Goal: Complete application form

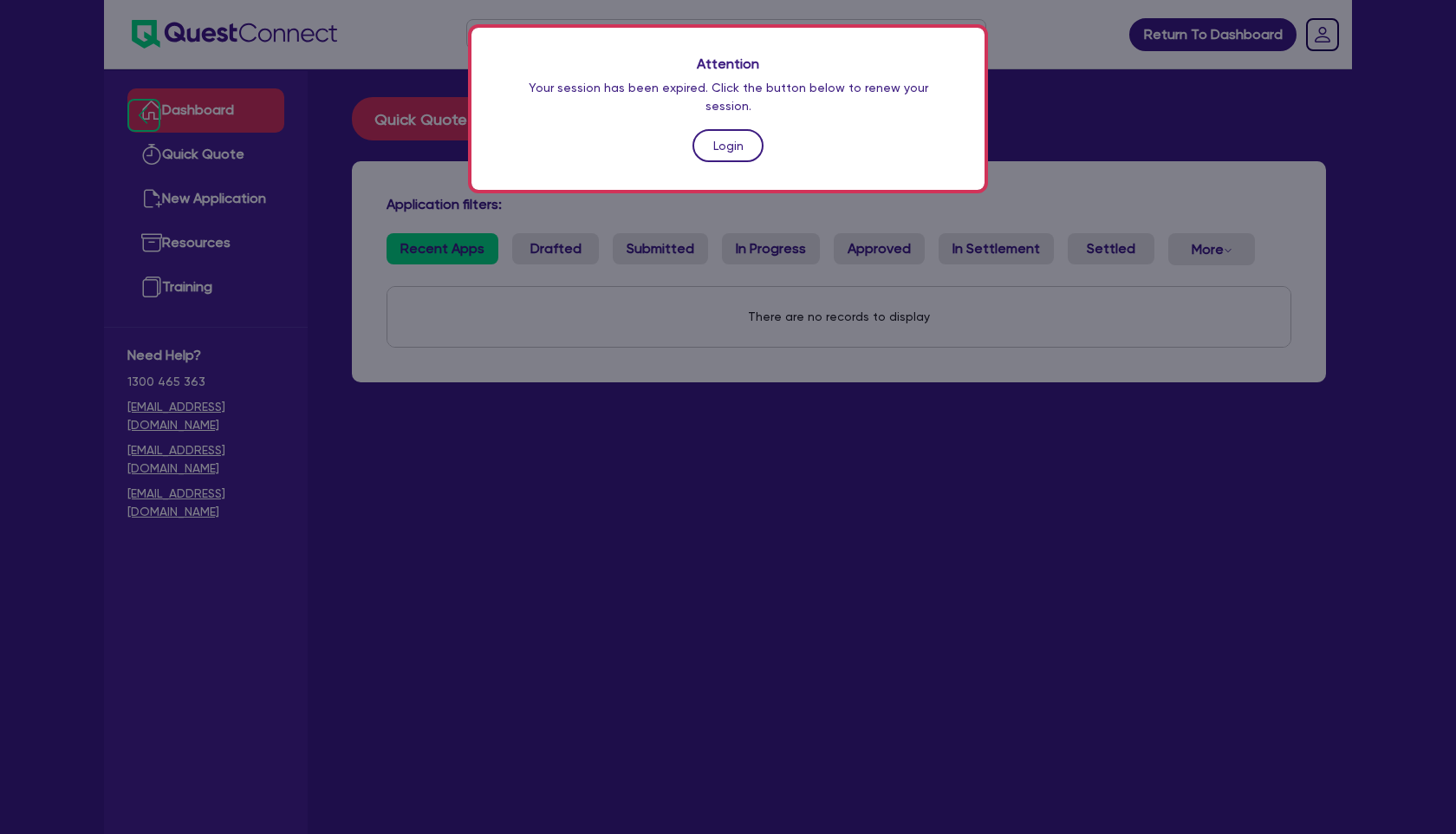
click at [742, 138] on link "Login" at bounding box center [727, 145] width 71 height 33
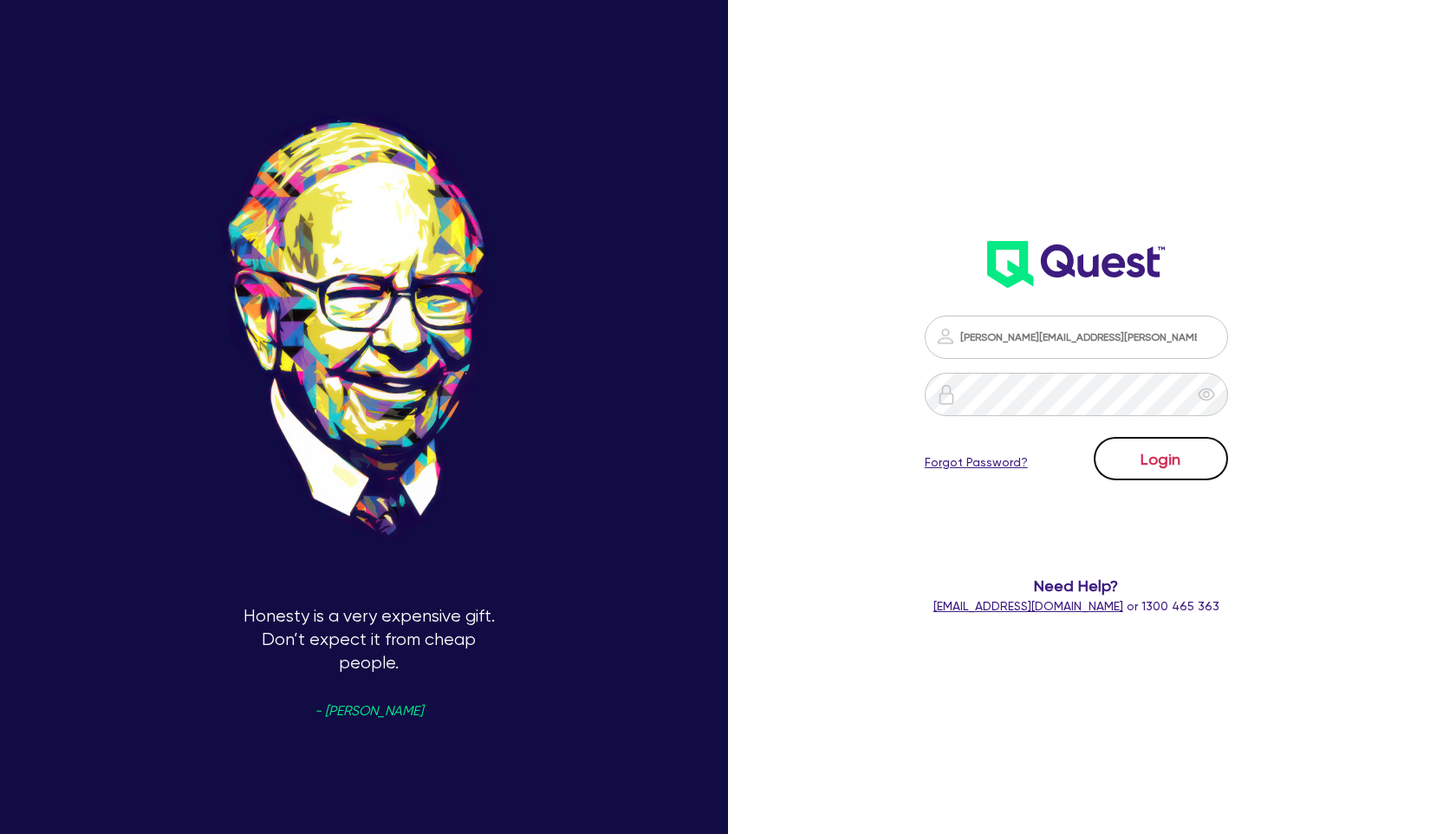
click at [1166, 450] on button "Login" at bounding box center [1161, 458] width 134 height 43
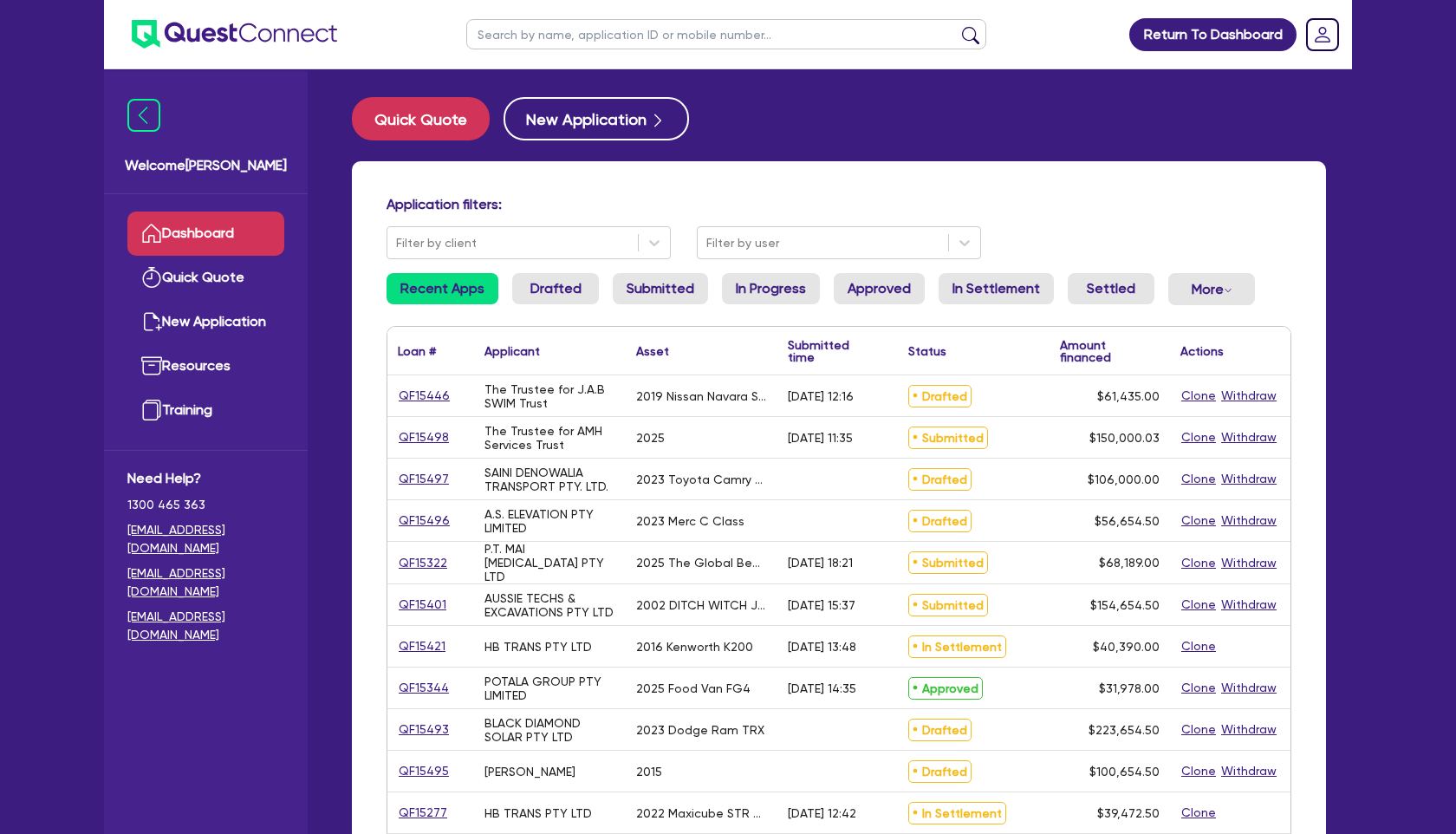
click at [506, 36] on input "text" at bounding box center [726, 34] width 520 height 30
type input "SWIM"
click at [957, 26] on button "submit" at bounding box center [971, 38] width 28 height 24
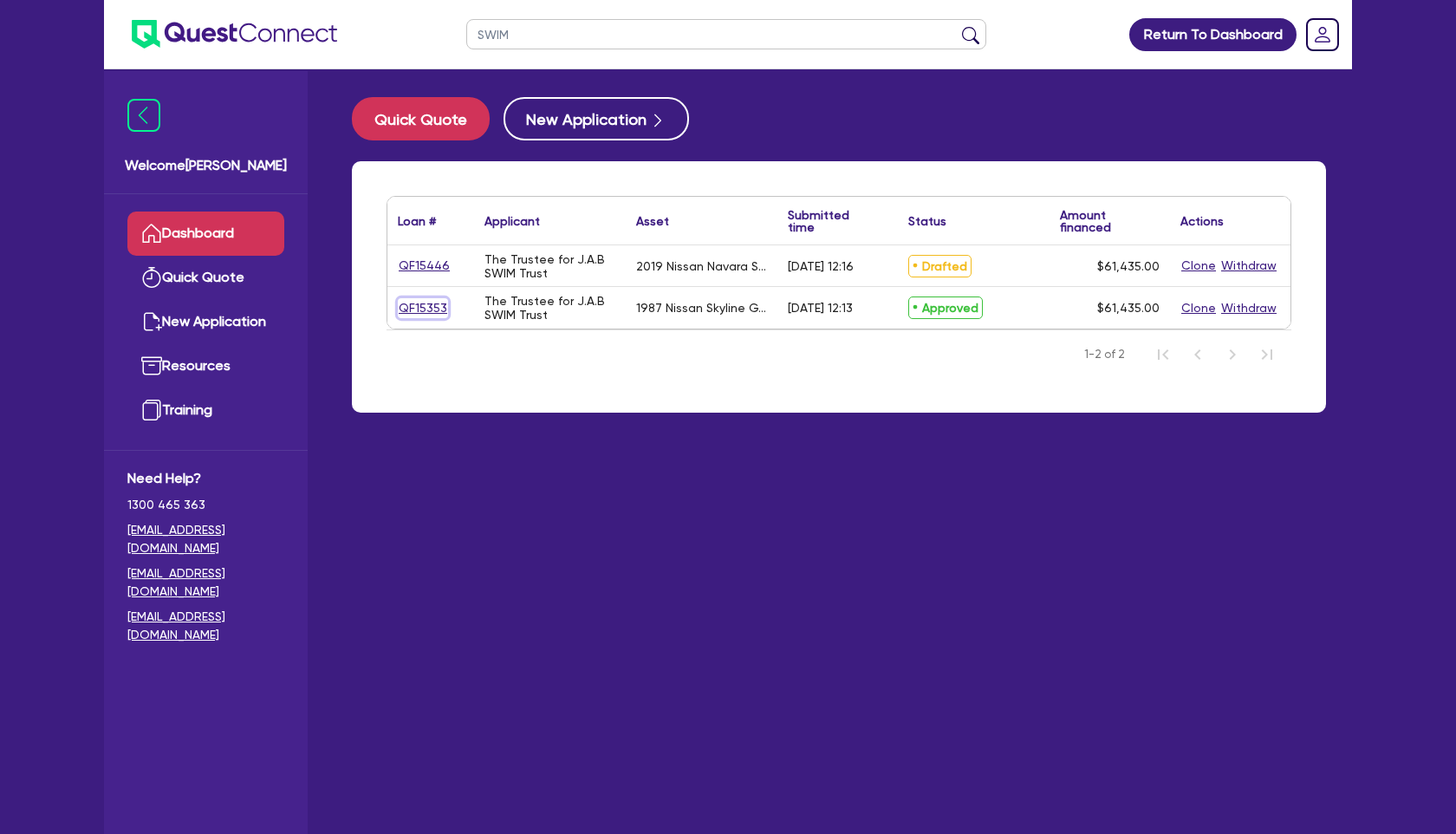
click at [414, 308] on link "QF15353" at bounding box center [423, 308] width 50 height 20
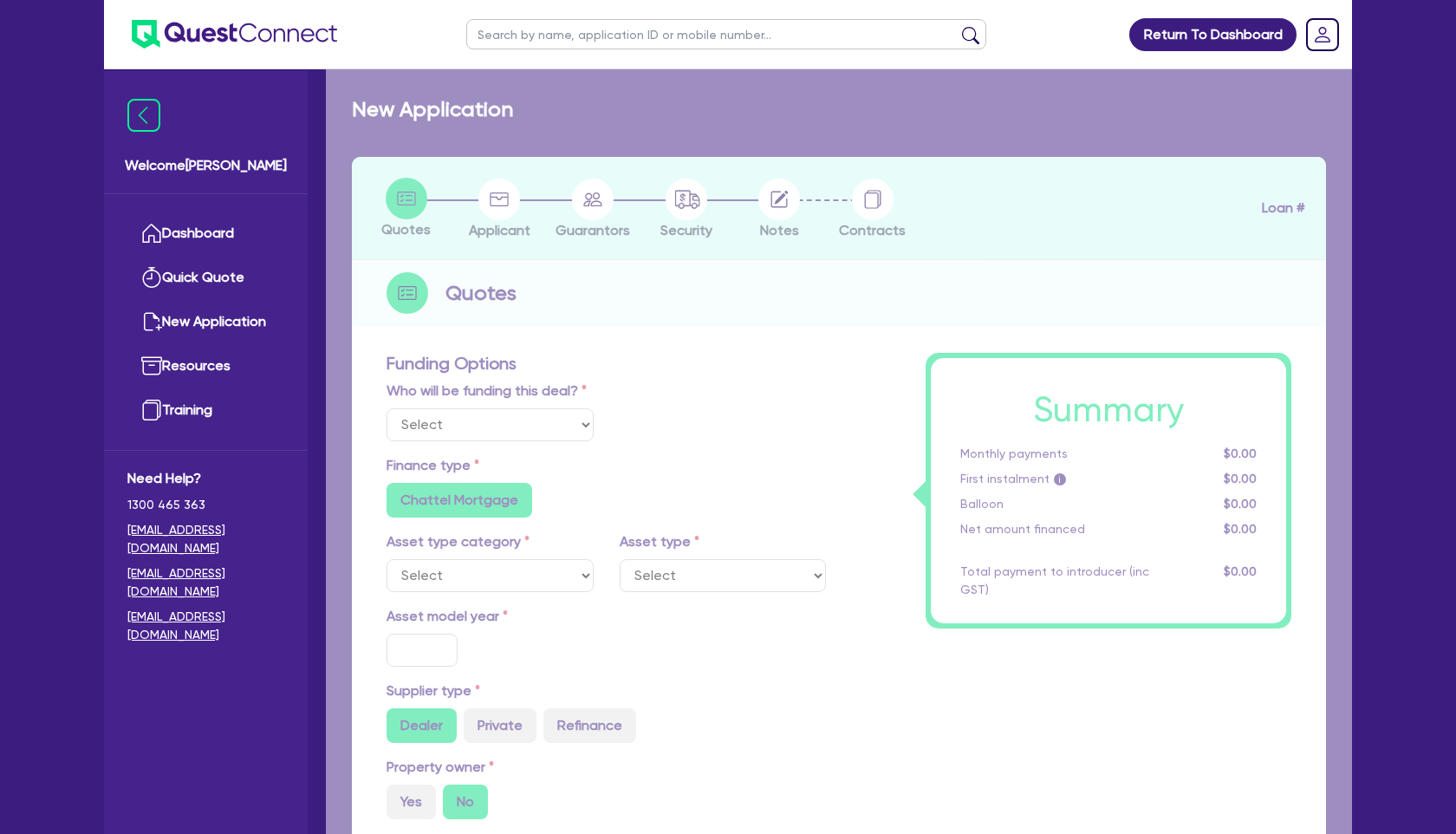
select select "Quest Finance - Own Book"
select select "CARS_AND_LIGHT_TRUCKS"
type input "1987"
radio input "false"
radio input "true"
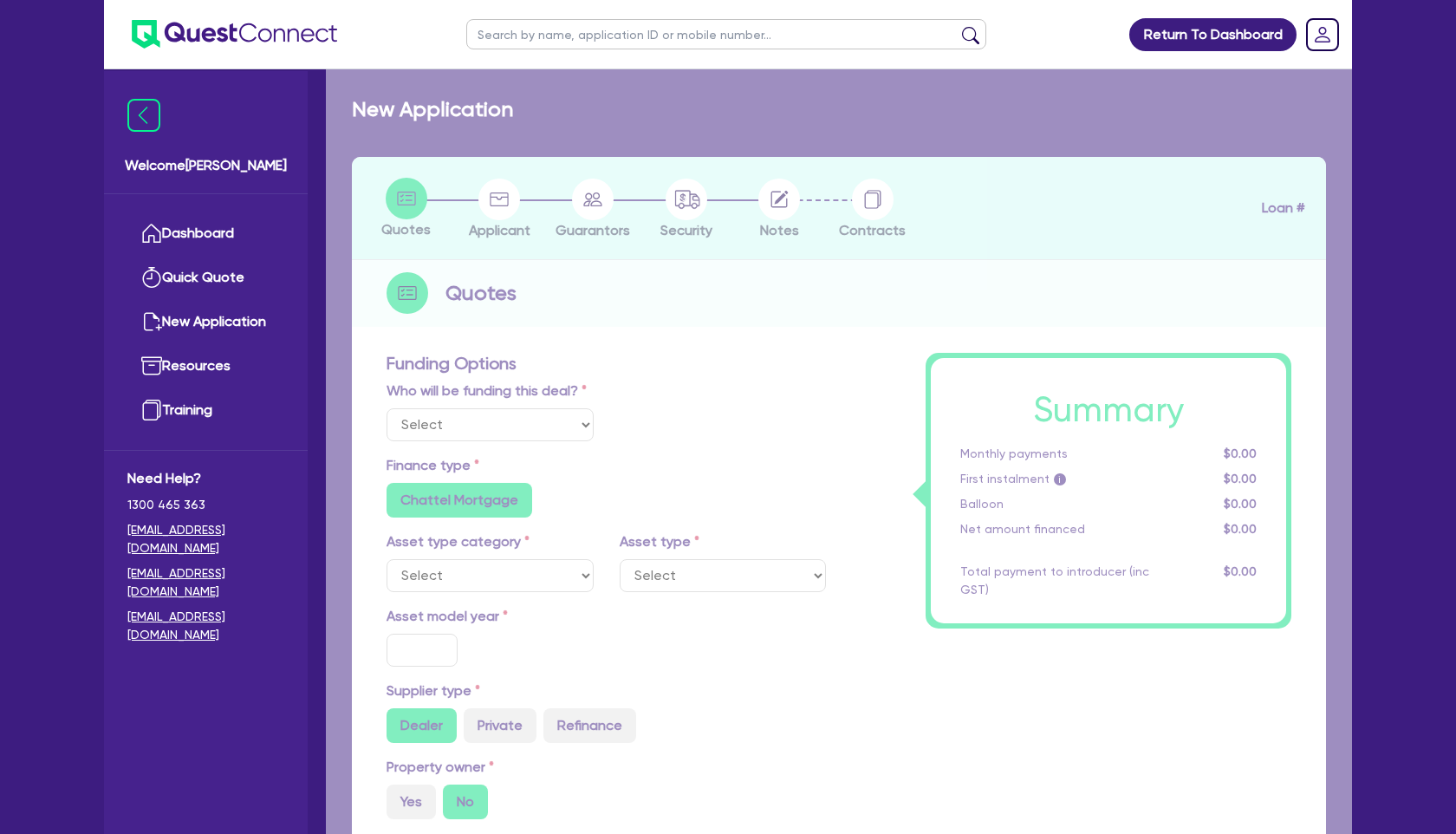
radio input "true"
type input "61,435"
type input "30"
type input "18,430.5"
type input "6"
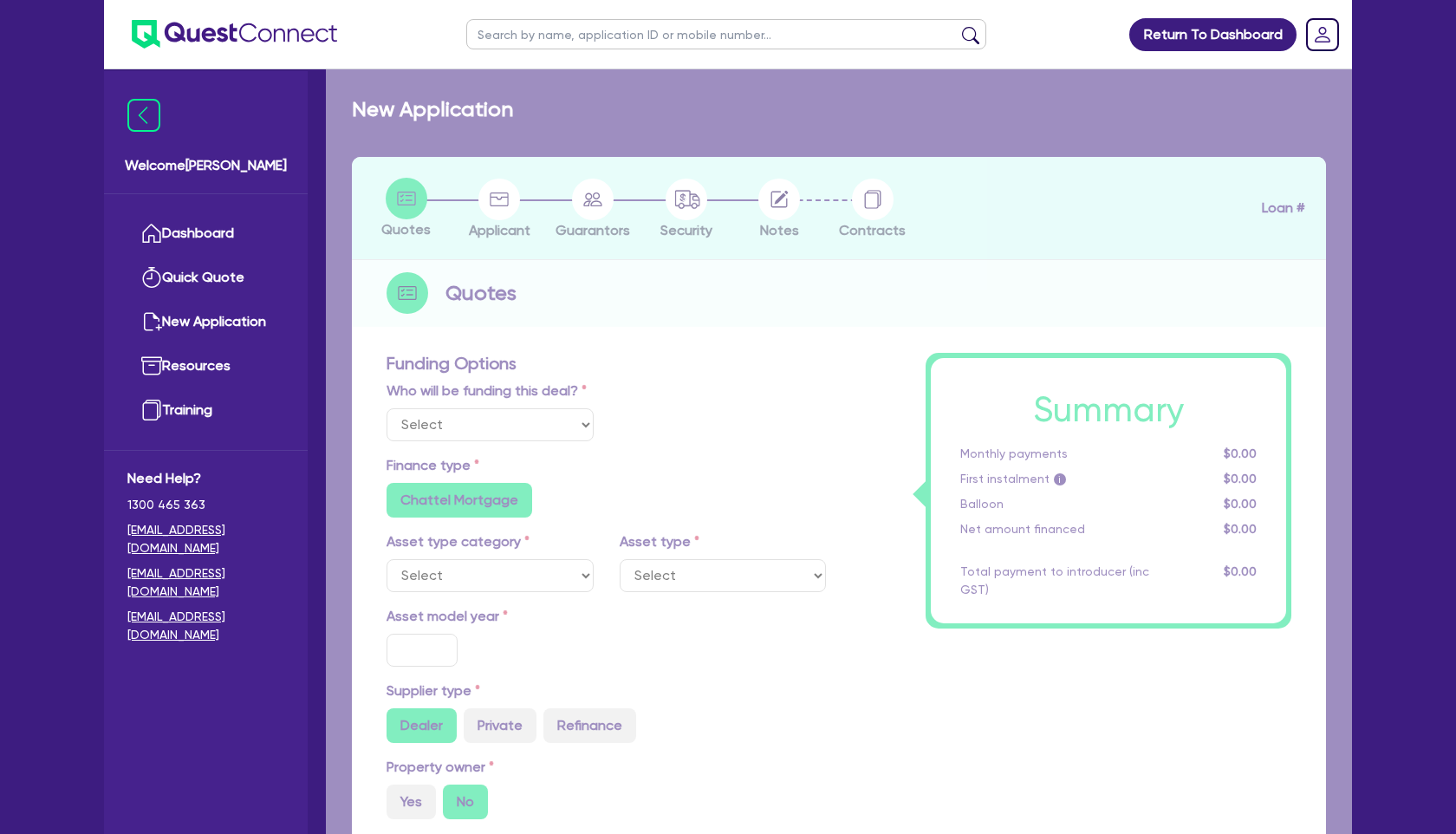
type input "3,686.1"
type input "17.95"
type input "300"
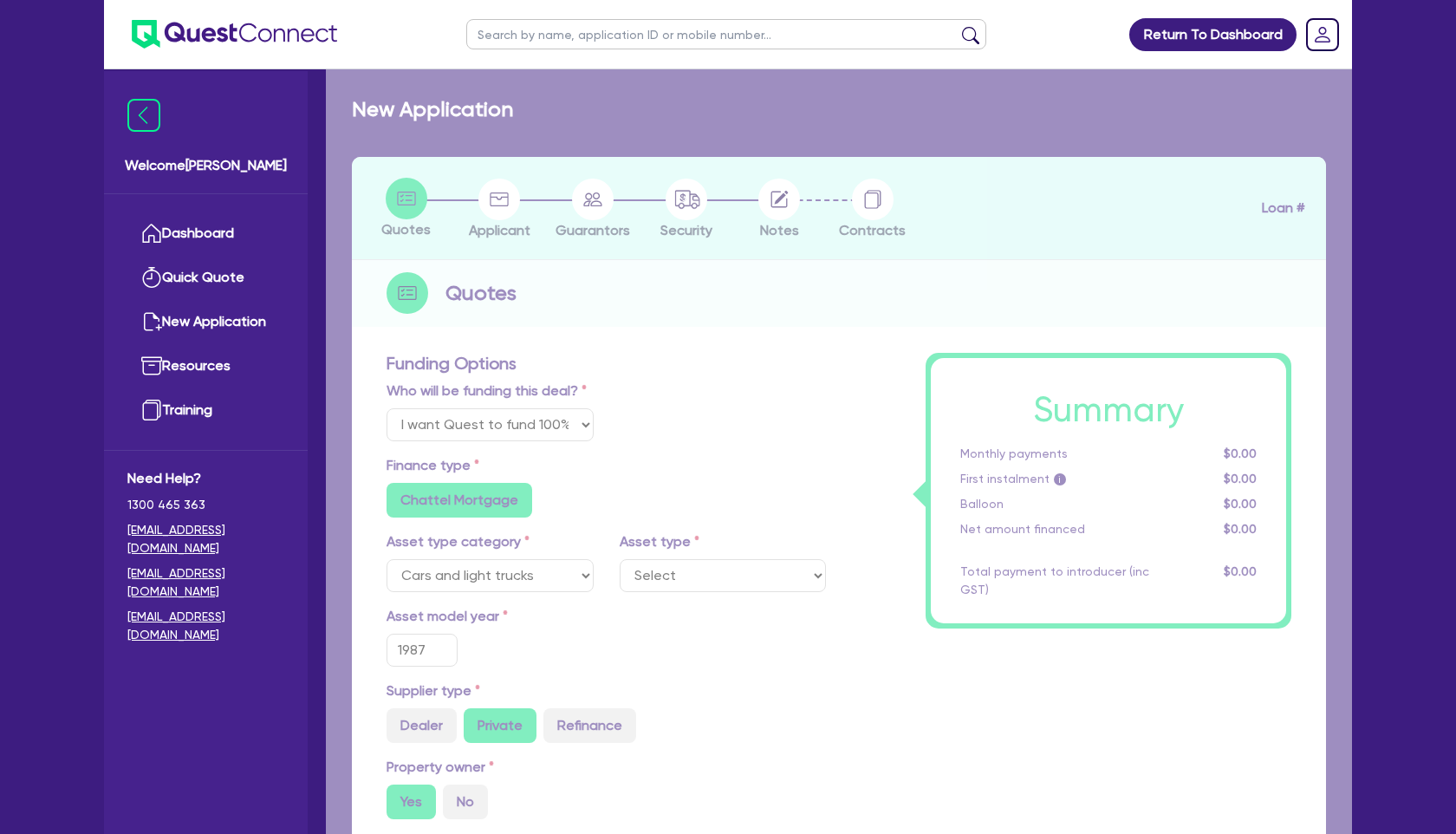
select select "PASSENGER_VEHICLES"
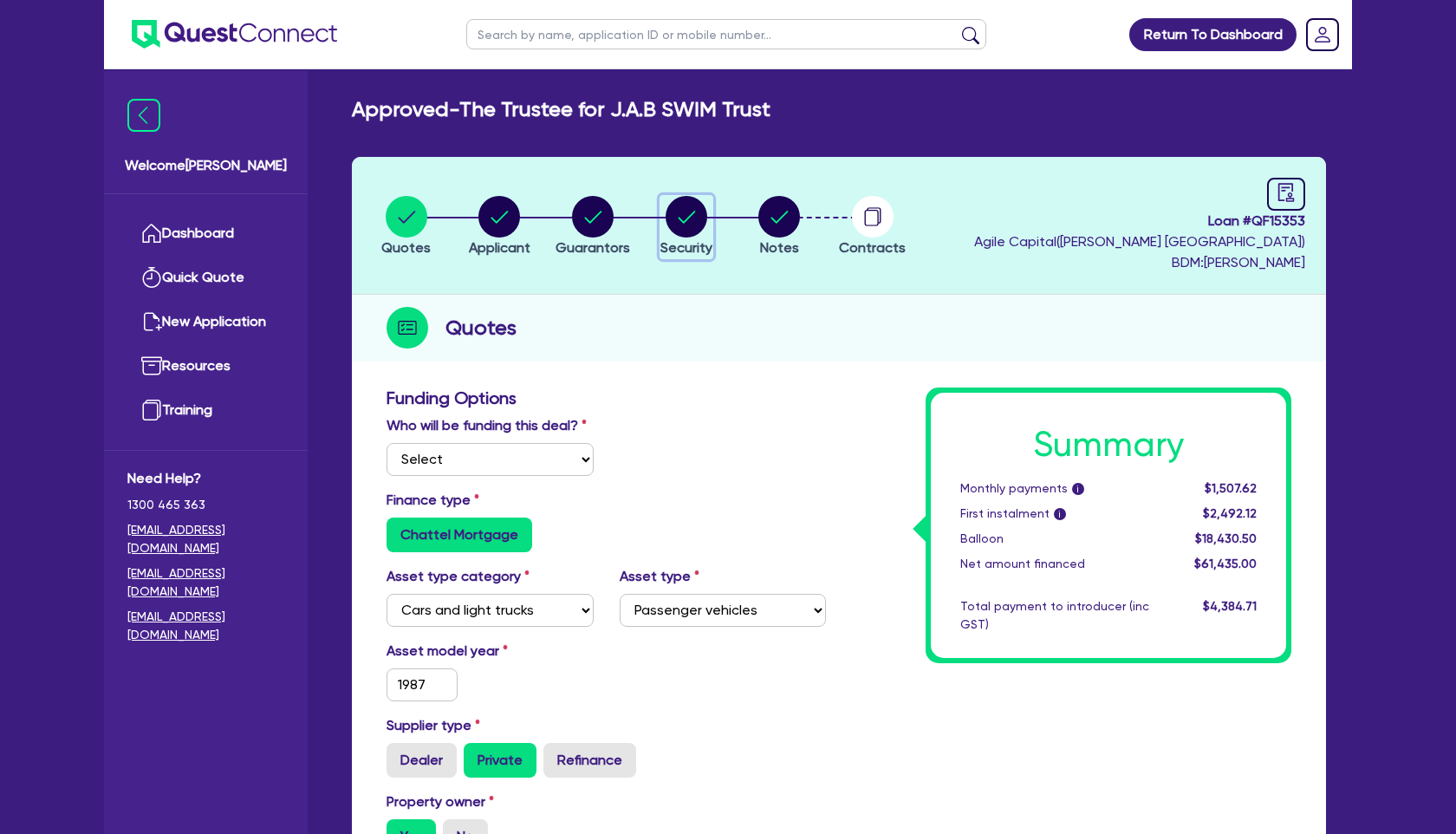
click at [689, 219] on circle "button" at bounding box center [686, 217] width 42 height 42
select select "CARS_AND_LIGHT_TRUCKS"
select select "PASSENGER_VEHICLES"
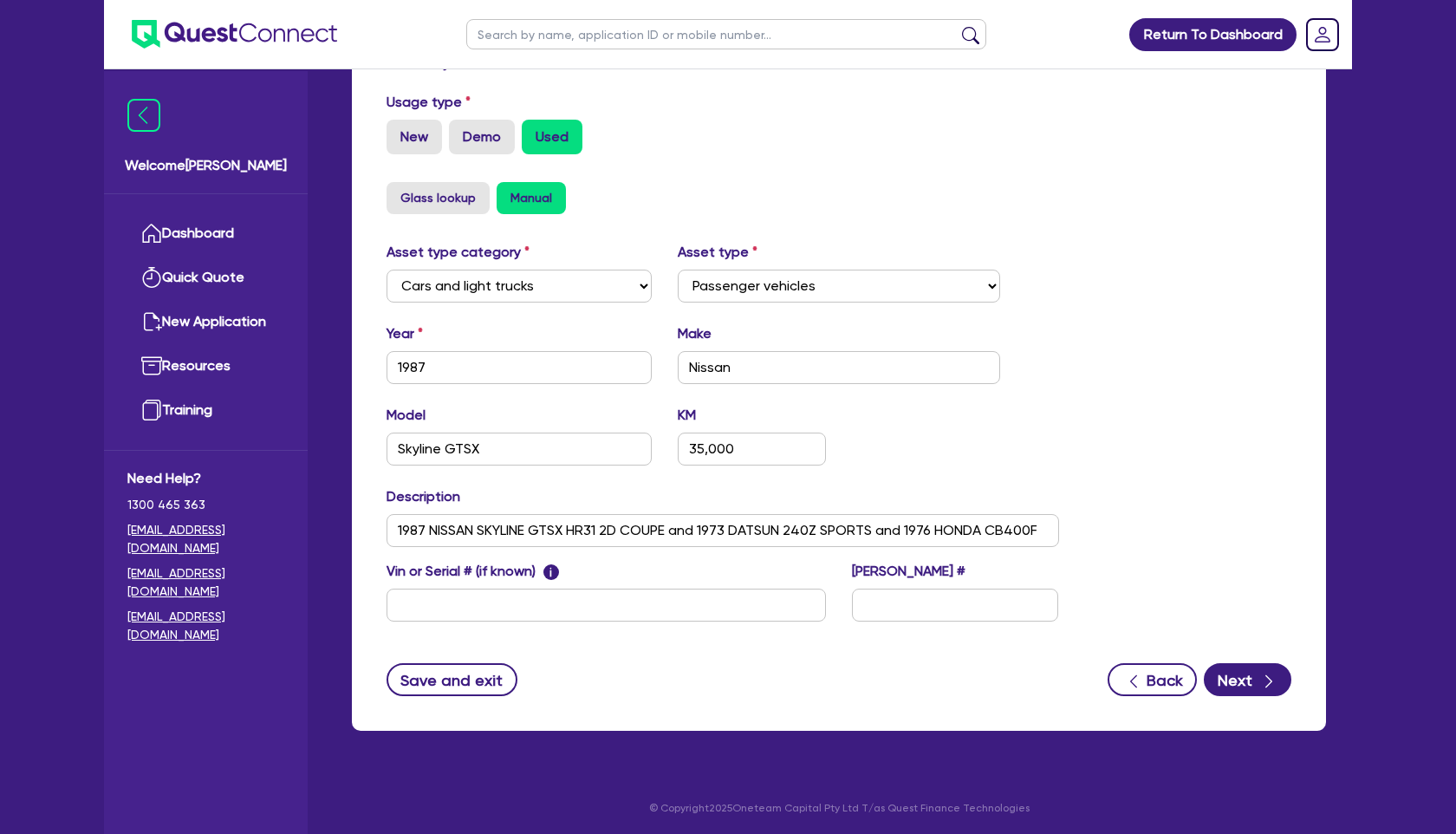
scroll to position [520, 0]
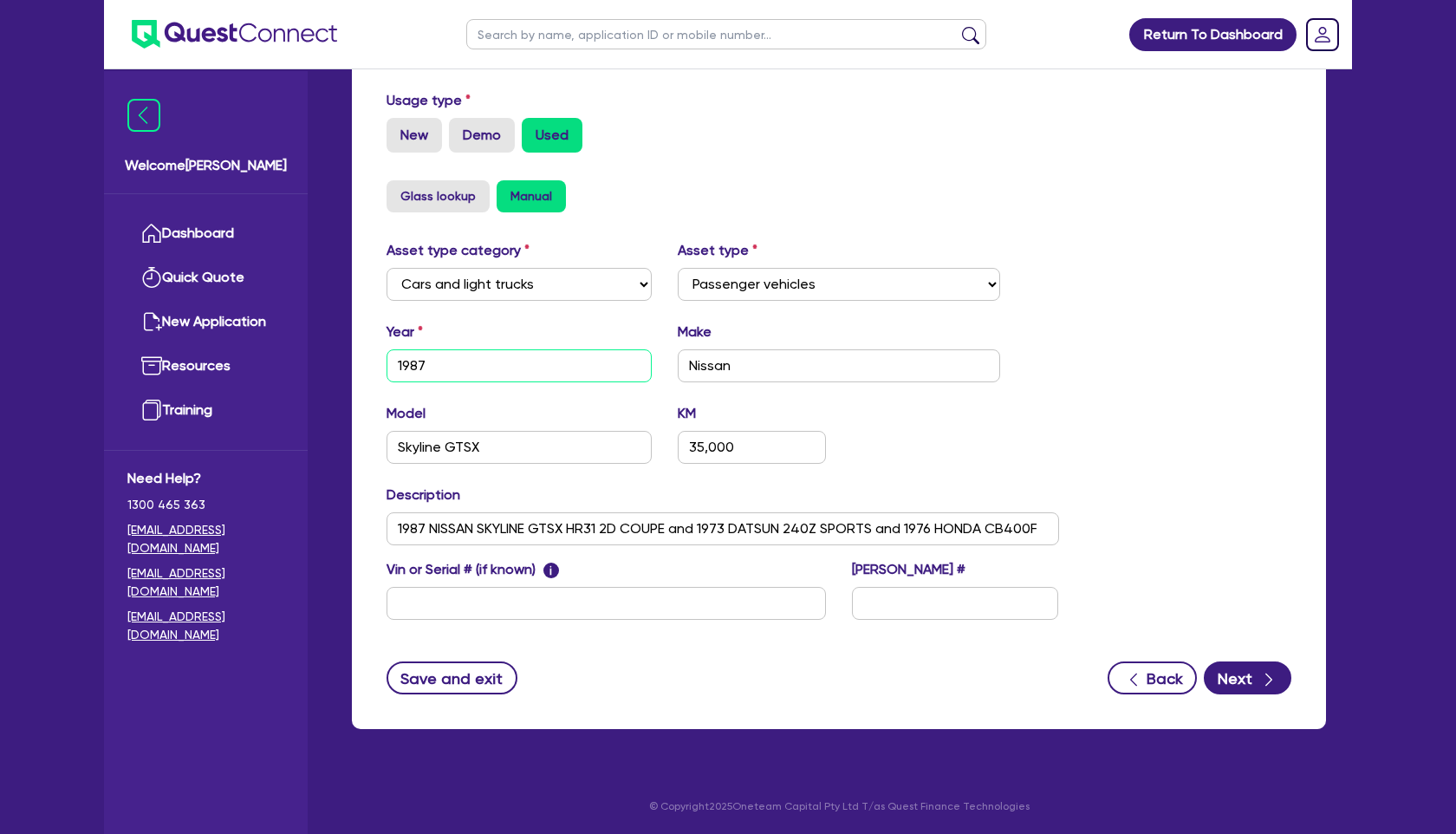
drag, startPoint x: 428, startPoint y: 358, endPoint x: 461, endPoint y: 386, distance: 43.0
click at [428, 359] on input "1987" at bounding box center [518, 365] width 265 height 33
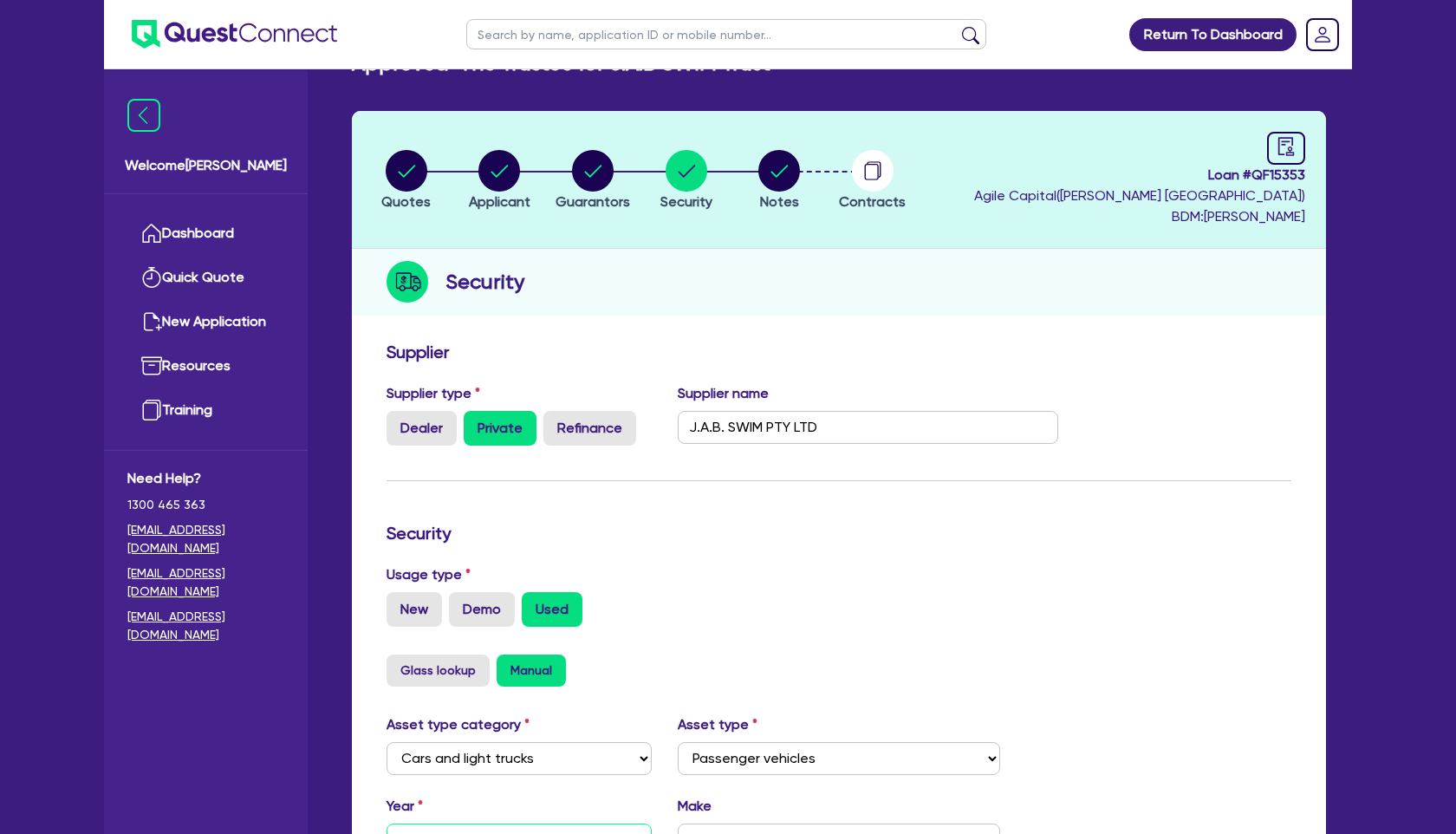
scroll to position [0, 0]
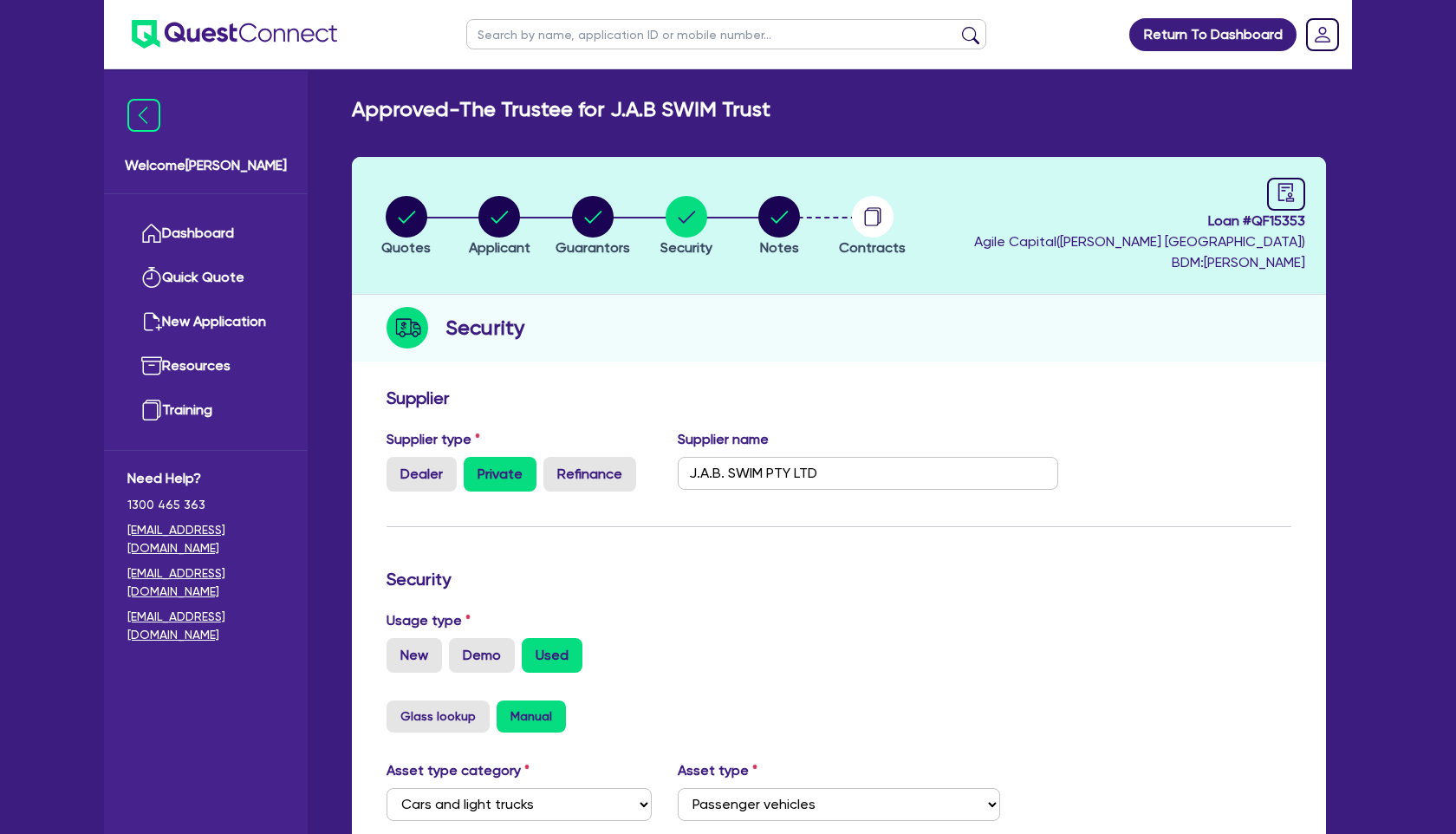
type input "1988"
click at [410, 228] on div "Approved - The Trustee for J.A.B SWIM Trust Quotes Applicant [GEOGRAPHIC_DATA] …" at bounding box center [839, 683] width 1026 height 1172
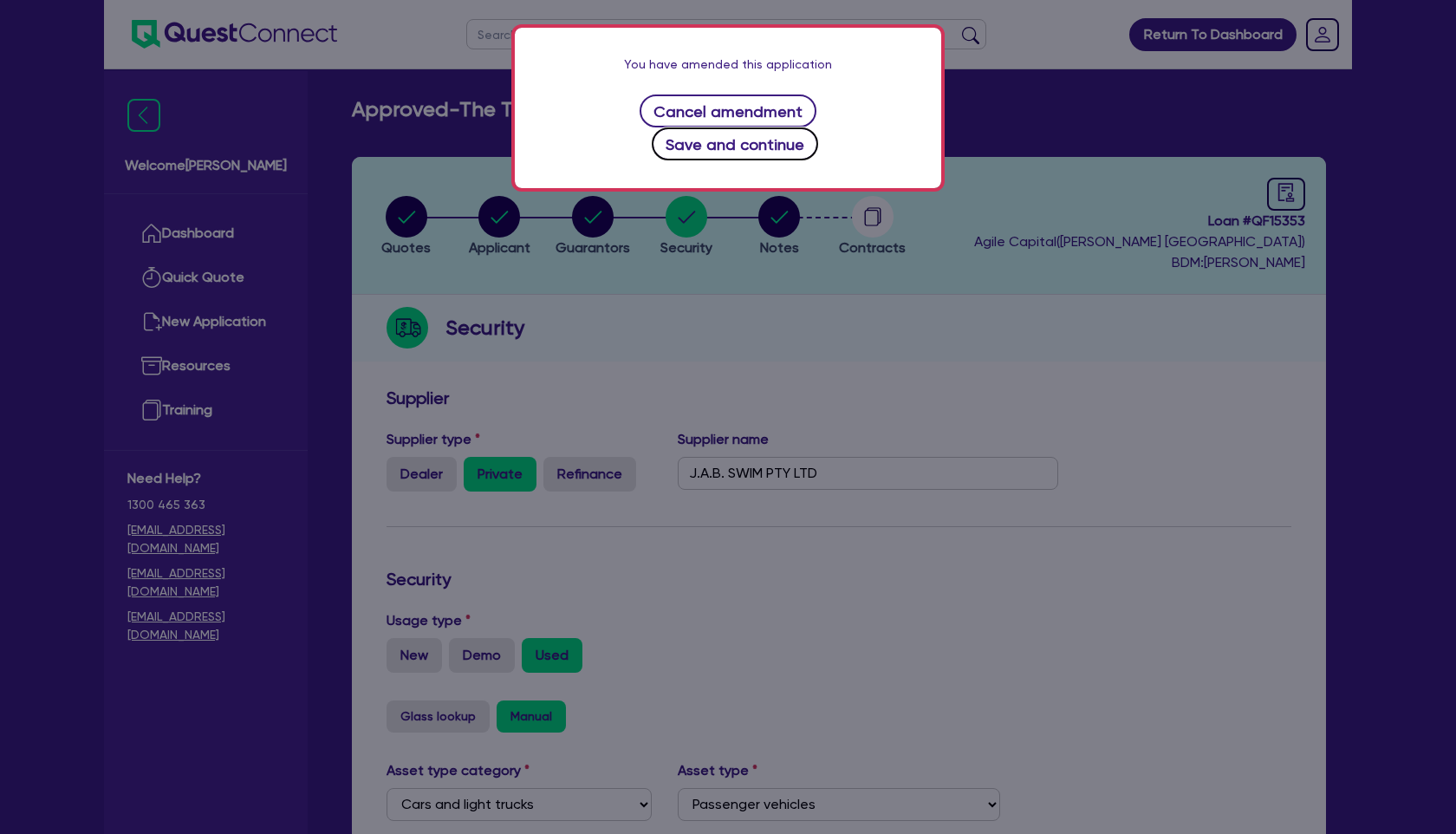
click at [795, 127] on button "Save and continue" at bounding box center [735, 143] width 167 height 33
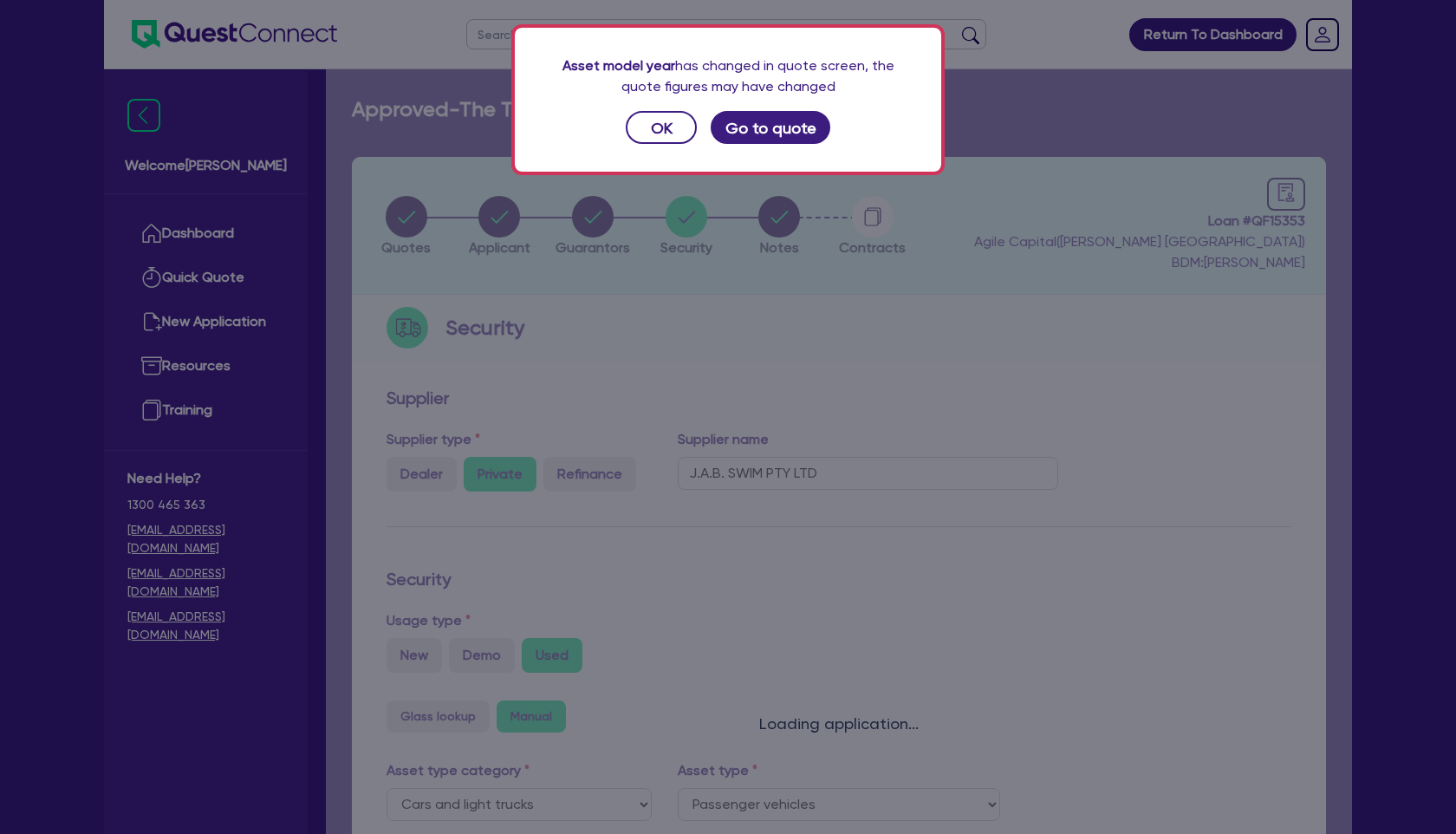
select select "PASSENGER_VEHICLES"
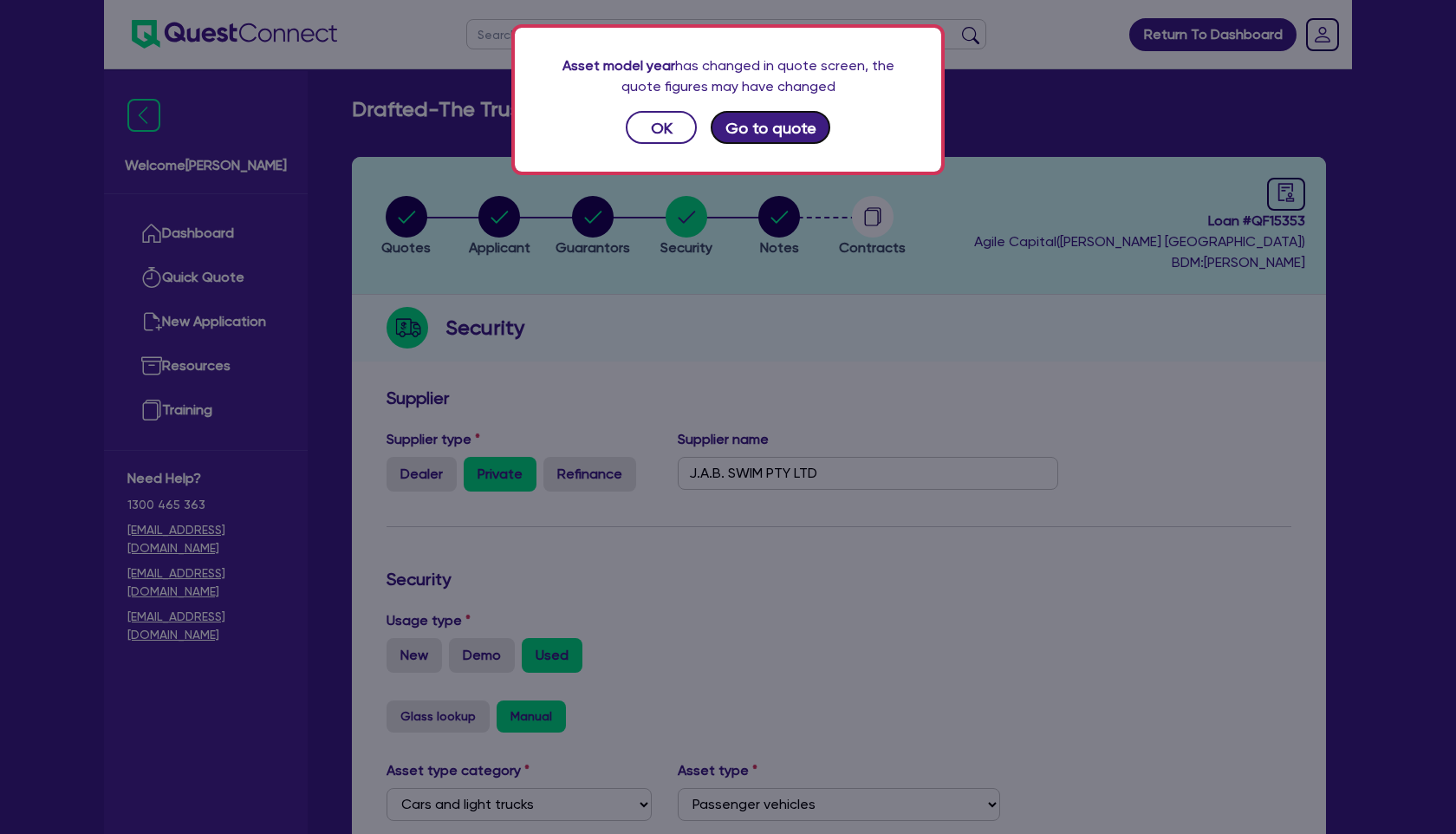
drag, startPoint x: 788, startPoint y: 133, endPoint x: 701, endPoint y: 349, distance: 233.3
click at [788, 133] on button "Go to quote" at bounding box center [771, 127] width 120 height 33
select select "Quest Finance - Own Book"
select select "CARS_AND_LIGHT_TRUCKS"
select select "PASSENGER_VEHICLES"
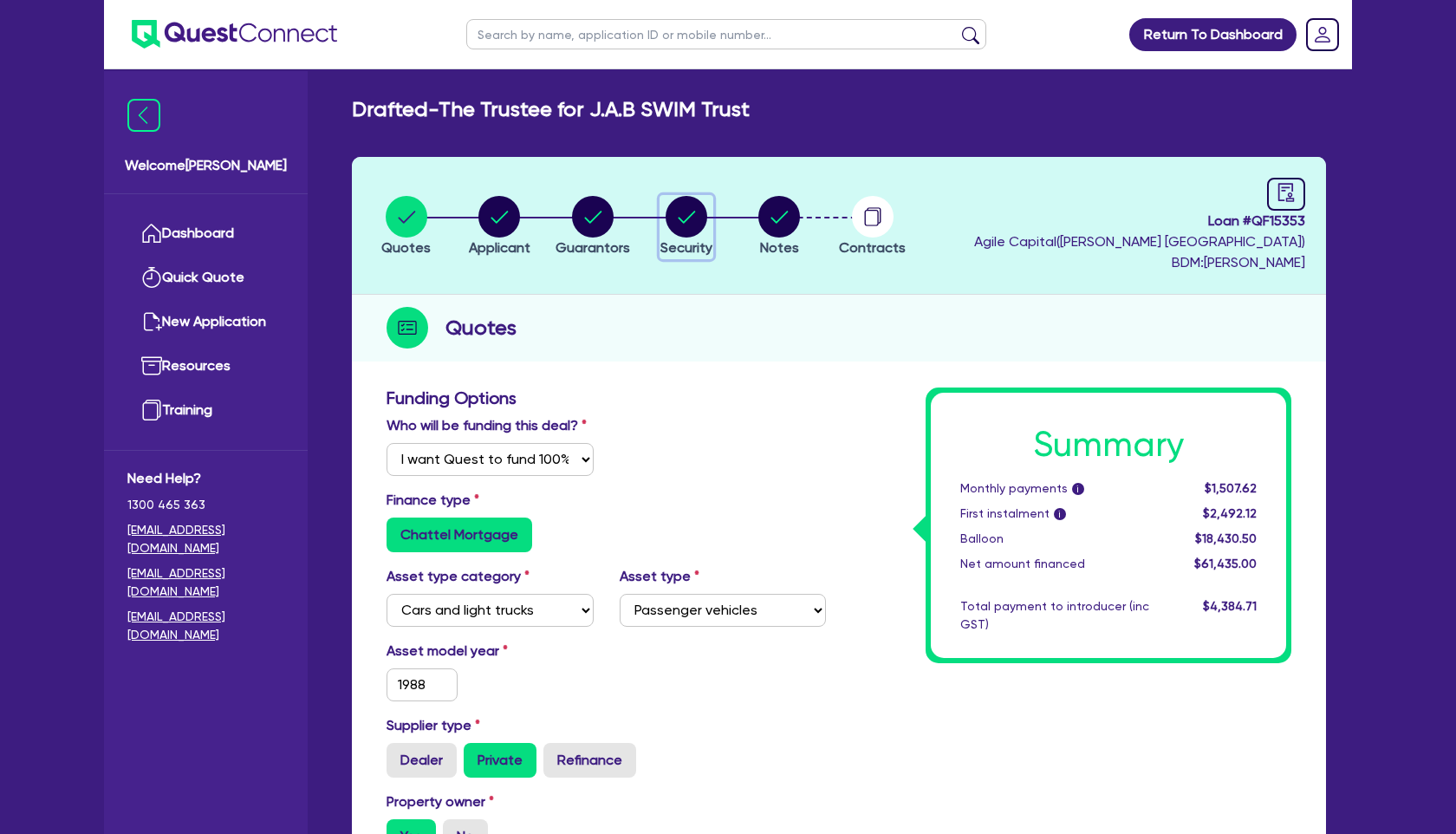
click at [687, 219] on circle "button" at bounding box center [686, 217] width 42 height 42
select select "CARS_AND_LIGHT_TRUCKS"
select select "PASSENGER_VEHICLES"
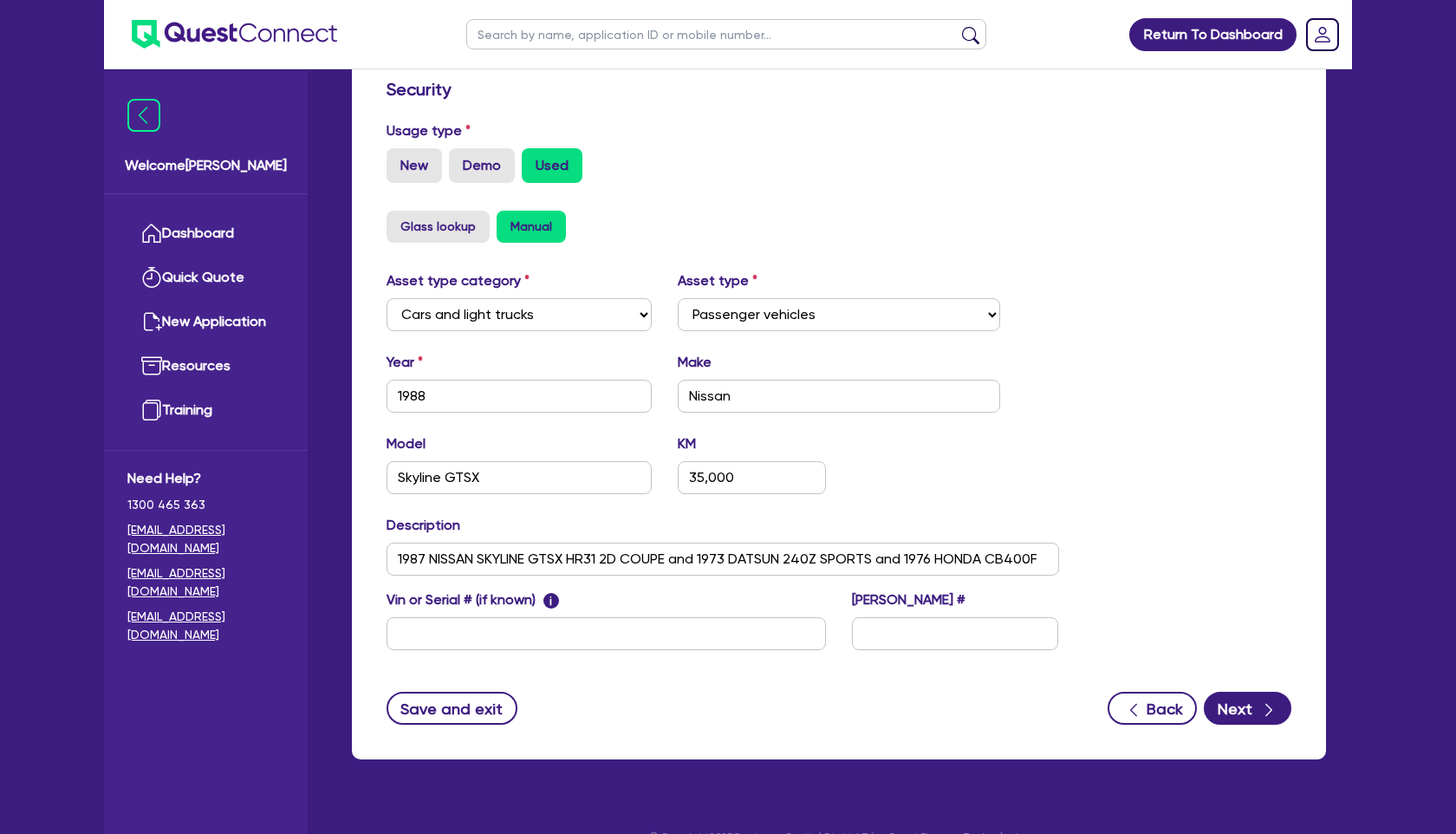
scroll to position [500, 0]
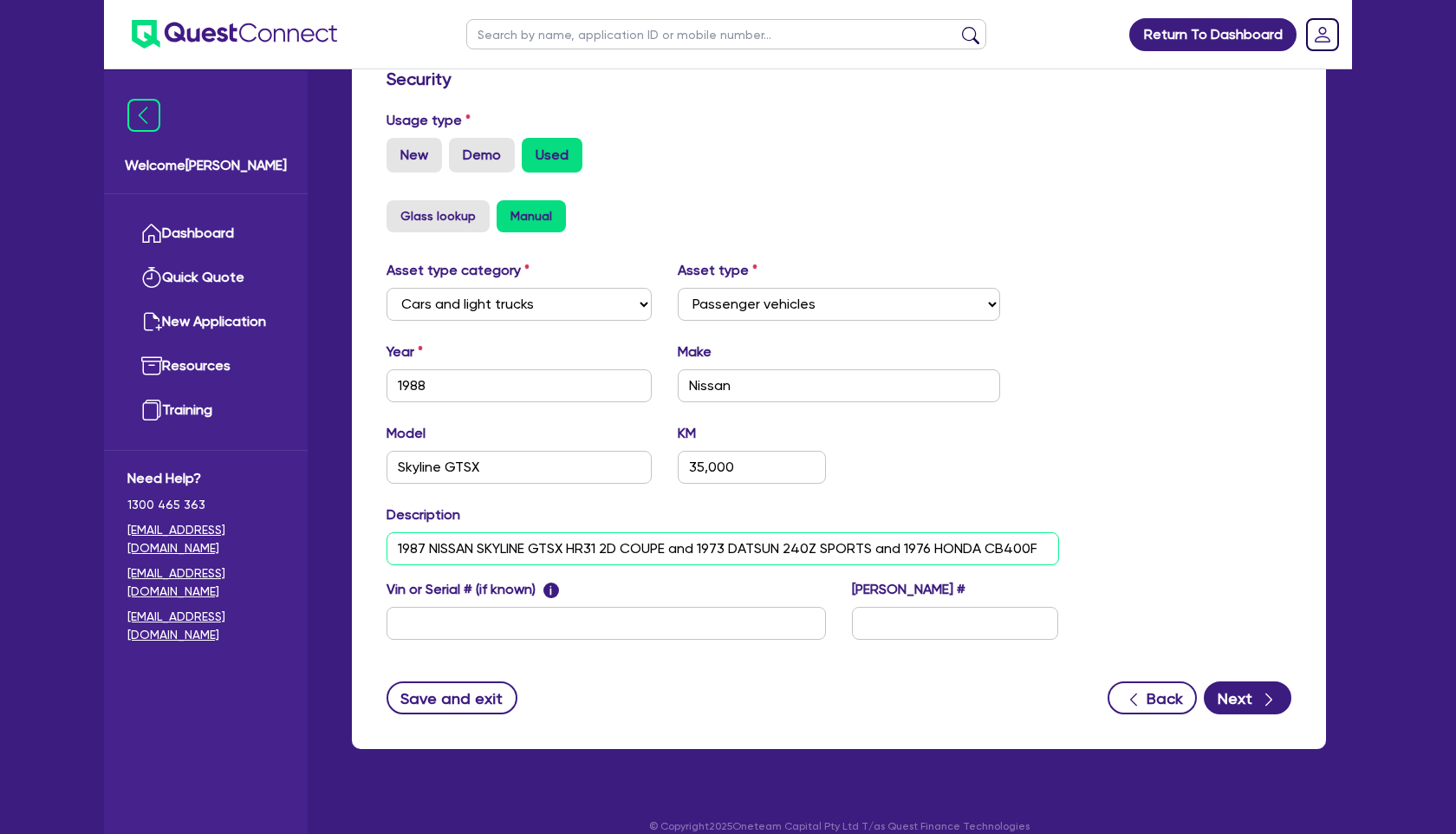
click at [672, 546] on input "1987 NISSAN SKYLINE GTSX HR31 2D COUPE and 1973 DATSUN 240Z SPORTS and 1976 HON…" at bounding box center [722, 548] width 672 height 33
type input "1987 NISSAN SKYLINE GTSX VIN#and 1973 DATSUN 240Z SPORTS and 1976 HONDA CB400F"
click at [480, 630] on input "text" at bounding box center [605, 623] width 439 height 33
type input "RB20260770A"
click at [600, 547] on input "1987 NISSAN SKYLINE GTSX VIN#and 1973 DATSUN 240Z SPORTS and 1976 HONDA CB400F" at bounding box center [722, 548] width 672 height 33
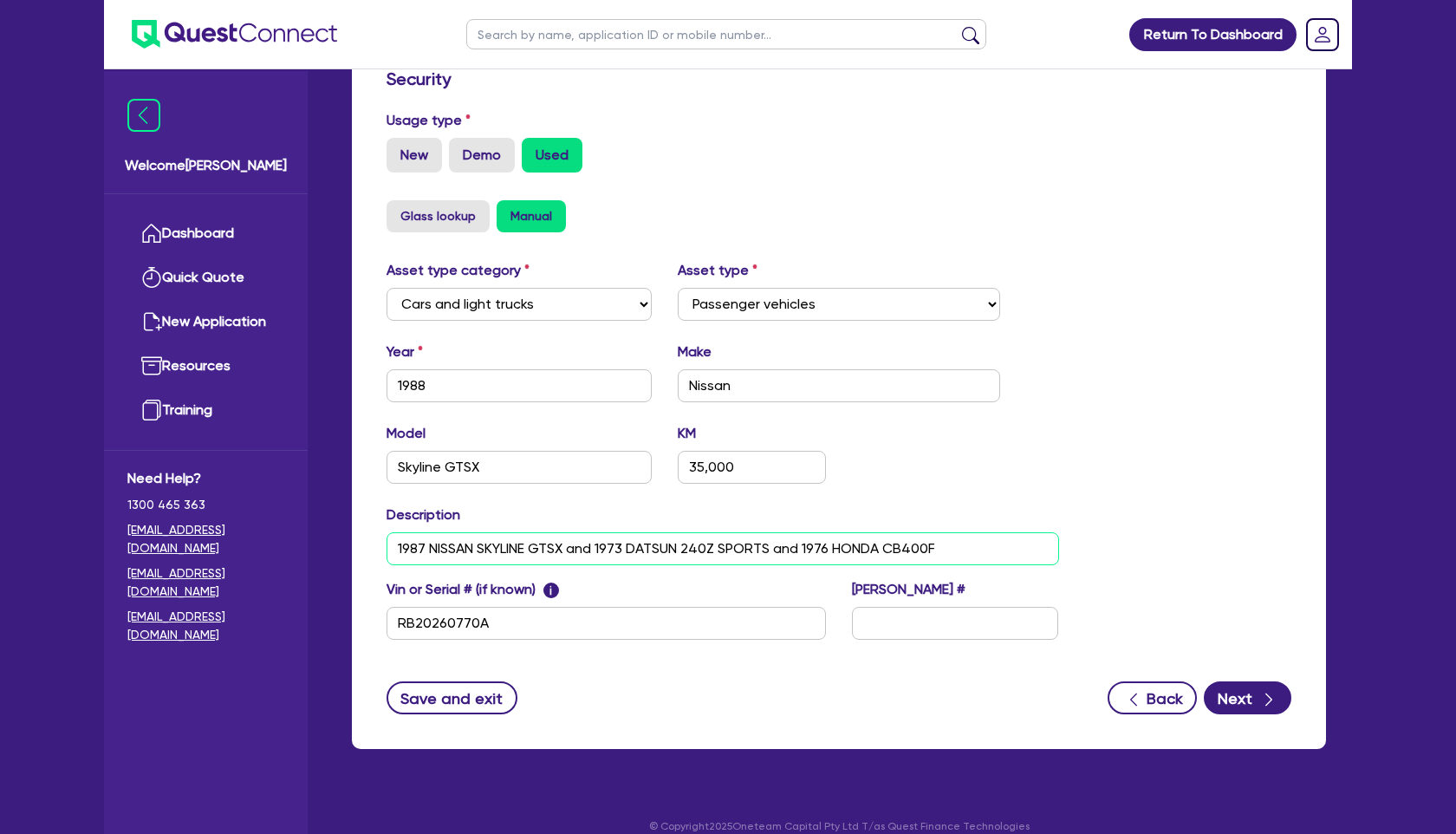
click at [770, 544] on input "1987 NISSAN SKYLINE GTSX and 1973 DATSUN 240Z SPORTS and 1976 HONDA CB400F" at bounding box center [722, 548] width 672 height 33
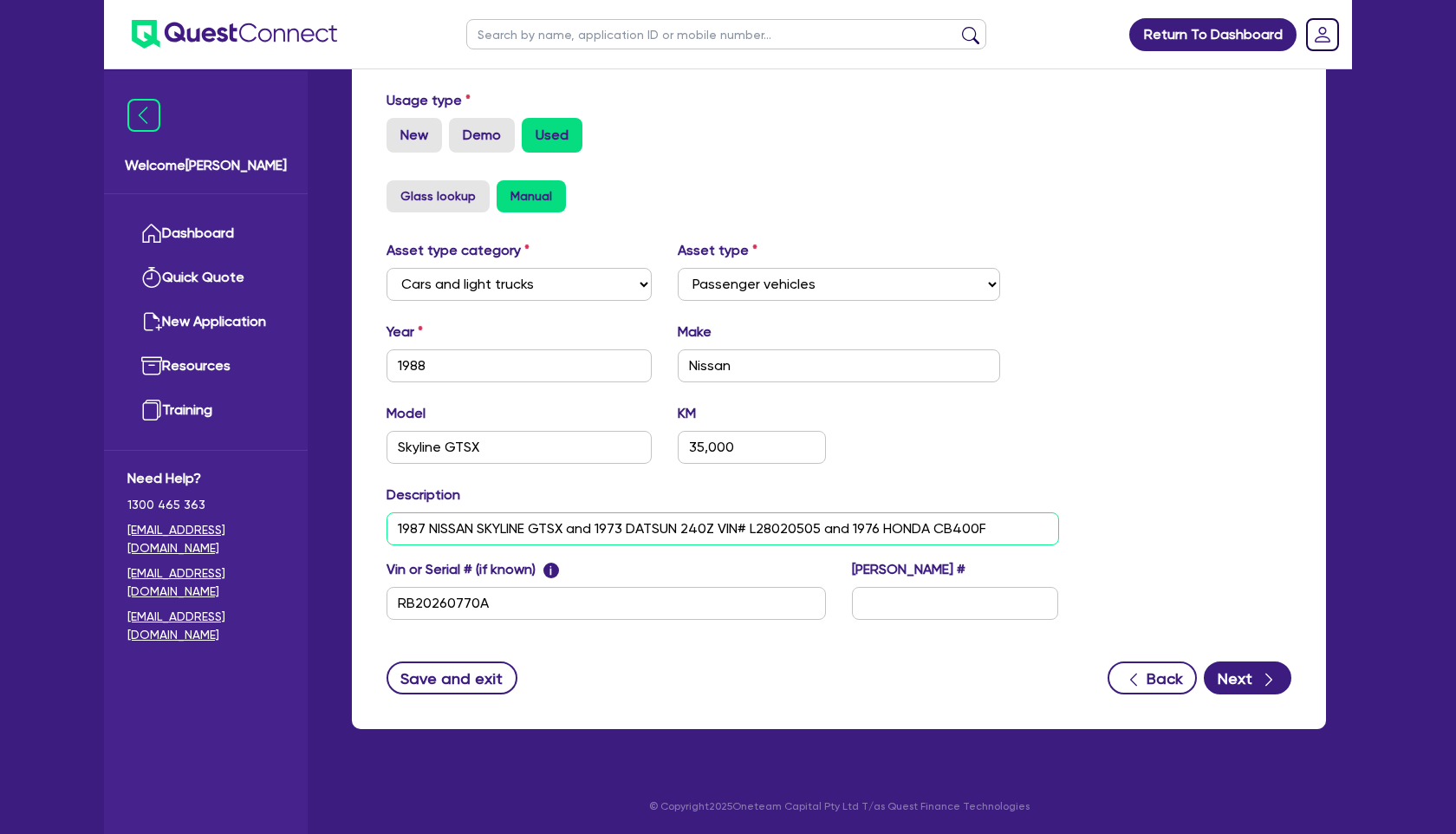
click at [996, 523] on input "1987 NISSAN SKYLINE GTSX and 1973 DATSUN 240Z VIN# L28020505 and 1976 HONDA CB4…" at bounding box center [722, 528] width 672 height 33
type input "1987 NISSAN SKYLINE GTSX and 1973 DATSUN 240Z VIN# L28020505 and 1976 HONDA CB4…"
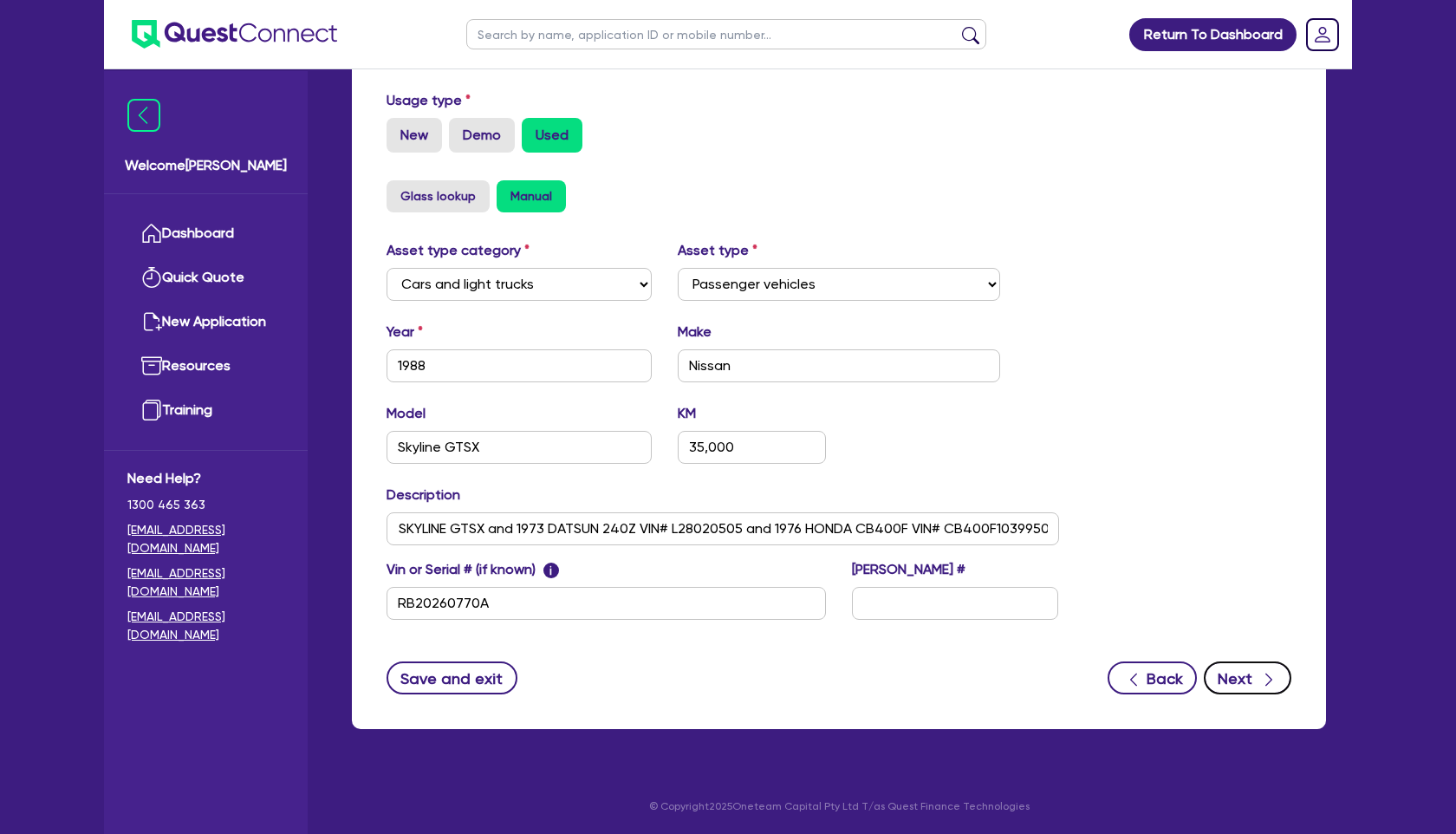
scroll to position [0, 0]
click at [1266, 681] on icon "button" at bounding box center [1268, 679] width 17 height 17
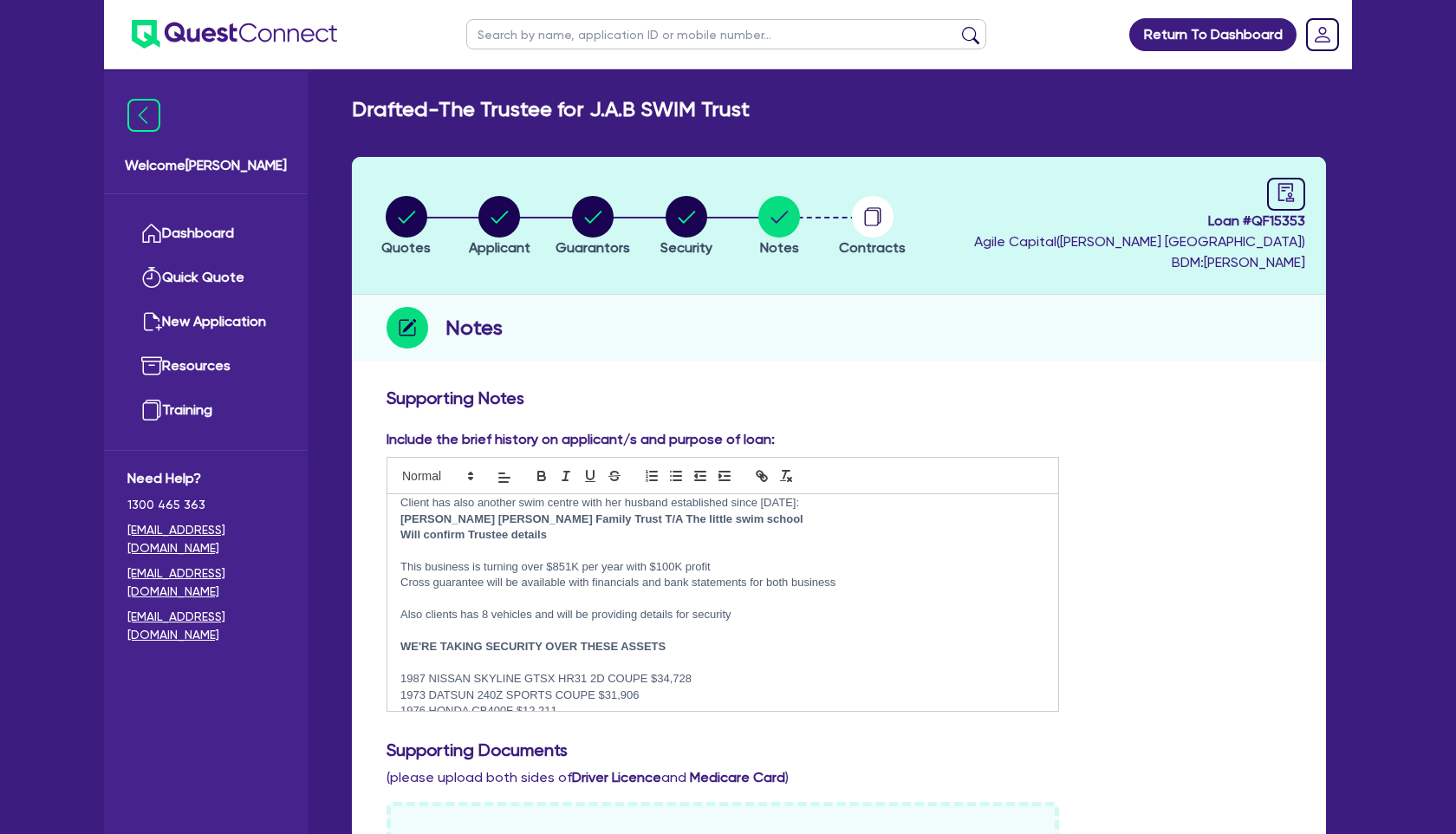
scroll to position [156, 0]
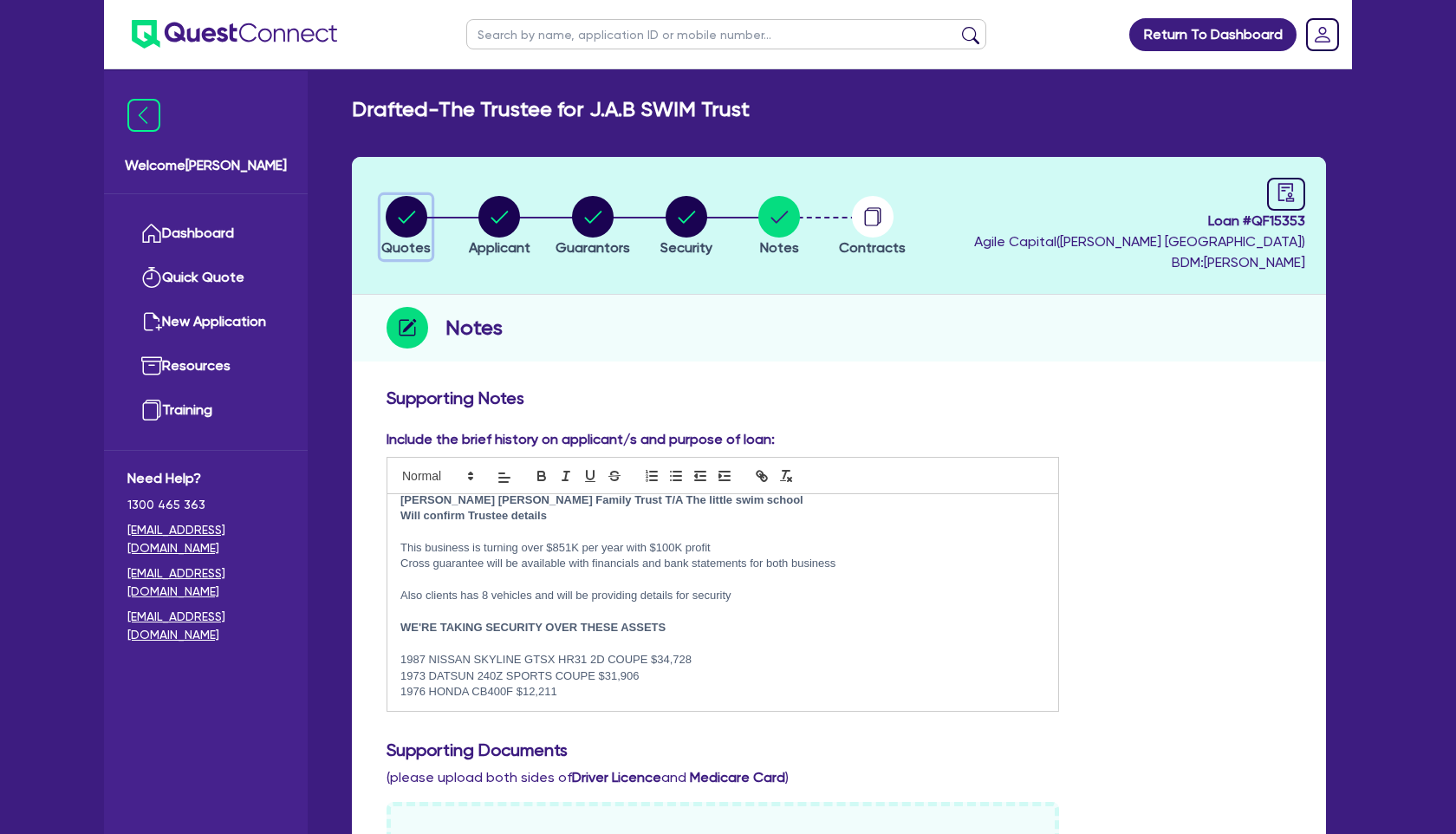
click at [399, 216] on circle "button" at bounding box center [407, 217] width 42 height 42
select select "Quest Finance - Own Book"
select select "CARS_AND_LIGHT_TRUCKS"
select select "PASSENGER_VEHICLES"
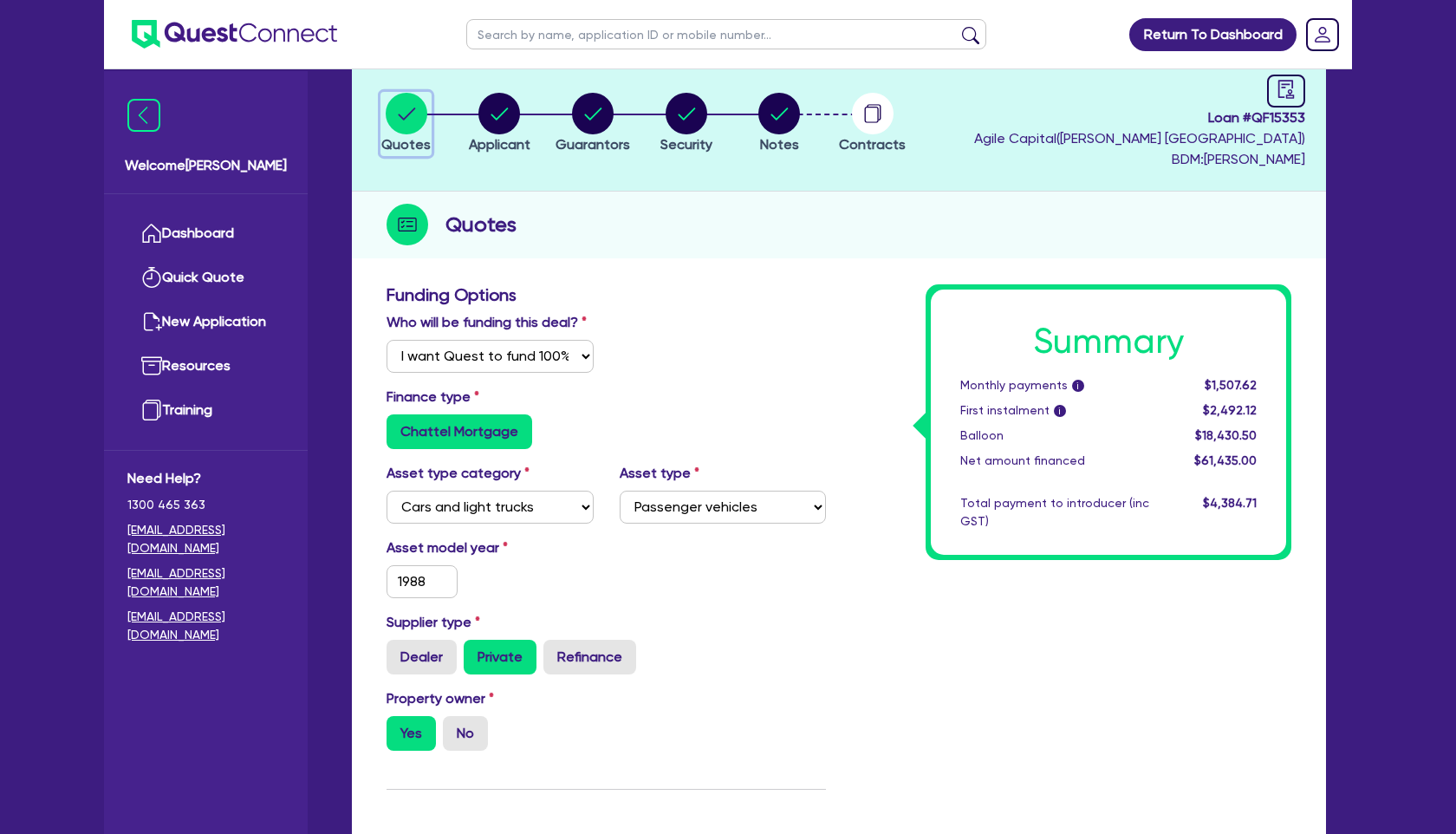
scroll to position [36, 0]
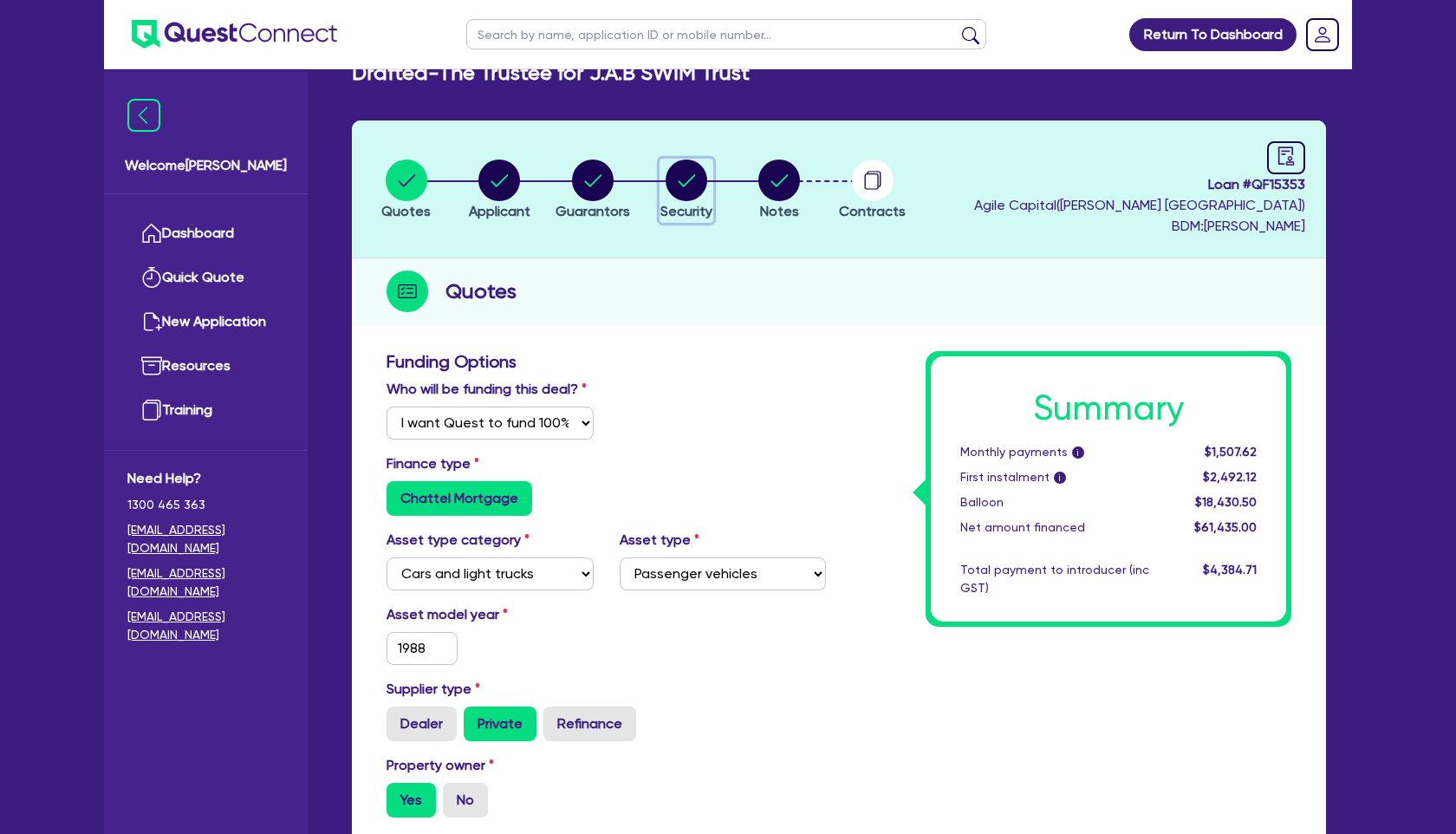
click at [698, 189] on circle "button" at bounding box center [686, 180] width 42 height 42
select select "CARS_AND_LIGHT_TRUCKS"
select select "PASSENGER_VEHICLES"
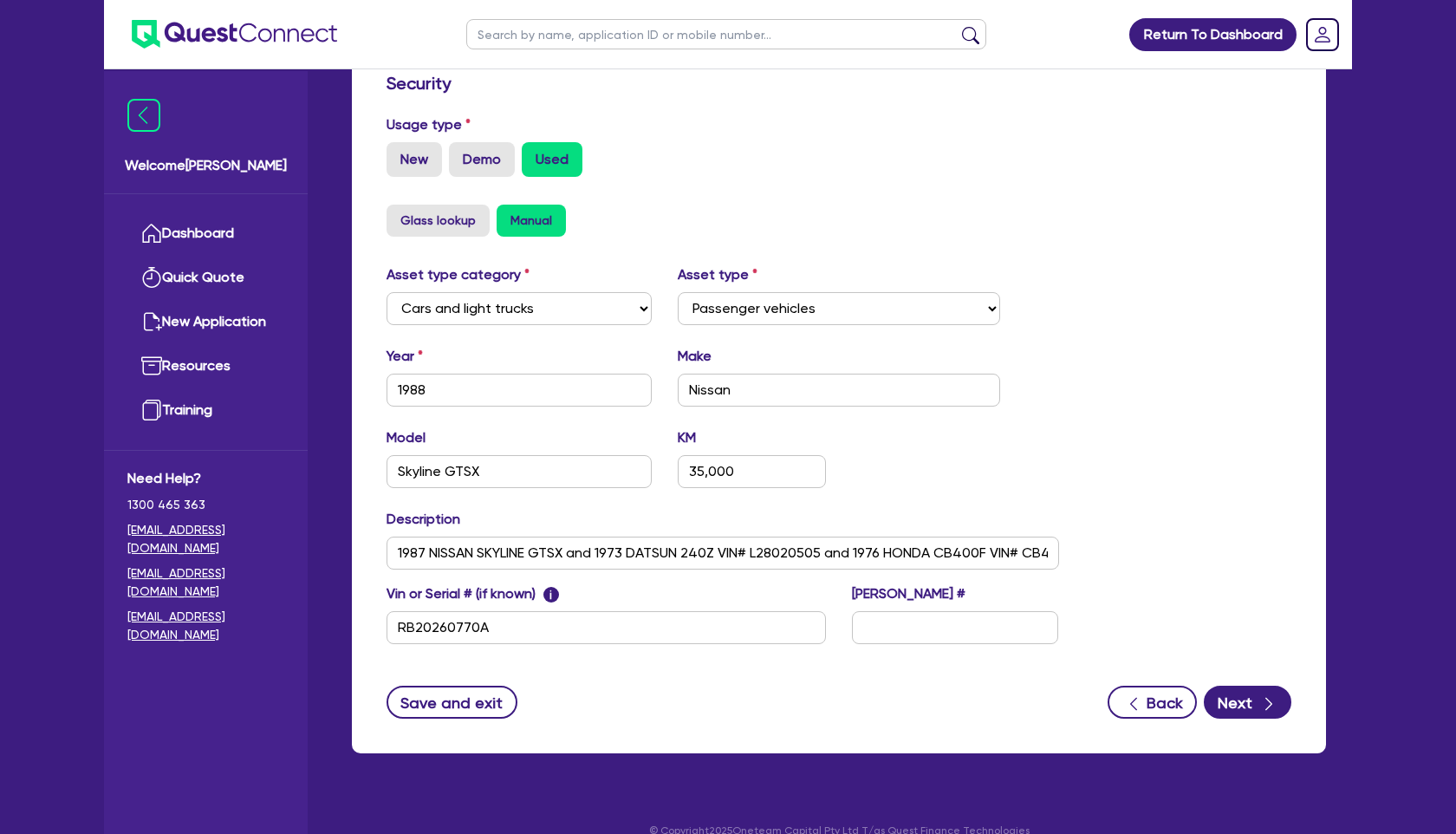
scroll to position [500, 0]
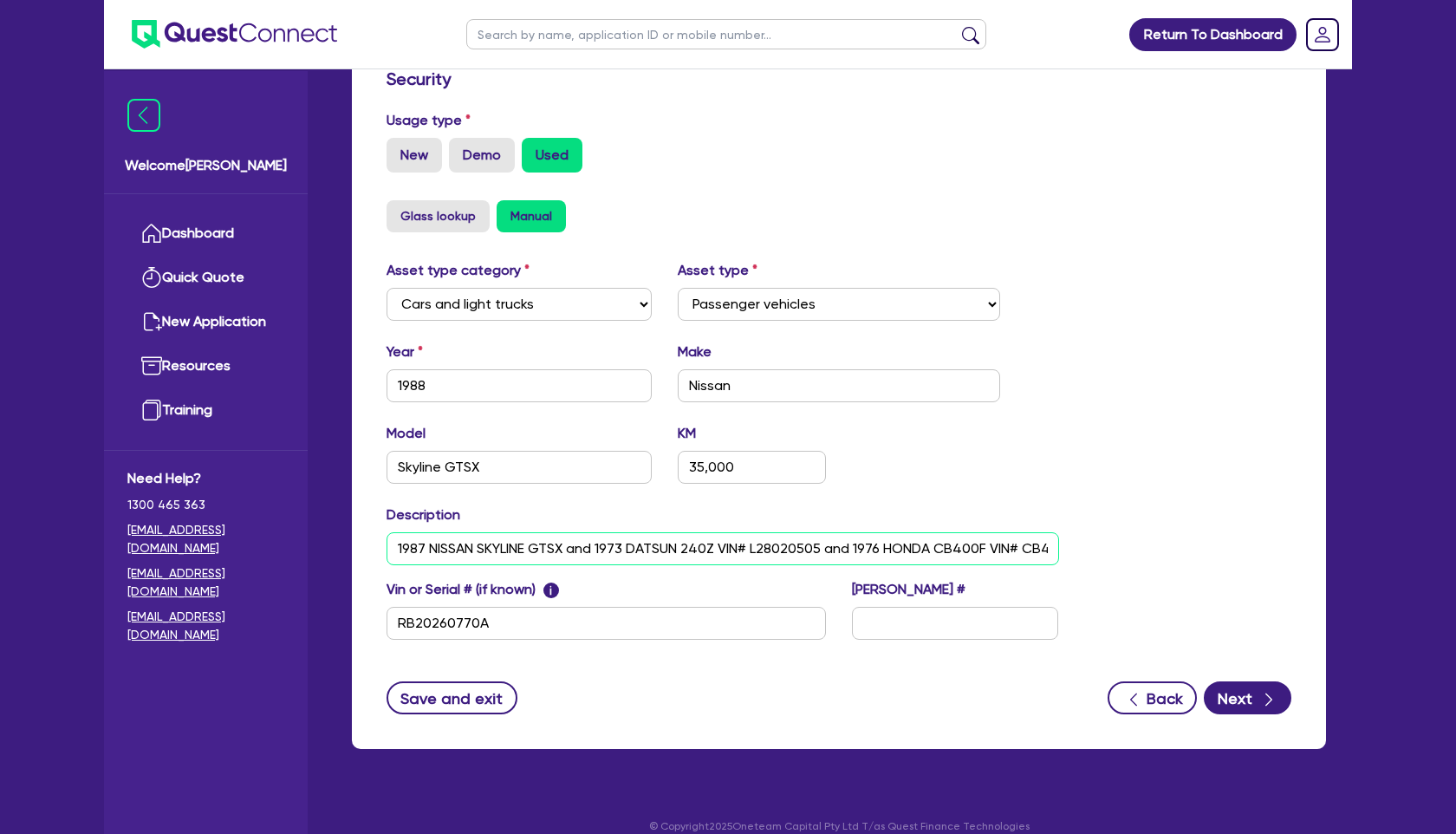
click at [423, 547] on input "1987 NISSAN SKYLINE GTSX and 1973 DATSUN 240Z VIN# L28020505 and 1976 HONDA CB4…" at bounding box center [722, 548] width 672 height 33
type input "1988 NISSAN SKYLINE GTSX and 1973 DATSUN 240Z VIN# L28020505 and 1976 HONDA CB4…"
click at [964, 477] on div "Model Skyline GTSX KM 35,000" at bounding box center [722, 460] width 698 height 75
drag, startPoint x: 573, startPoint y: 547, endPoint x: 650, endPoint y: 568, distance: 80.1
click at [573, 547] on input "1988 NISSAN SKYLINE GTSX and 1973 DATSUN 240Z VIN# L28020505 and 1976 HONDA CB4…" at bounding box center [722, 548] width 672 height 33
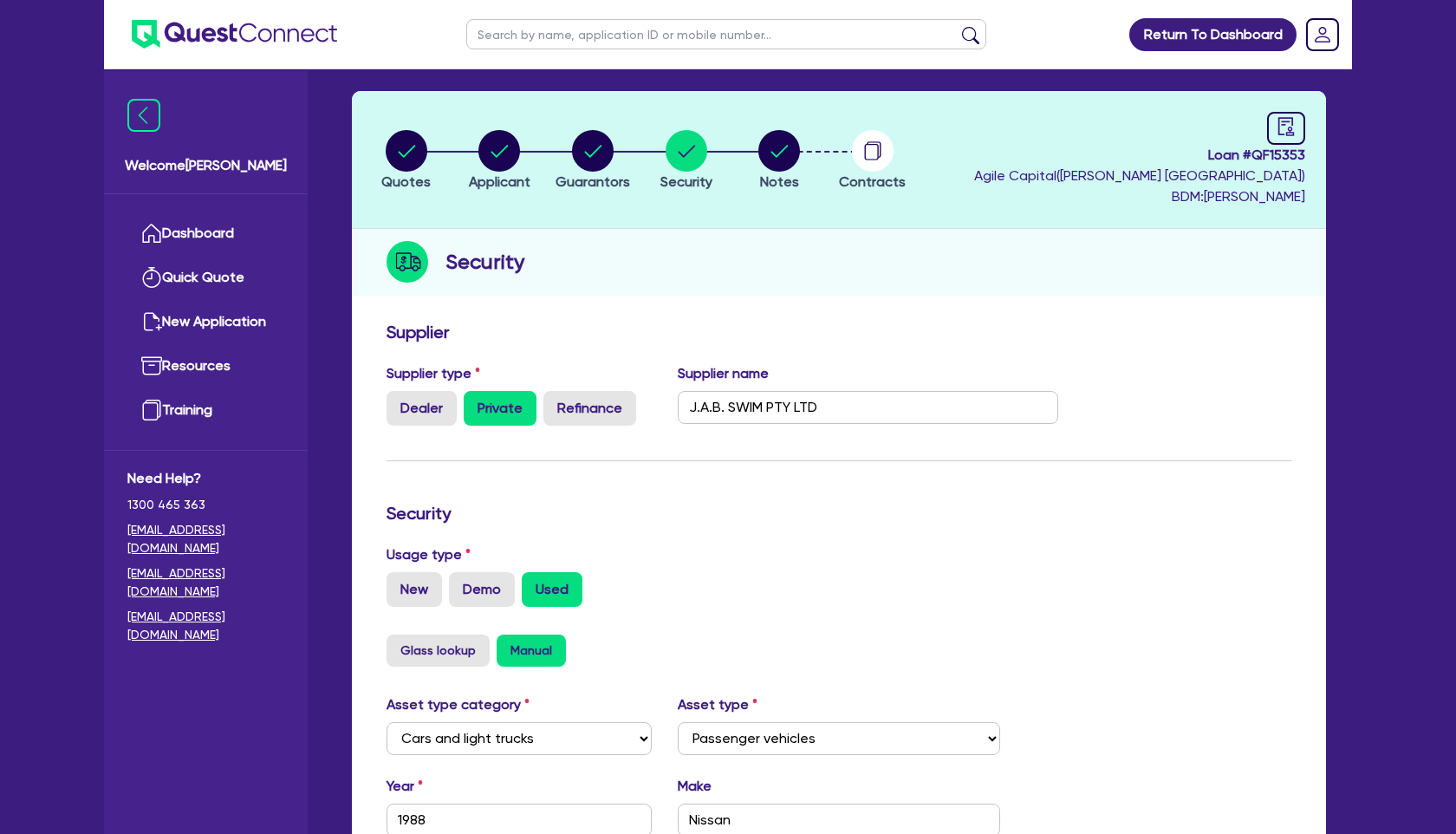
scroll to position [0, 0]
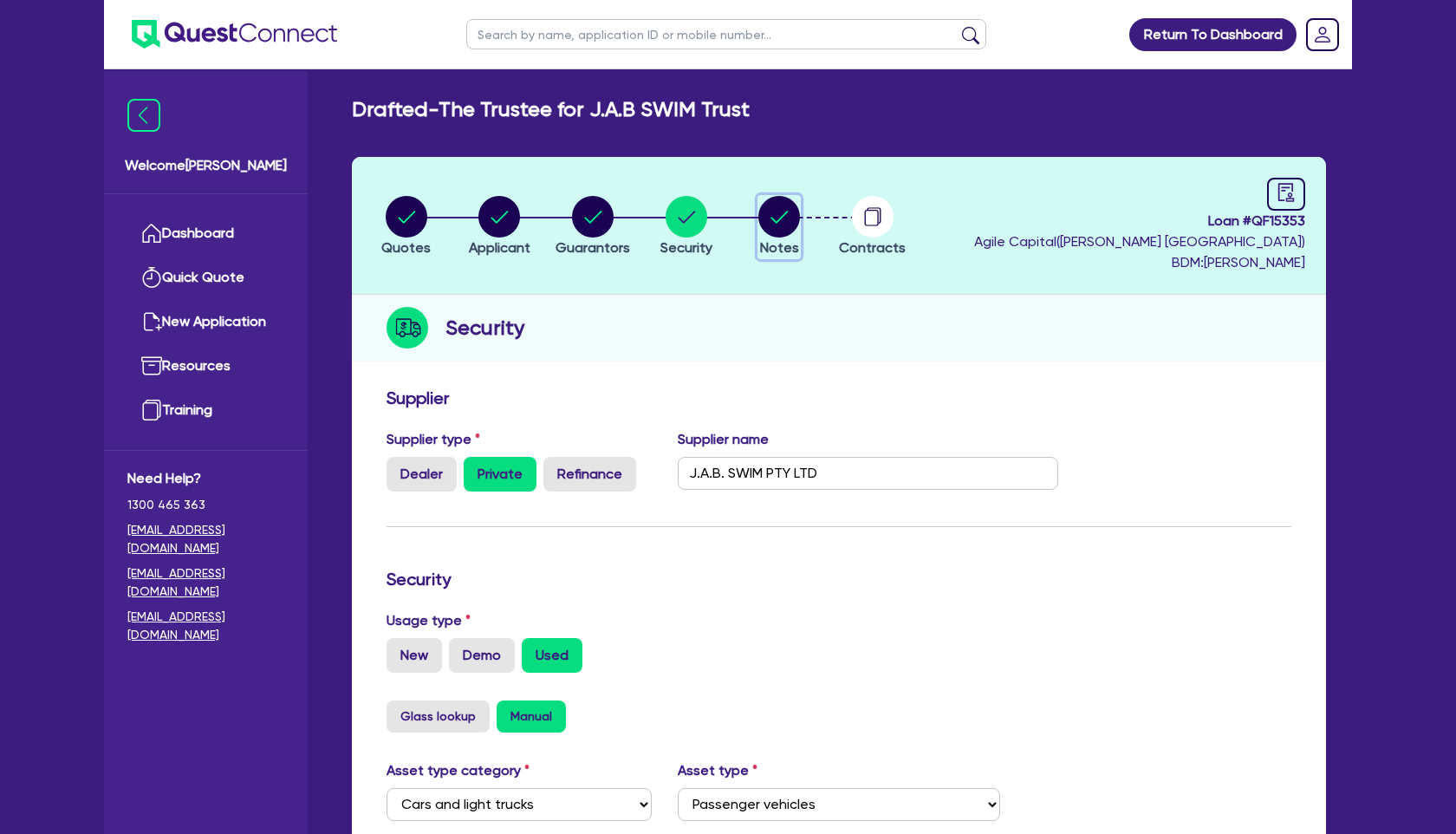
click at [775, 217] on circle "button" at bounding box center [779, 217] width 42 height 42
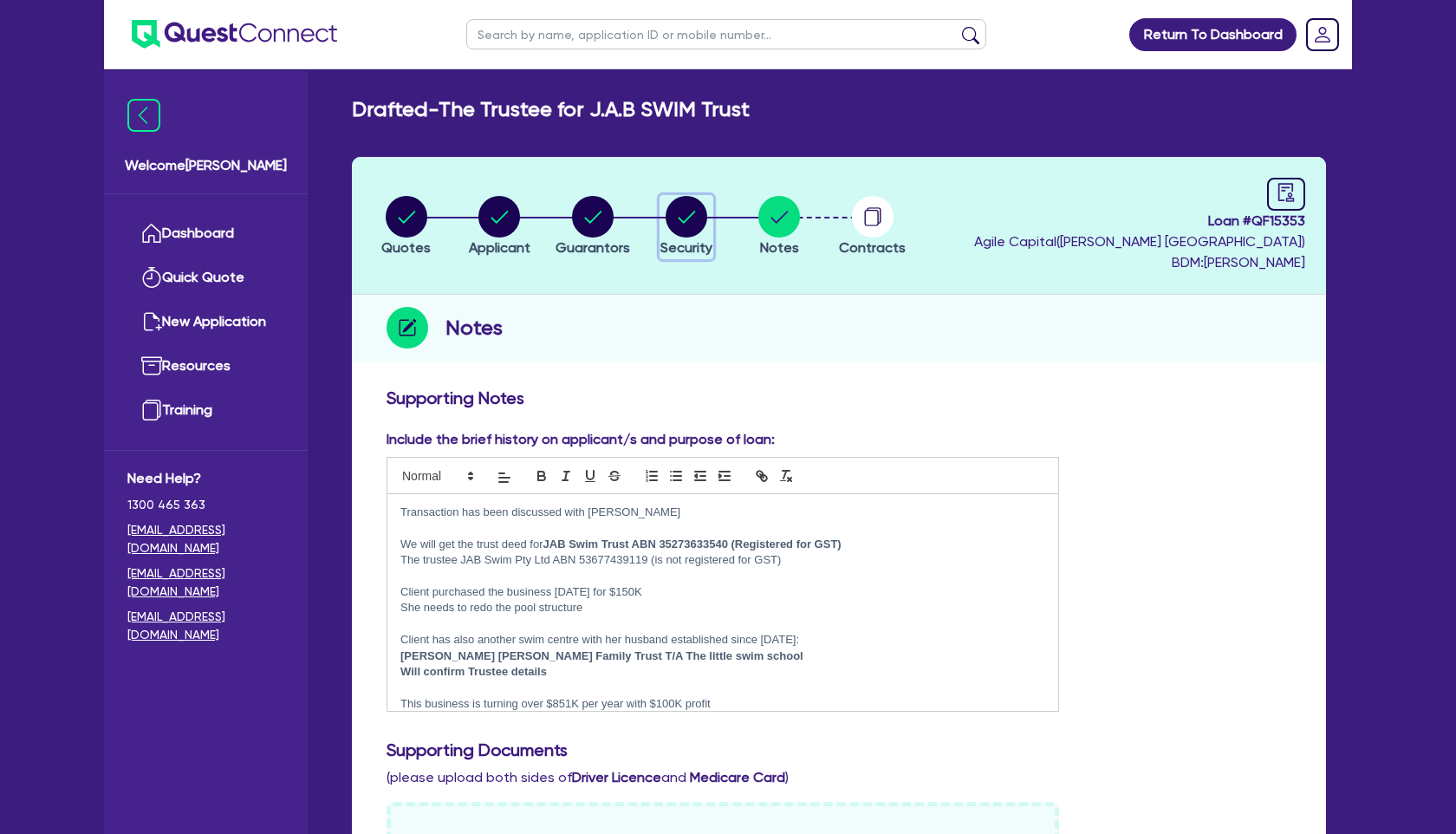
click at [688, 229] on circle "button" at bounding box center [686, 217] width 42 height 42
select select "CARS_AND_LIGHT_TRUCKS"
select select "PASSENGER_VEHICLES"
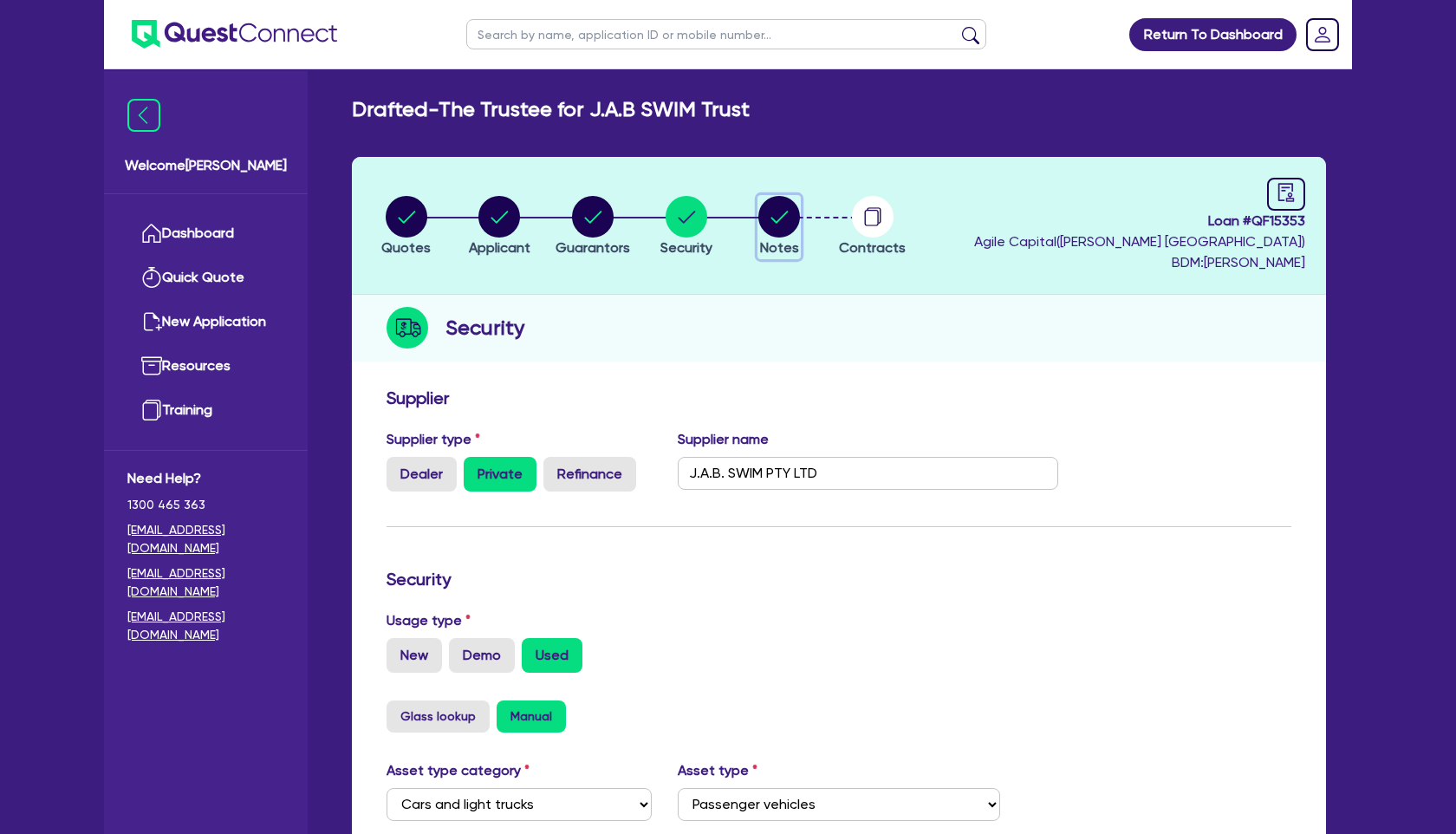
click at [794, 217] on circle "button" at bounding box center [779, 217] width 42 height 42
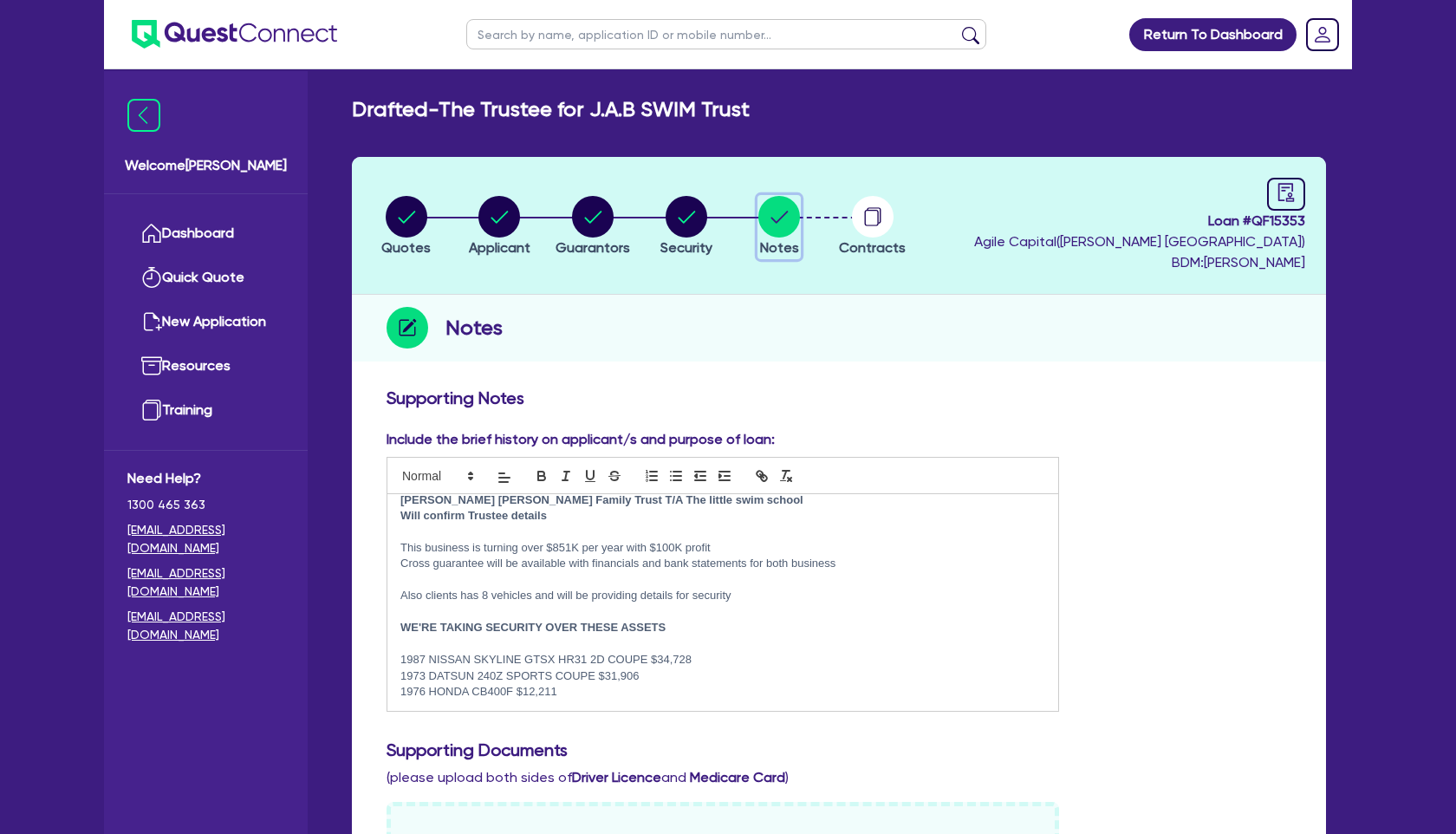
scroll to position [5, 0]
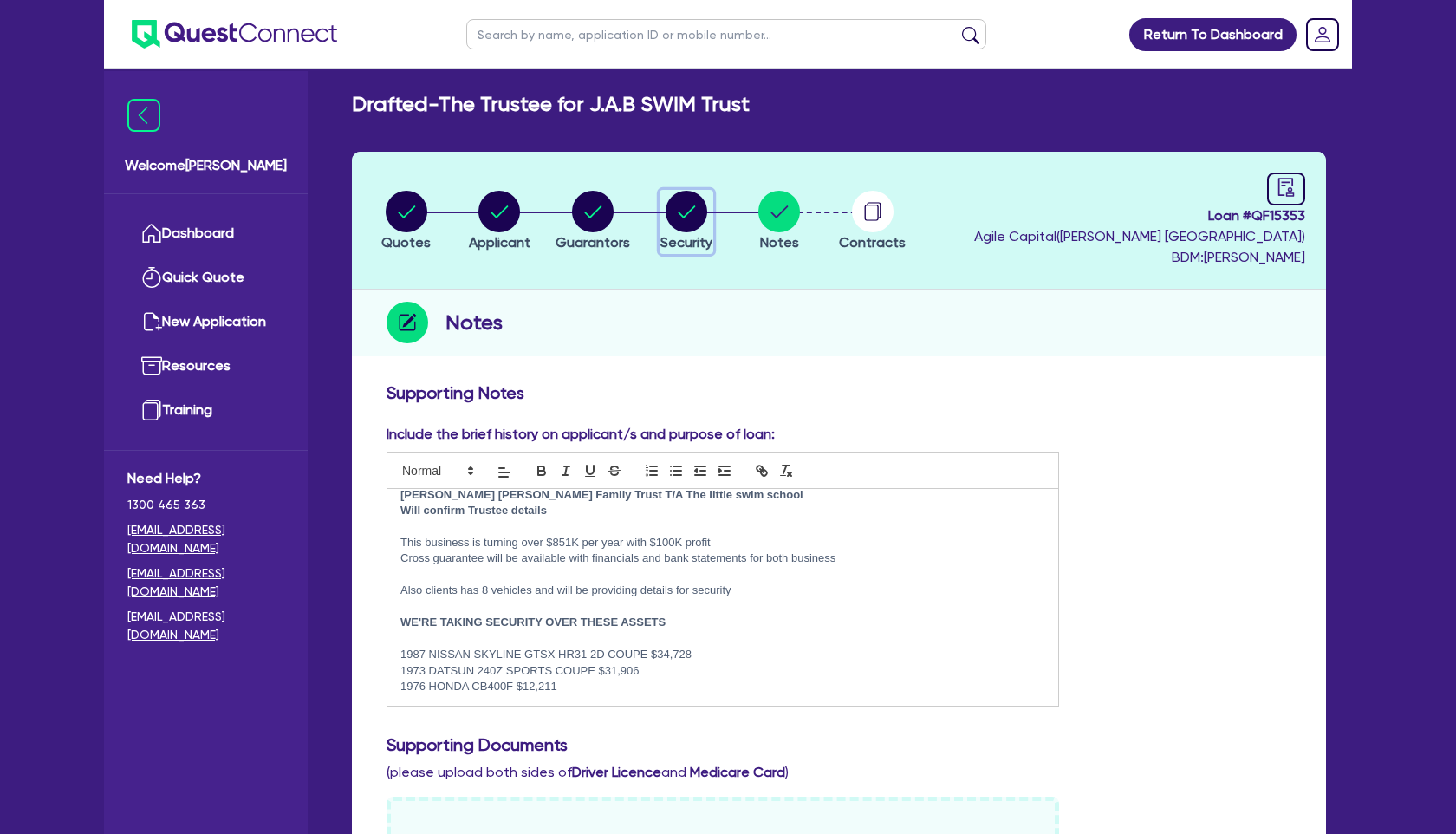
click at [688, 213] on circle "button" at bounding box center [686, 212] width 42 height 42
select select "CARS_AND_LIGHT_TRUCKS"
select select "PASSENGER_VEHICLES"
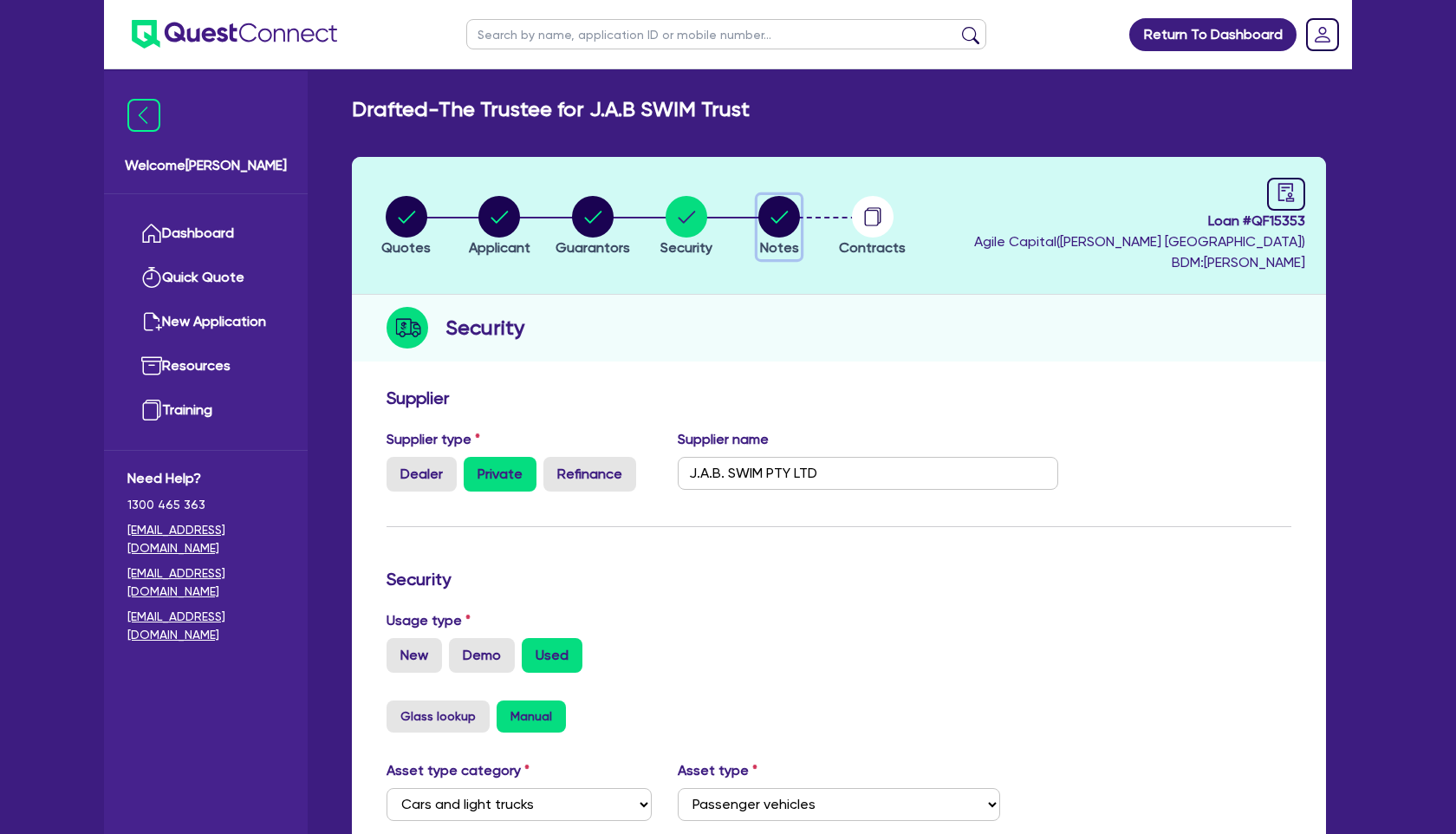
click at [776, 217] on circle "button" at bounding box center [779, 217] width 42 height 42
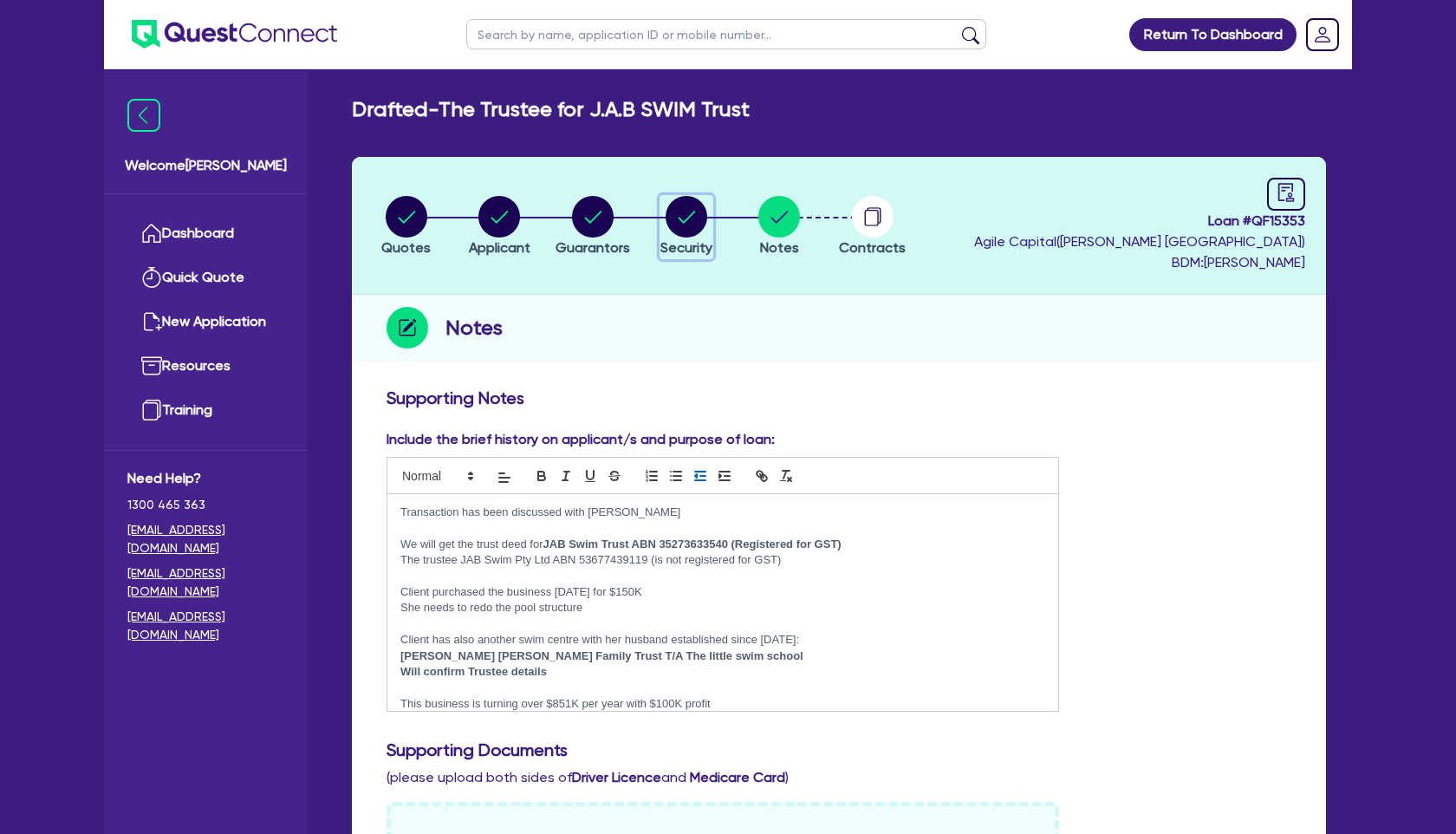
click at [702, 243] on span "Security" at bounding box center [686, 247] width 52 height 16
select select "CARS_AND_LIGHT_TRUCKS"
select select "PASSENGER_VEHICLES"
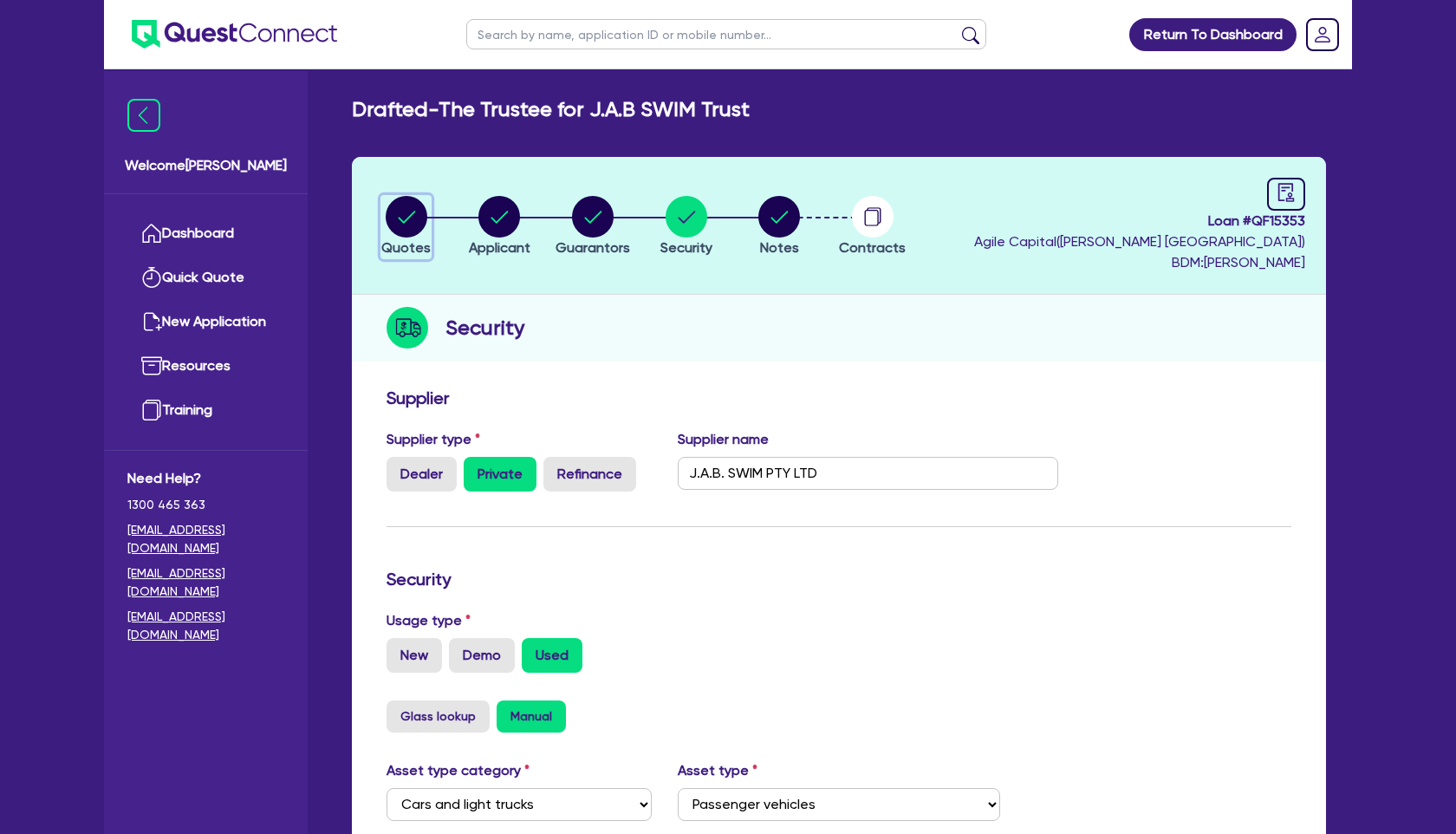
click at [404, 234] on circle "button" at bounding box center [407, 217] width 42 height 42
select select "Quest Finance - Own Book"
select select "CARS_AND_LIGHT_TRUCKS"
select select "PASSENGER_VEHICLES"
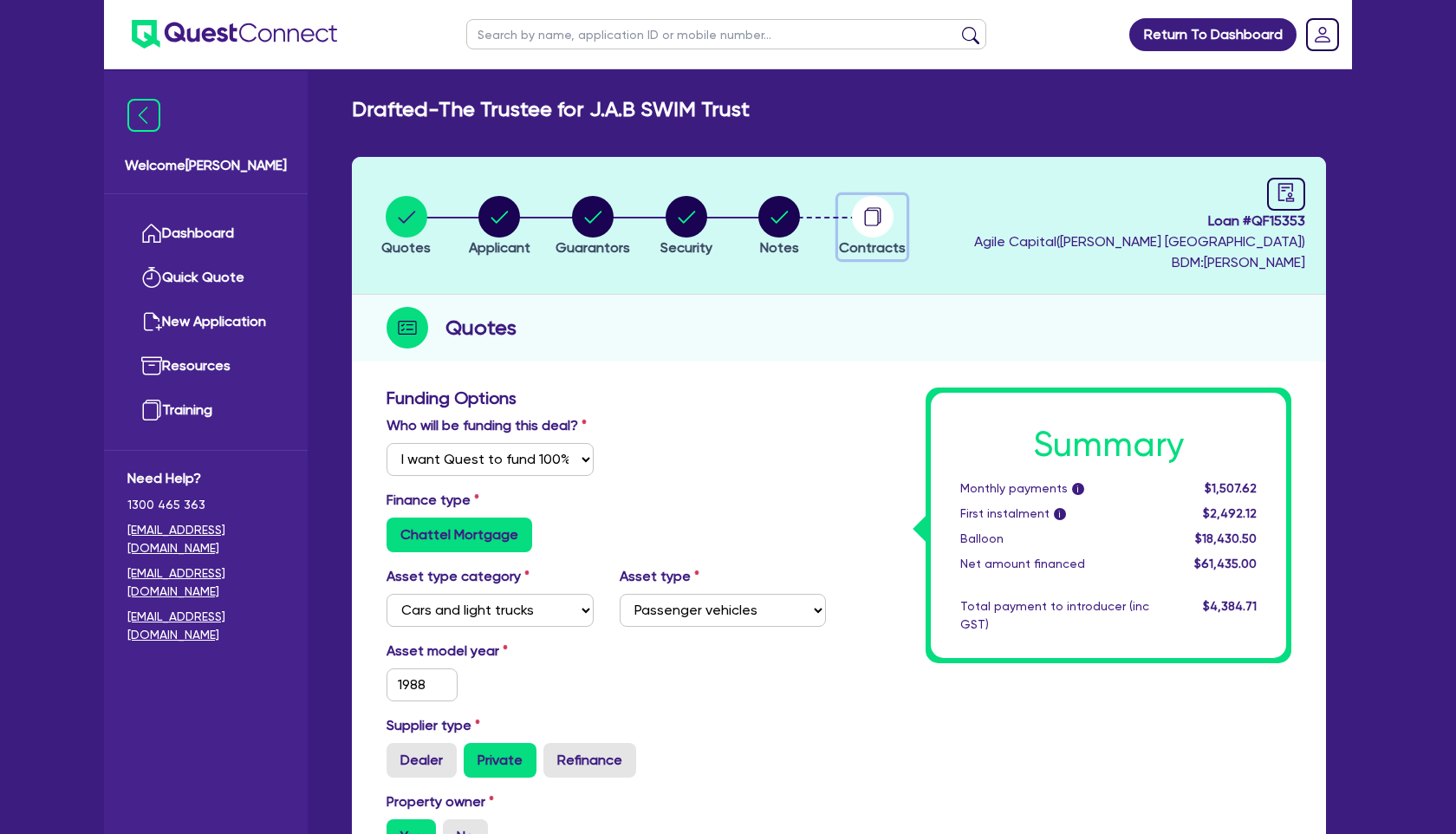
click at [875, 218] on circle "button" at bounding box center [873, 217] width 42 height 42
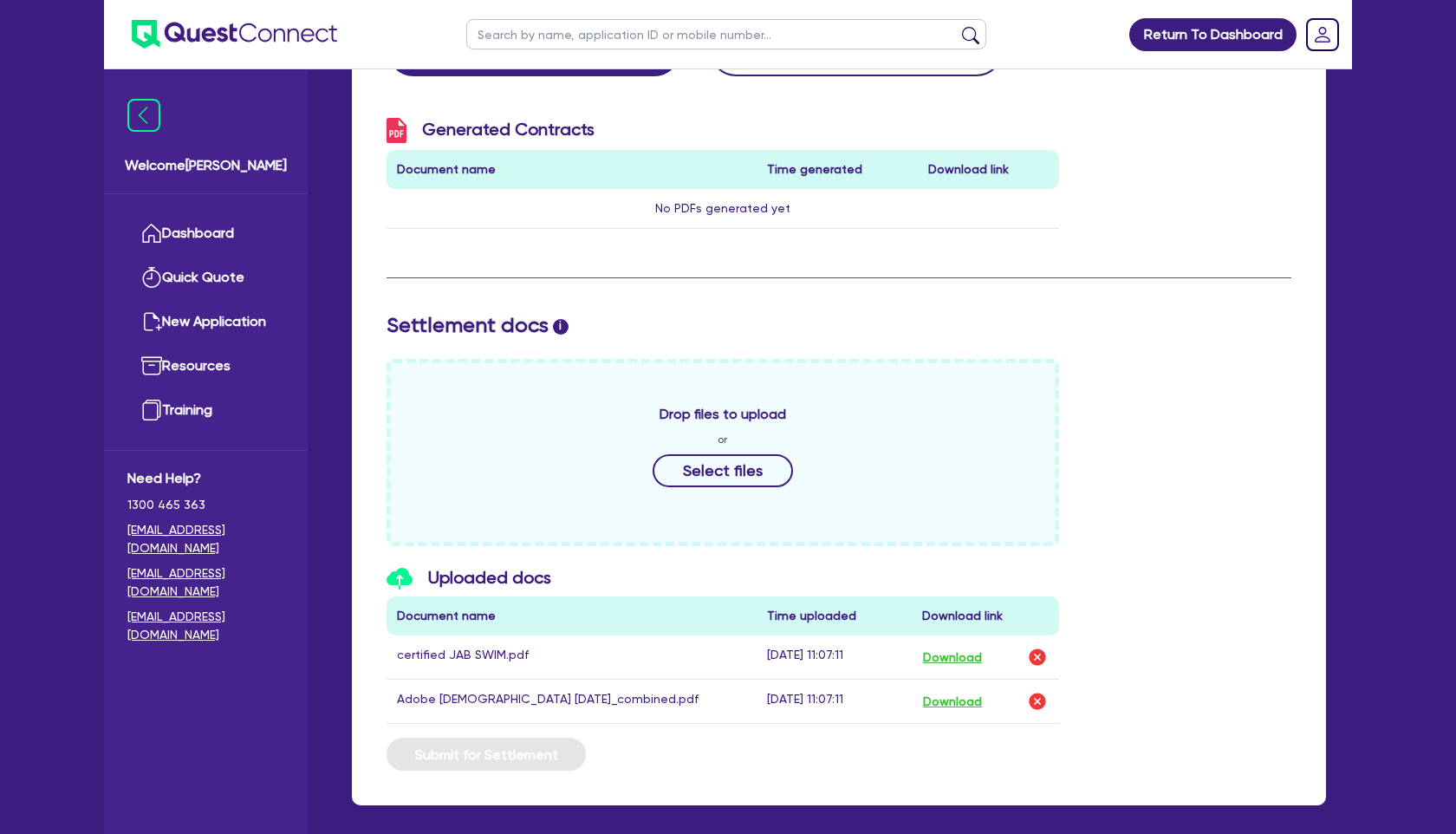
scroll to position [581, 0]
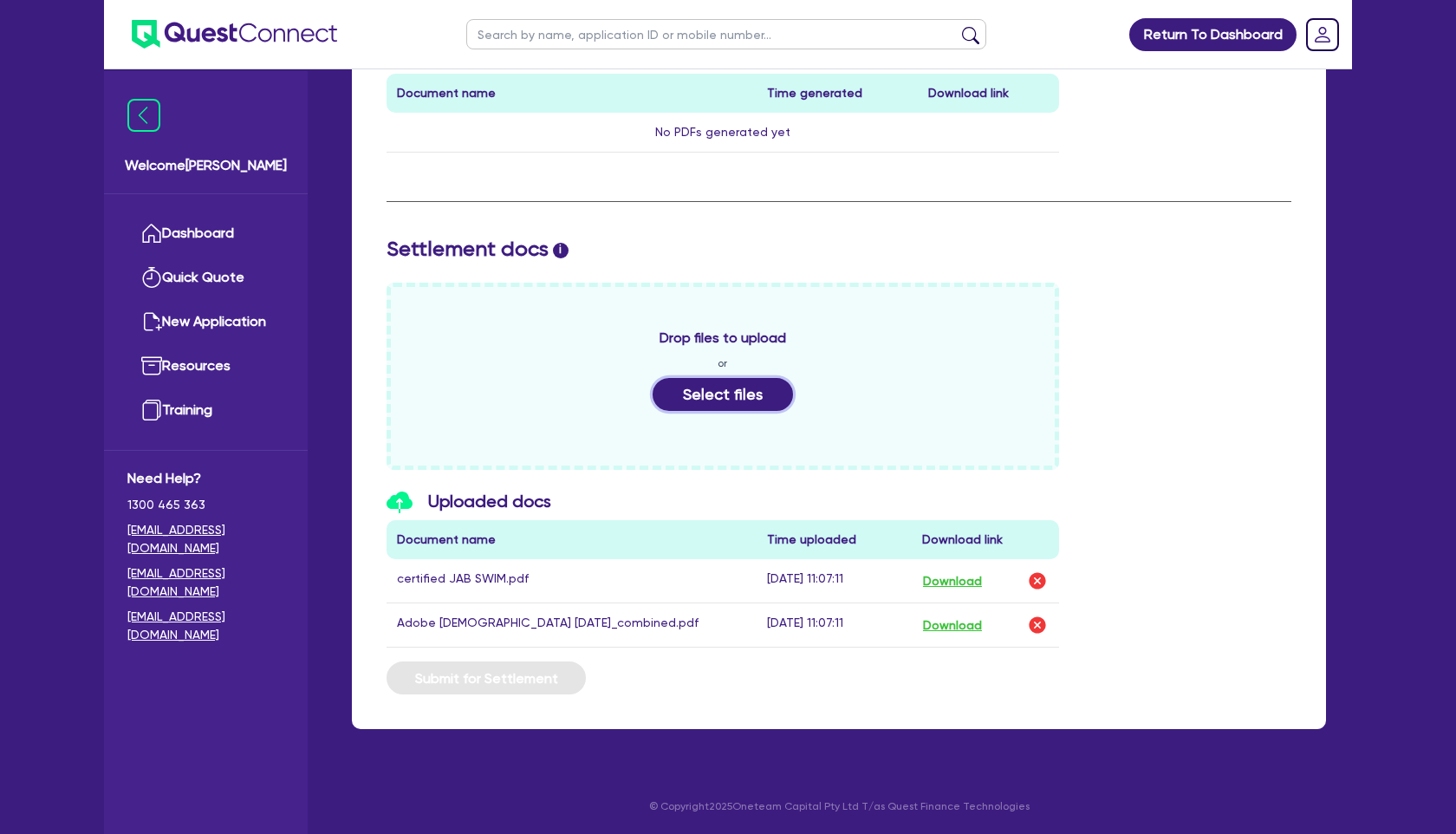
click at [739, 394] on button "Select files" at bounding box center [722, 394] width 140 height 33
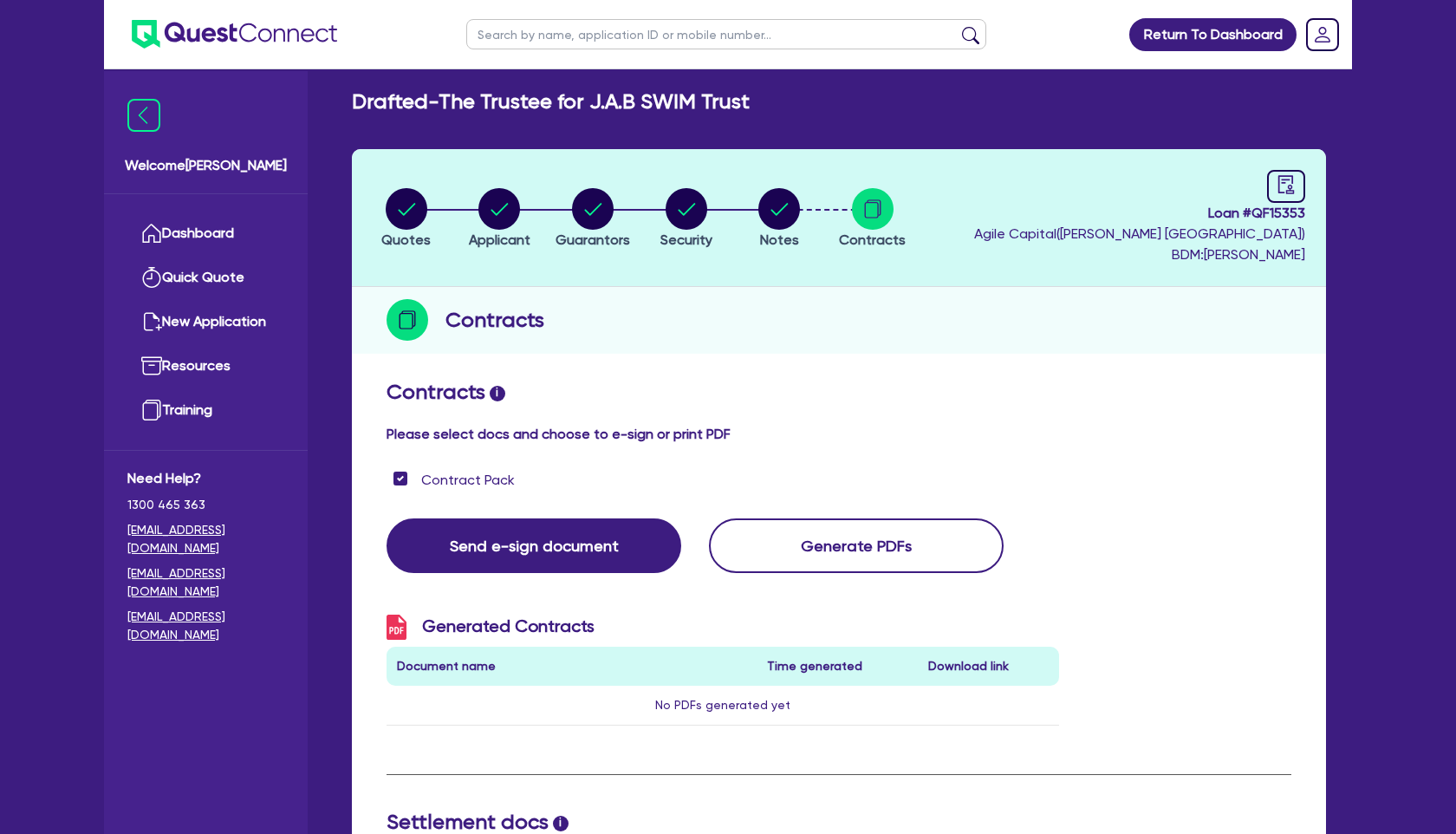
scroll to position [0, 0]
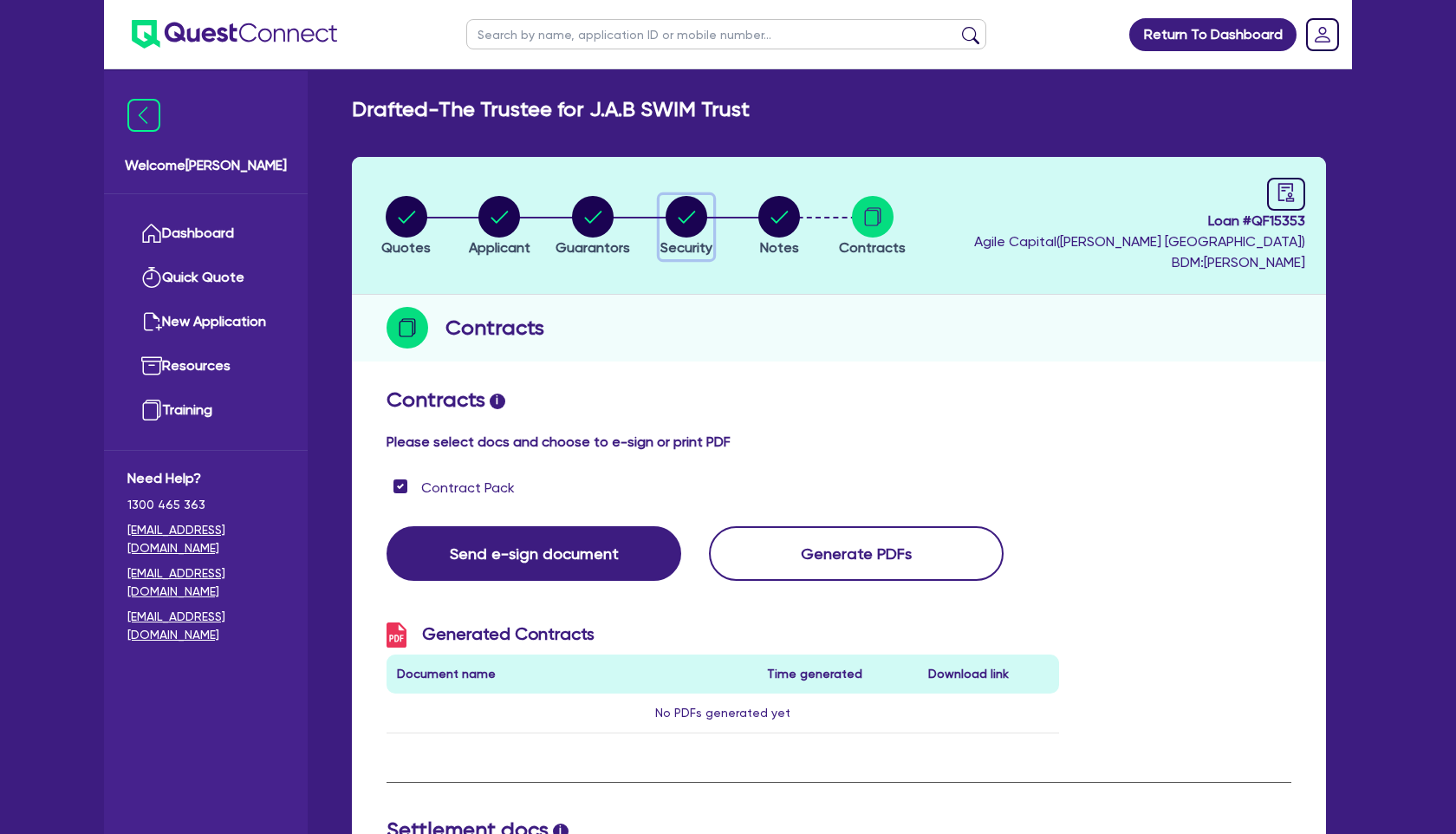
drag, startPoint x: 694, startPoint y: 211, endPoint x: 722, endPoint y: 223, distance: 30.3
click at [693, 210] on icon "button" at bounding box center [686, 217] width 42 height 42
select select "CARS_AND_LIGHT_TRUCKS"
select select "PASSENGER_VEHICLES"
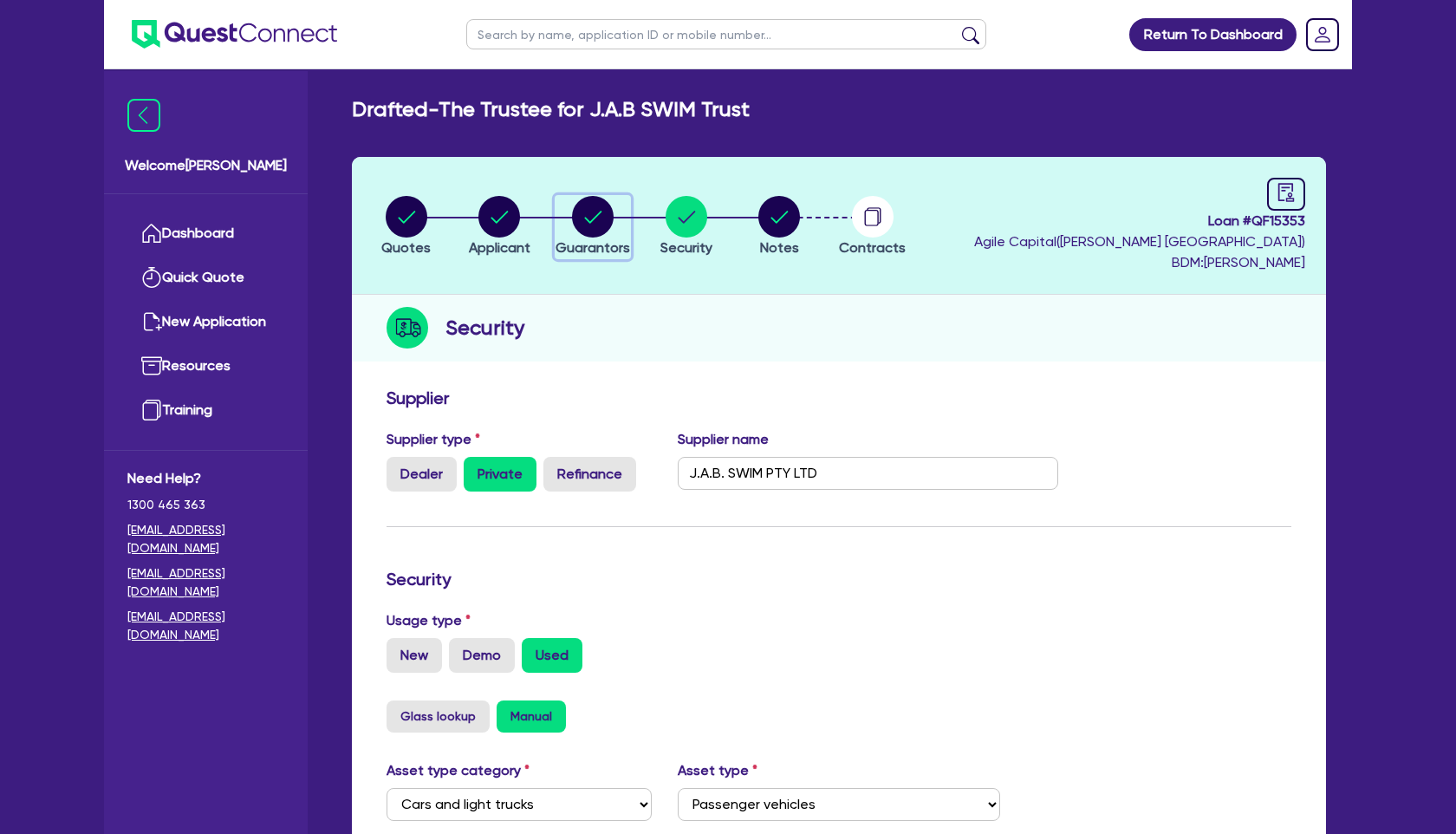
click at [599, 225] on circle "button" at bounding box center [593, 217] width 42 height 42
select select "MRS"
select select "VIC"
select select "MARRIED"
select select "PROPERTY"
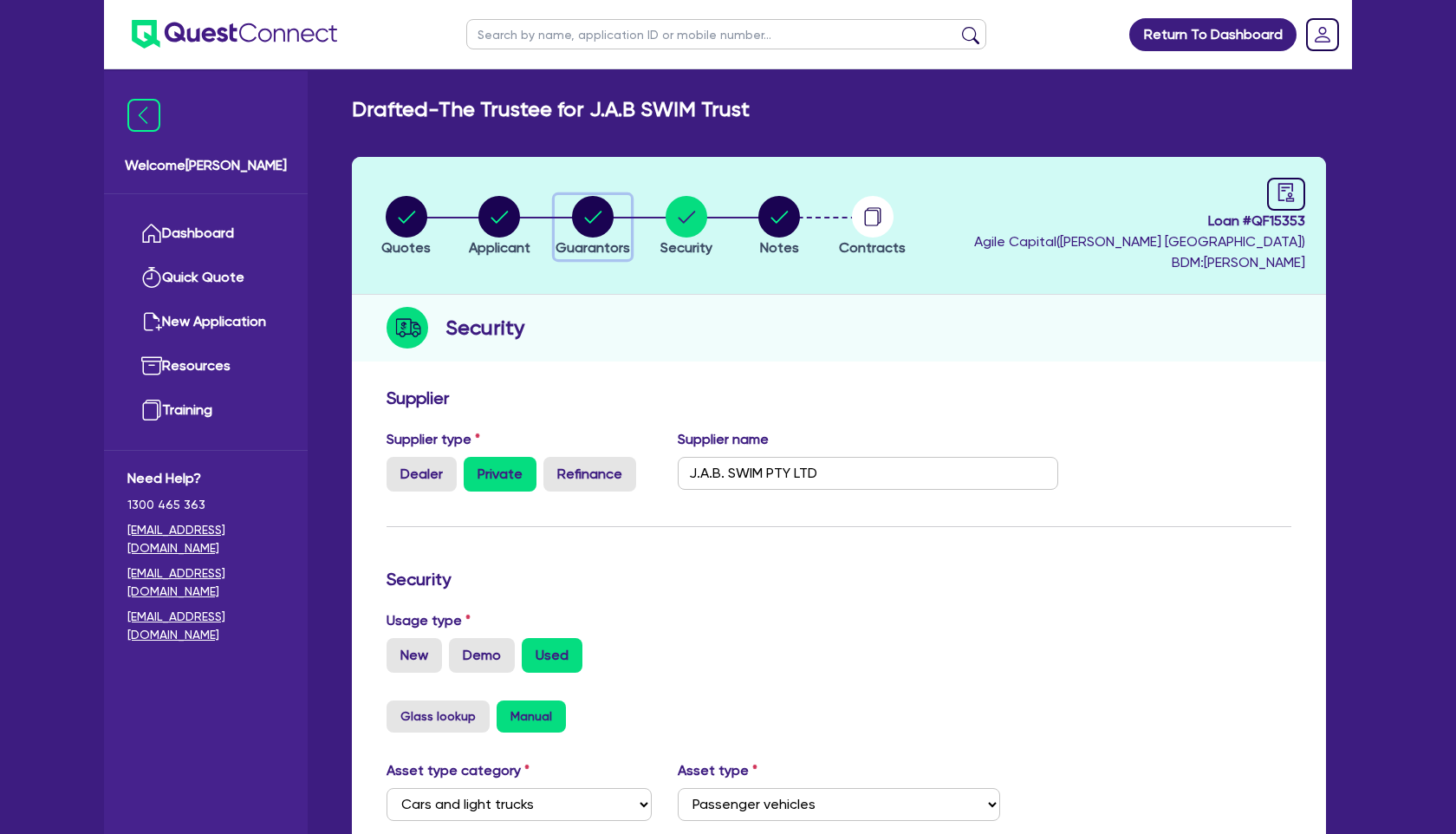
select select "VEHICLE"
select select "CASH"
select select "OTHER"
select select "MORTGAGE"
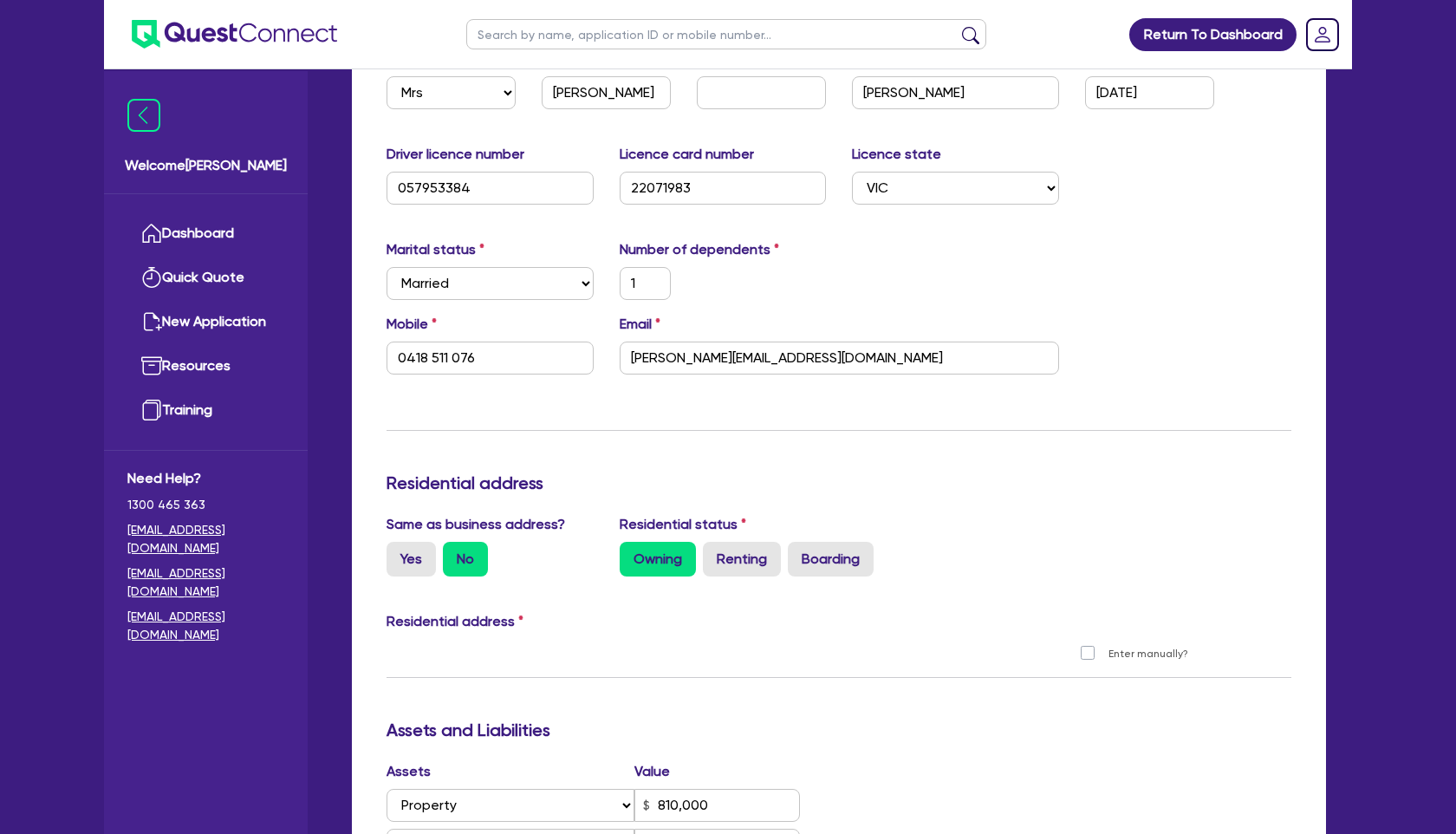
scroll to position [403, 0]
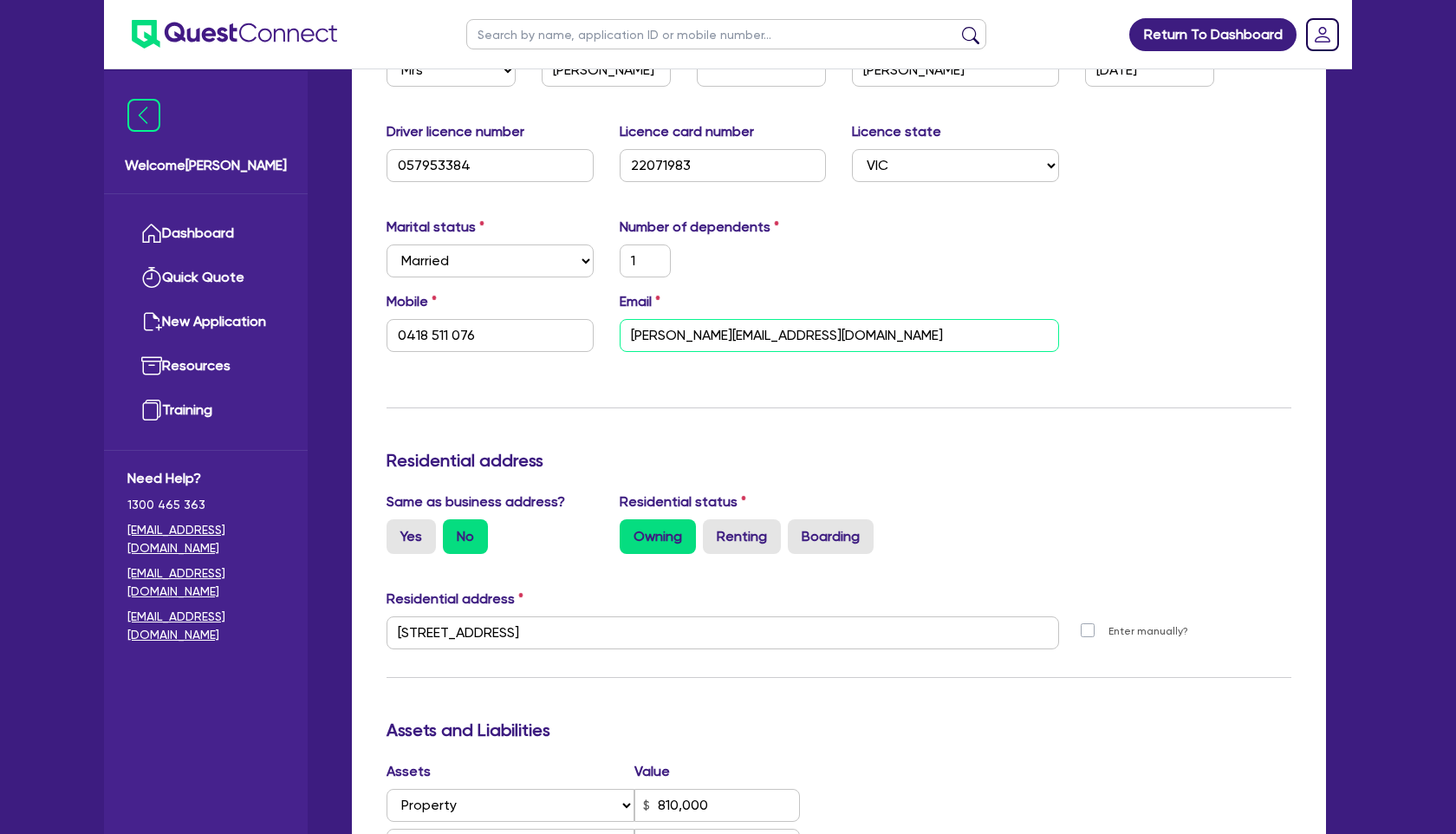
drag, startPoint x: 841, startPoint y: 341, endPoint x: 653, endPoint y: 333, distance: 187.3
click at [584, 321] on div "Mobile [PHONE_NUMBER] Email [EMAIL_ADDRESS][DOMAIN_NAME]" at bounding box center [838, 328] width 931 height 75
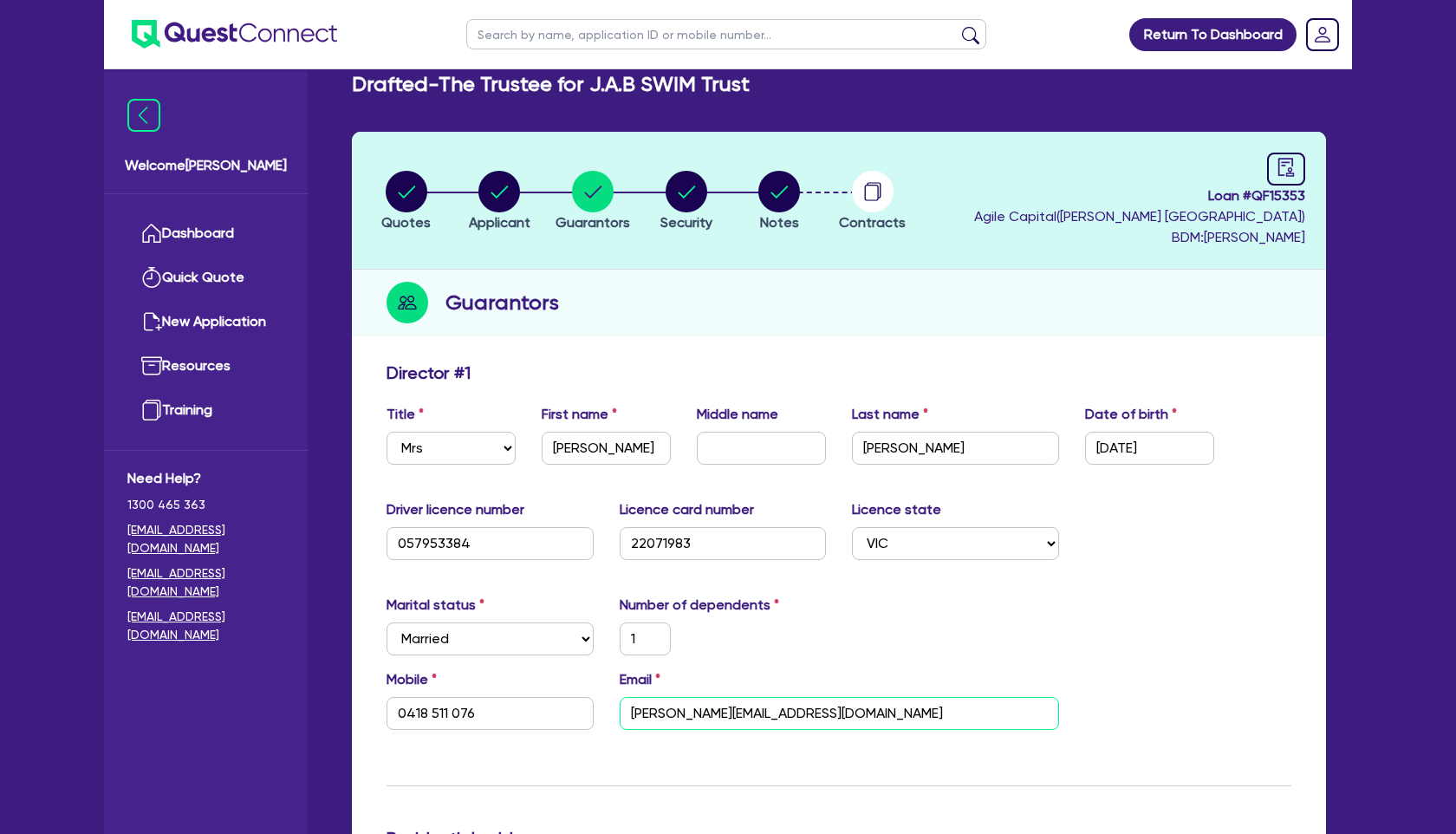
scroll to position [0, 0]
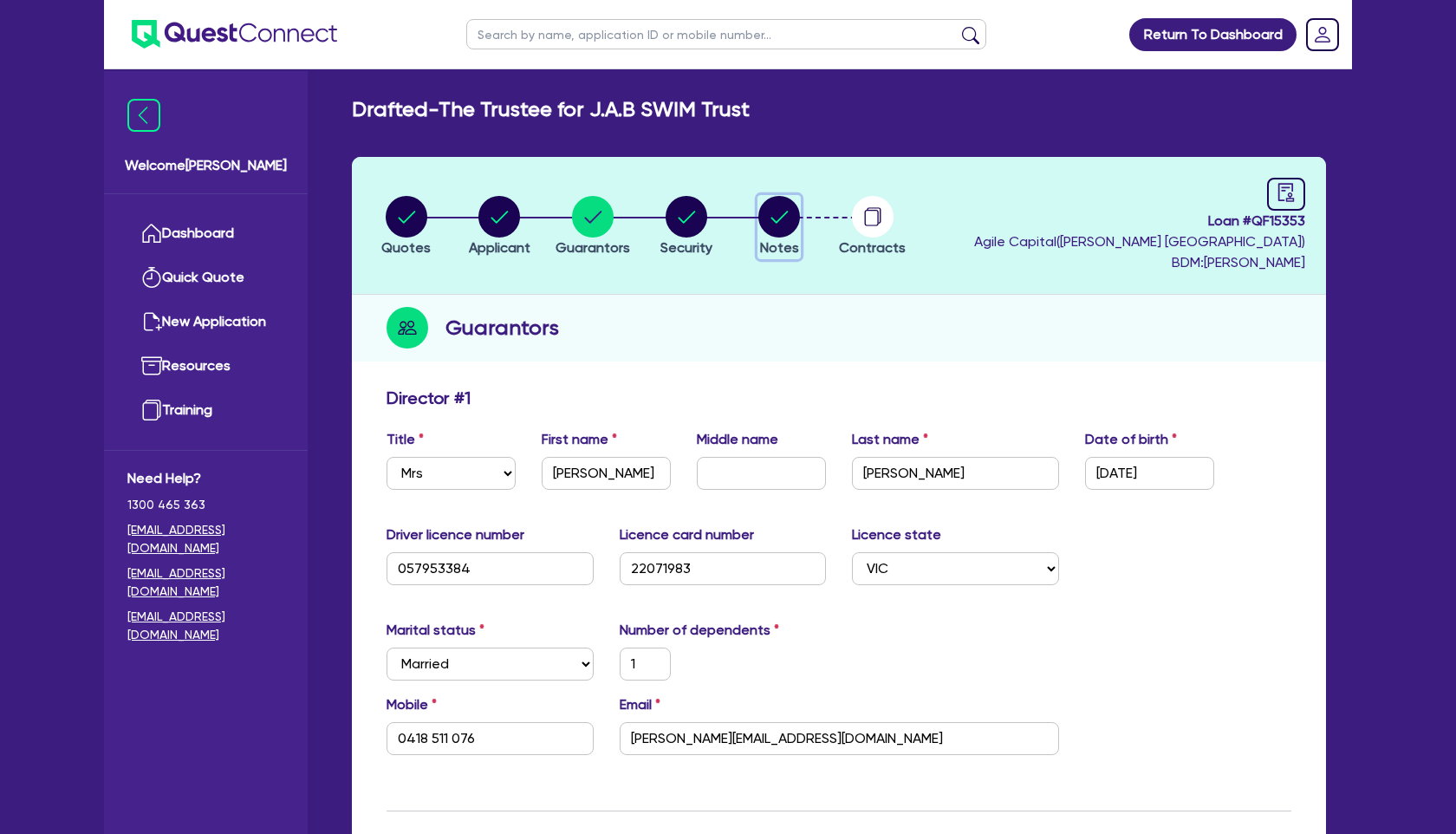
click at [787, 211] on icon "button" at bounding box center [779, 217] width 17 height 12
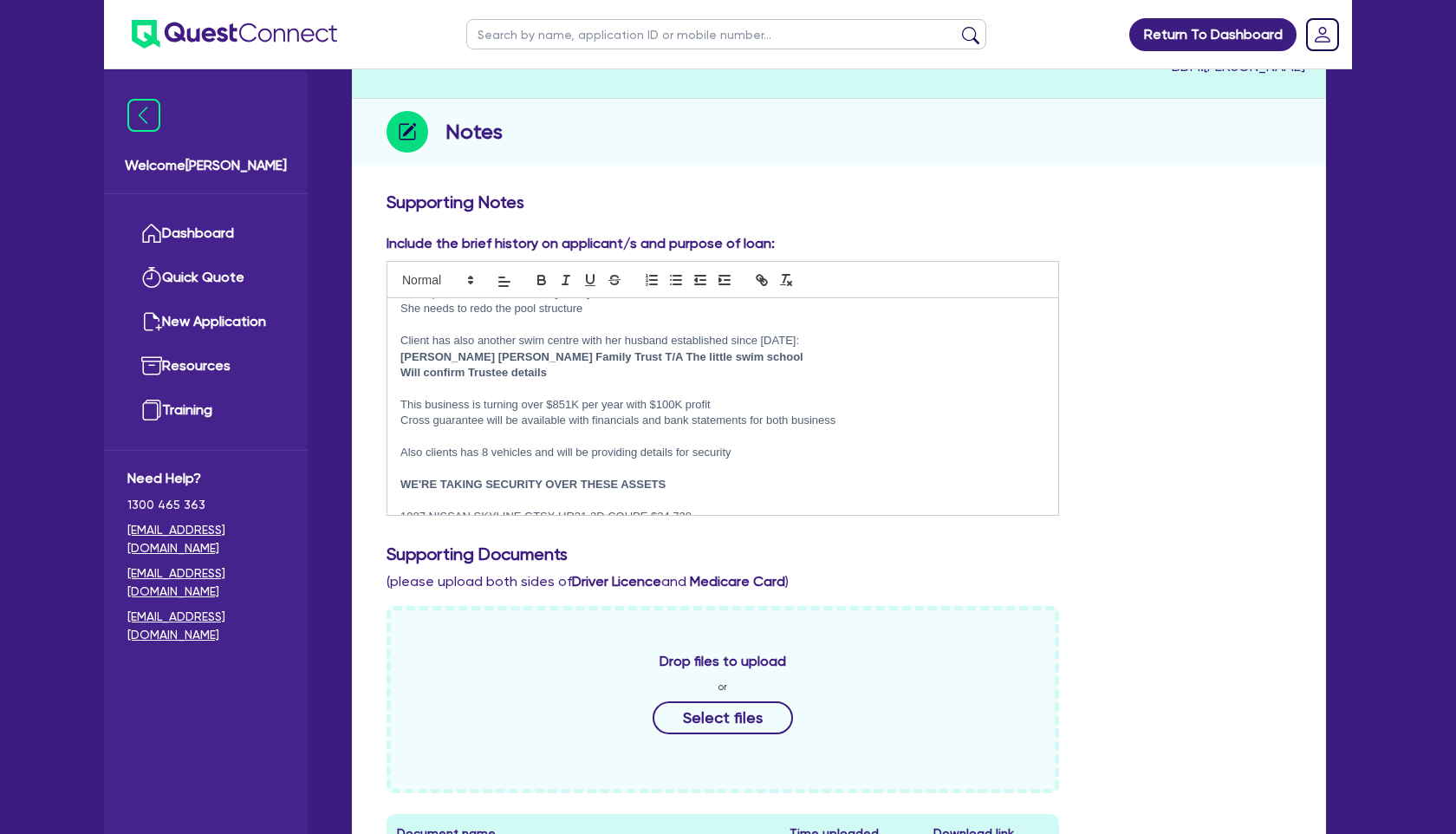
scroll to position [156, 0]
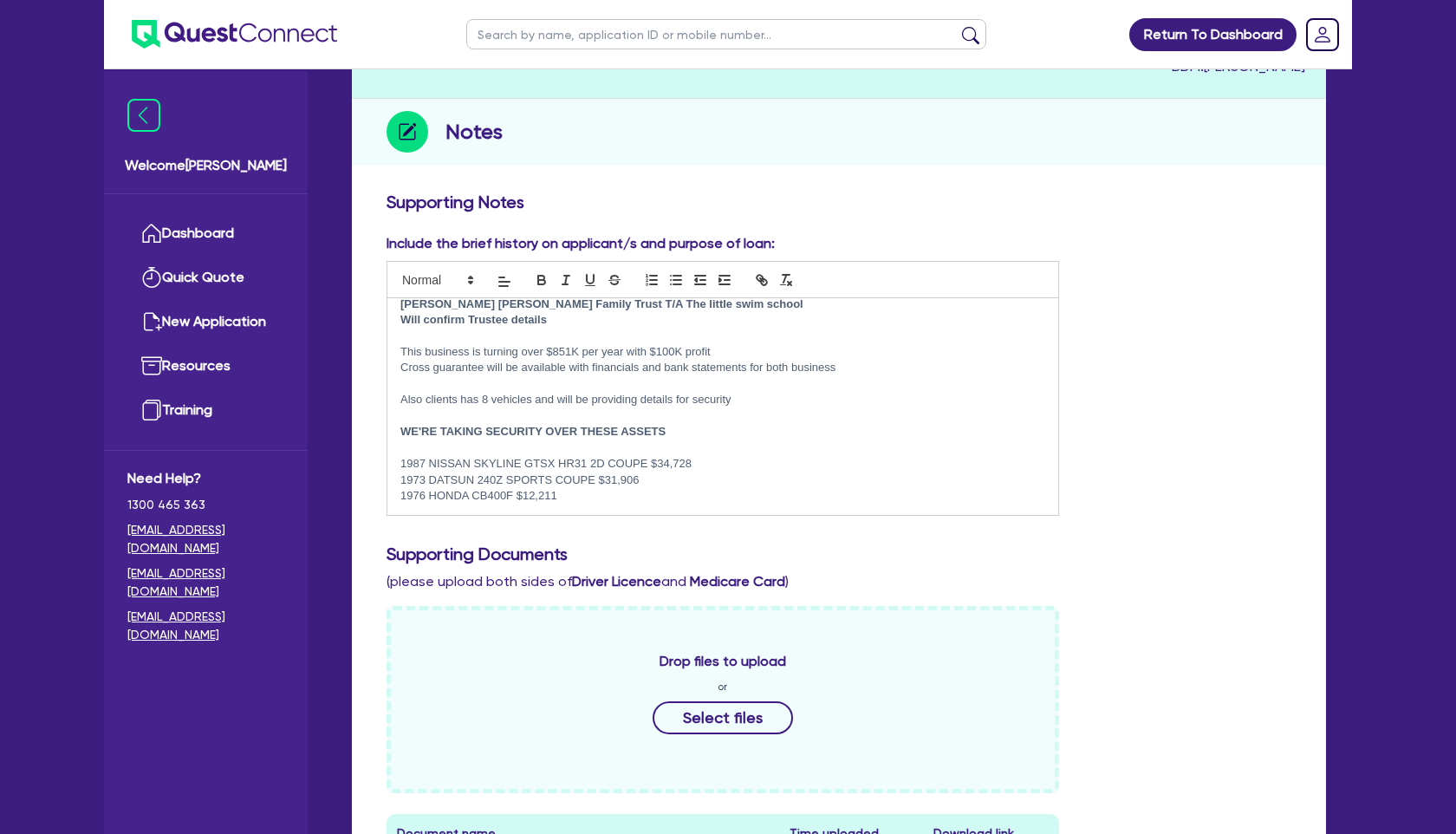
click at [425, 466] on p "1987 NISSAN SKYLINE GTSX HR31 2D COUPE $34,728" at bounding box center [722, 464] width 645 height 16
click at [829, 463] on p "1988 NISSAN SKYLINE GTSX HR31 2D COUPE $34,728" at bounding box center [722, 464] width 645 height 16
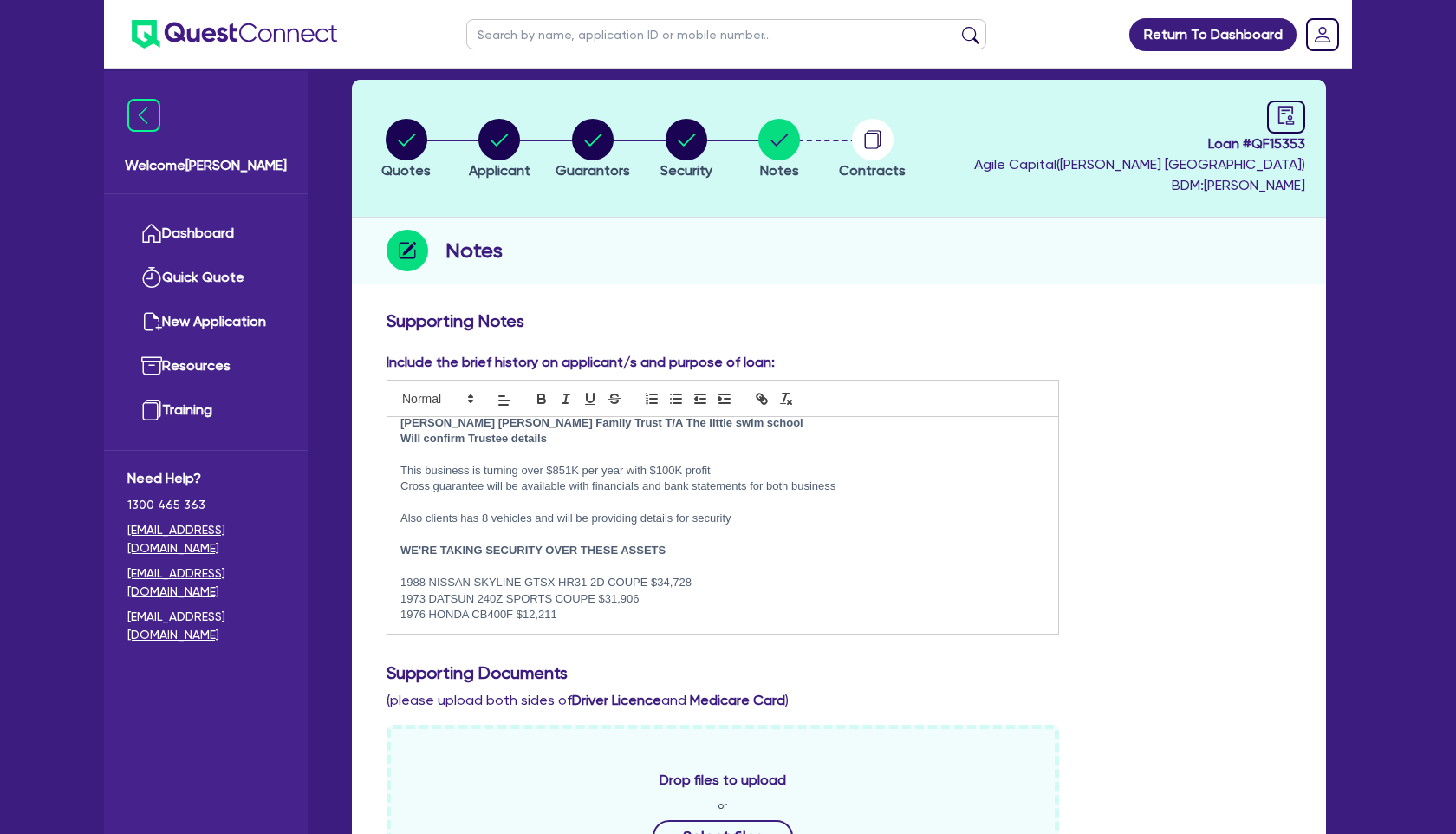
scroll to position [67, 0]
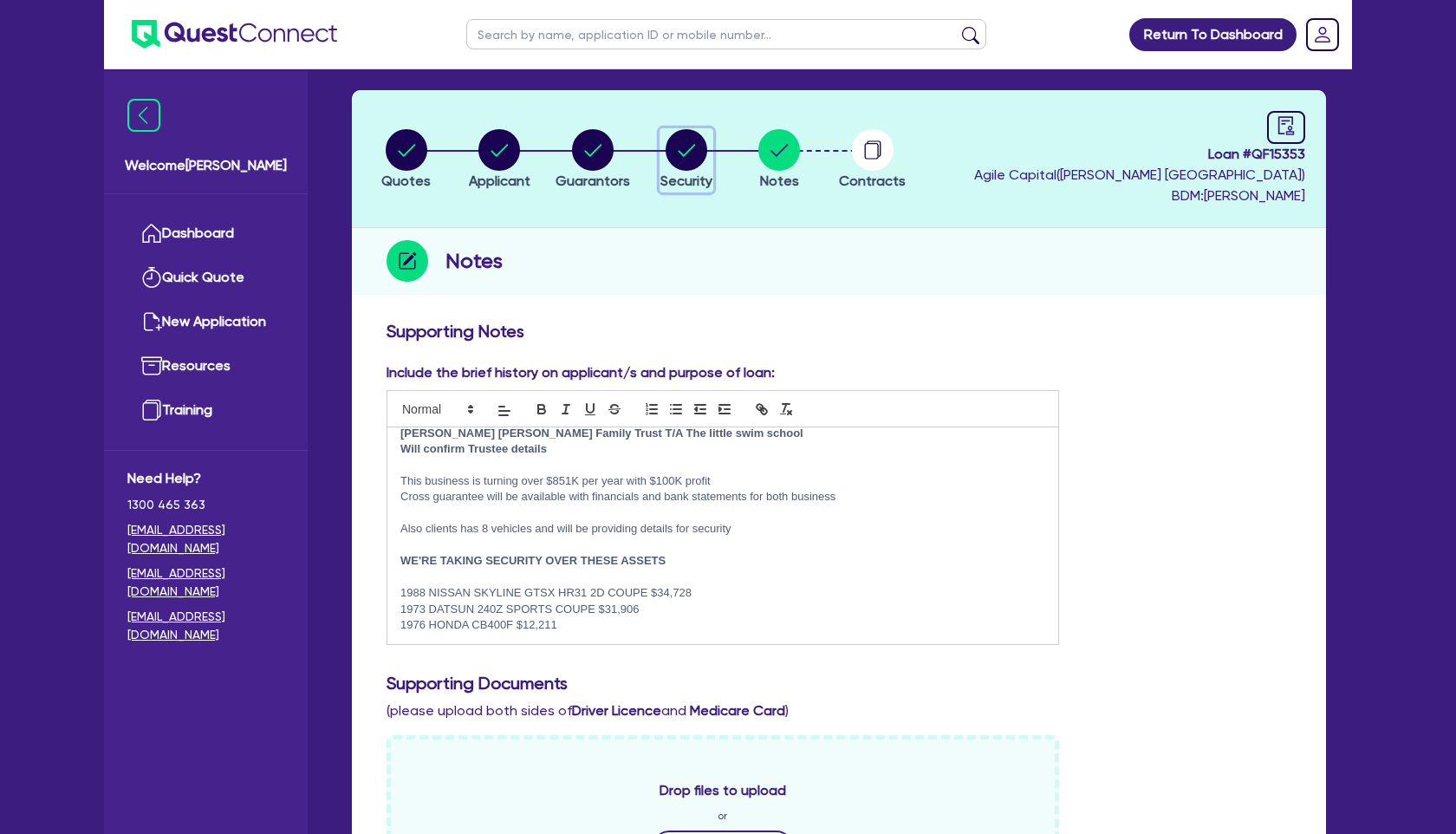
click at [679, 156] on circle "button" at bounding box center [686, 150] width 42 height 42
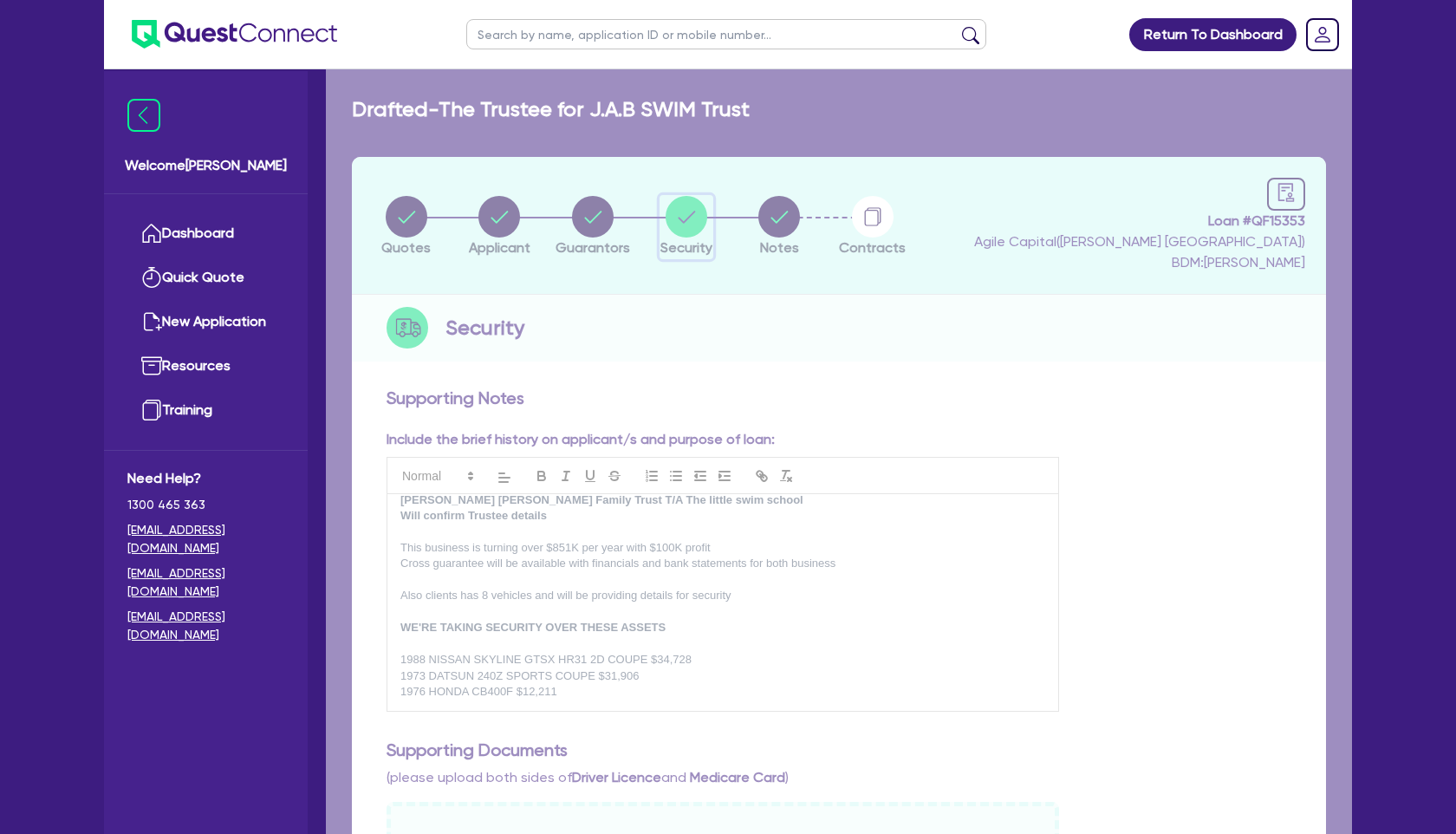
select select "CARS_AND_LIGHT_TRUCKS"
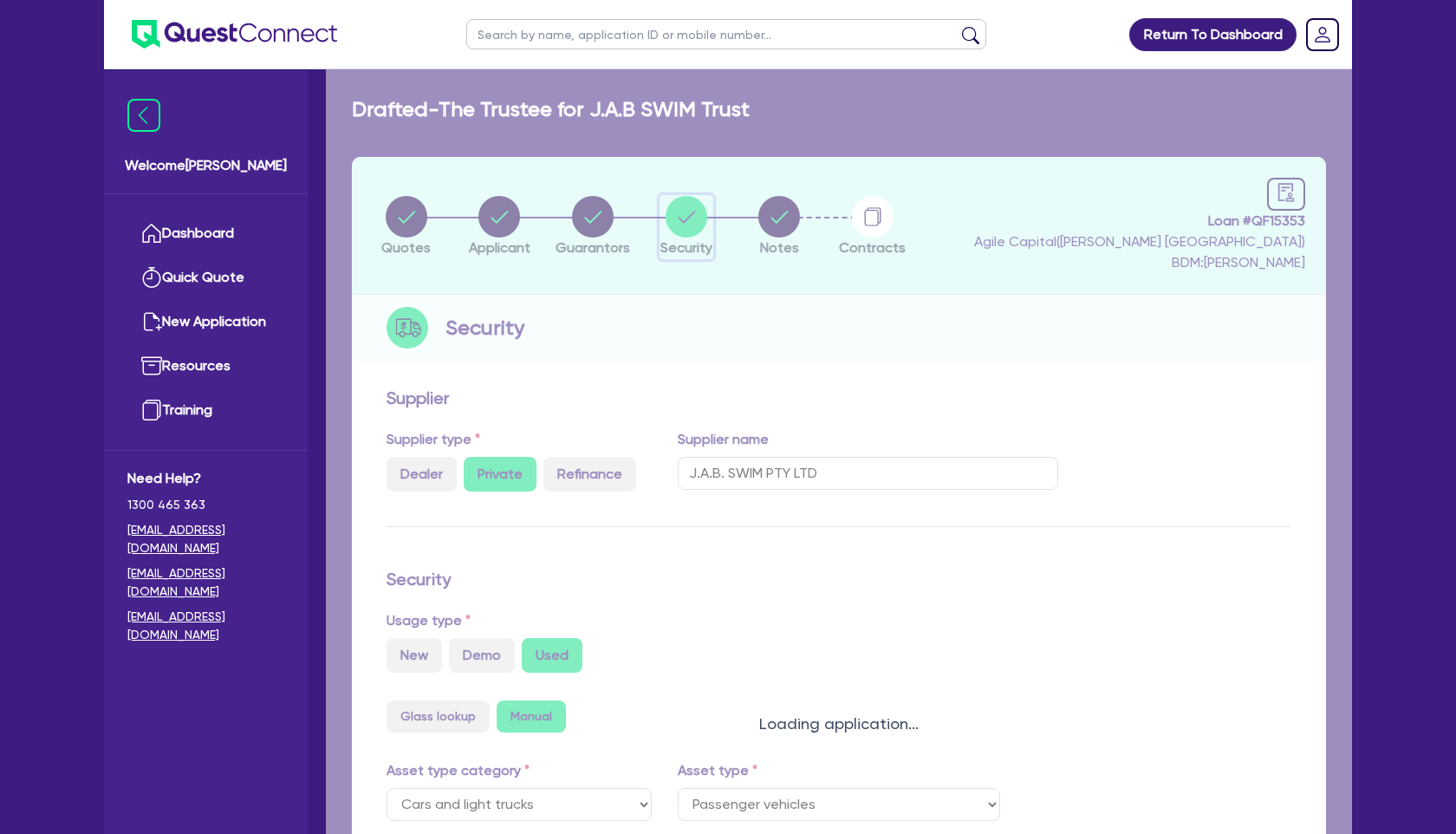
select select "PASSENGER_VEHICLES"
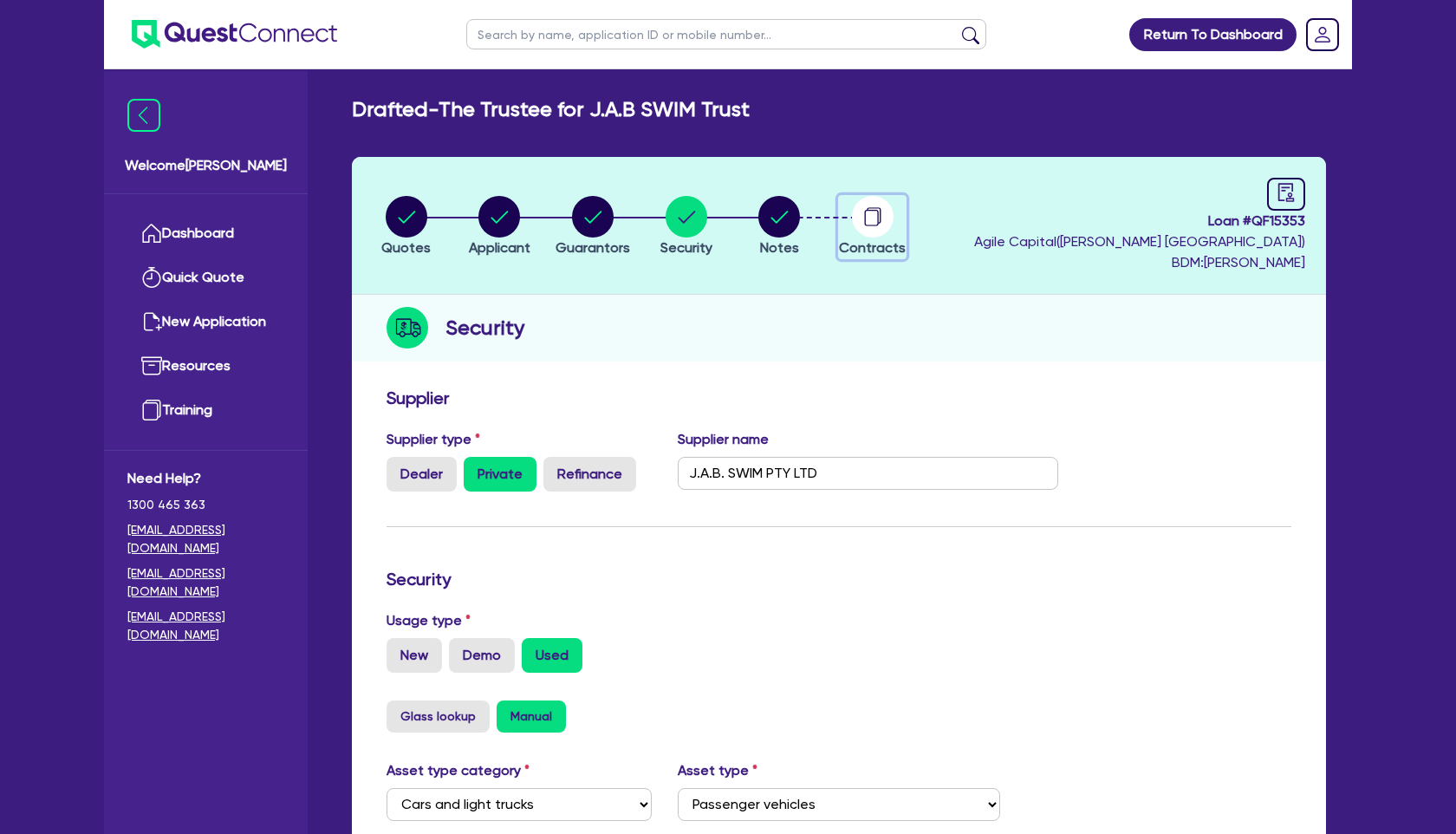
drag, startPoint x: 890, startPoint y: 213, endPoint x: 855, endPoint y: 254, distance: 53.5
click at [890, 213] on circle "button" at bounding box center [873, 217] width 42 height 42
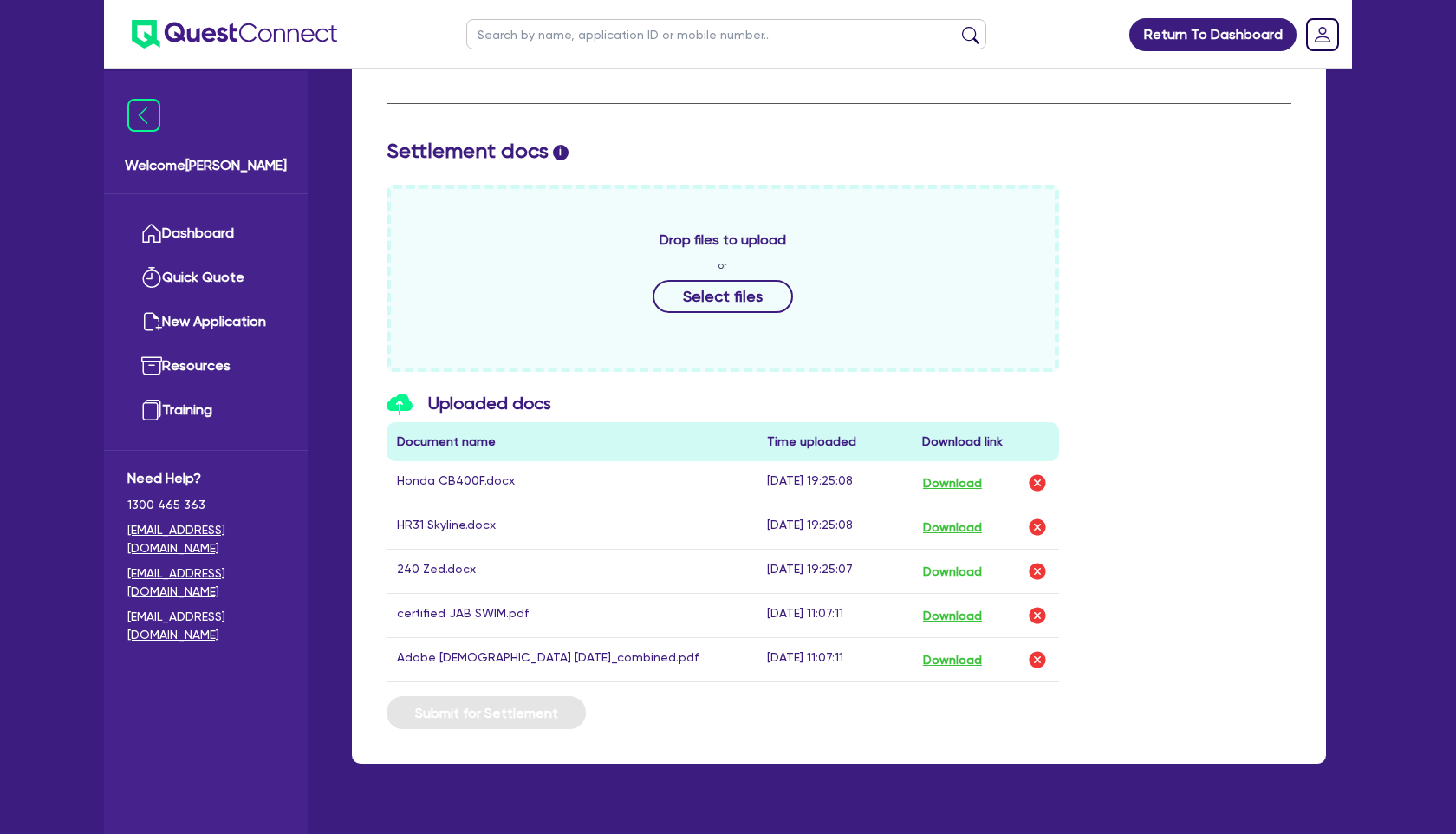
scroll to position [713, 0]
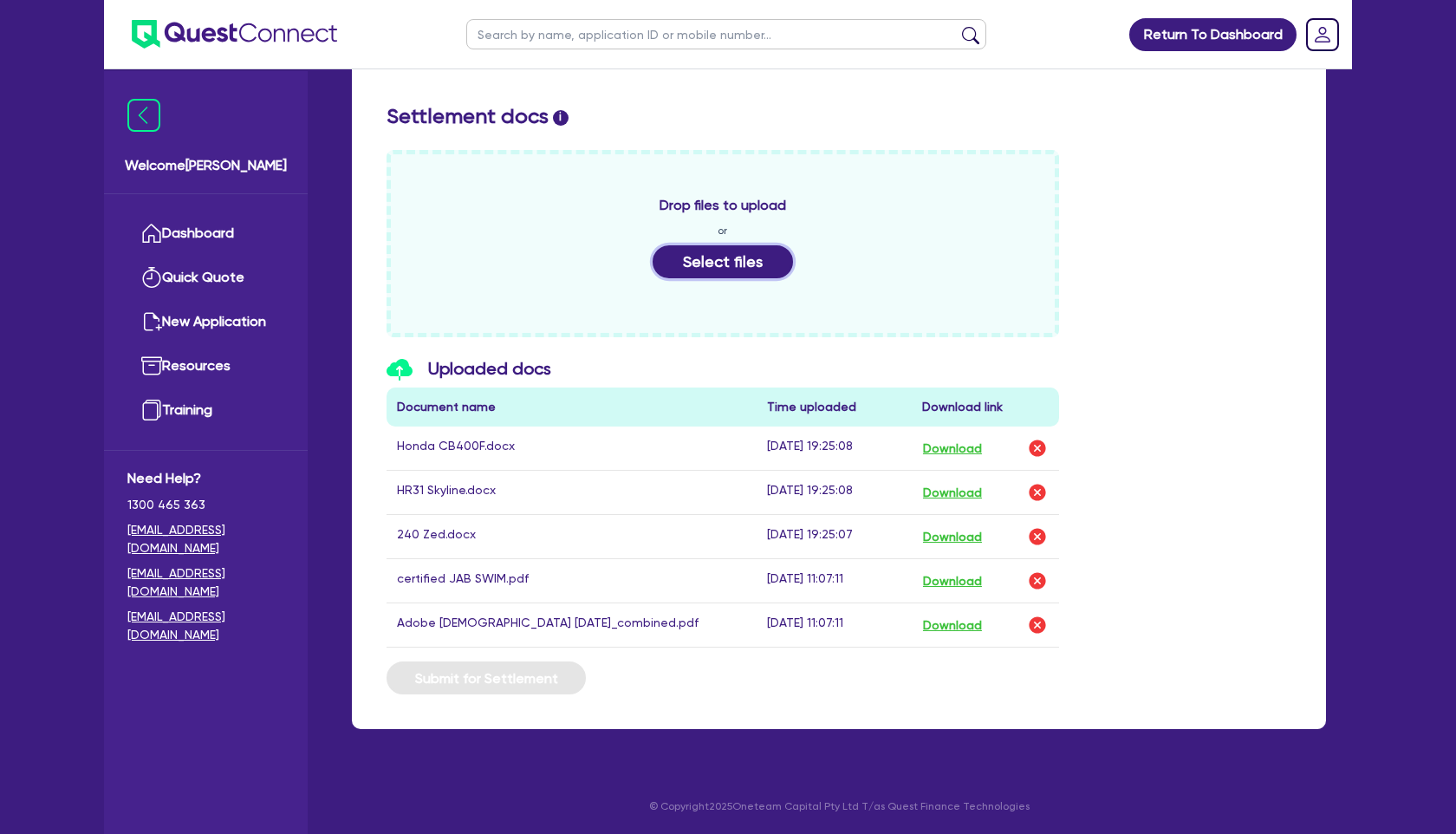
click at [725, 254] on button "Select files" at bounding box center [722, 261] width 140 height 33
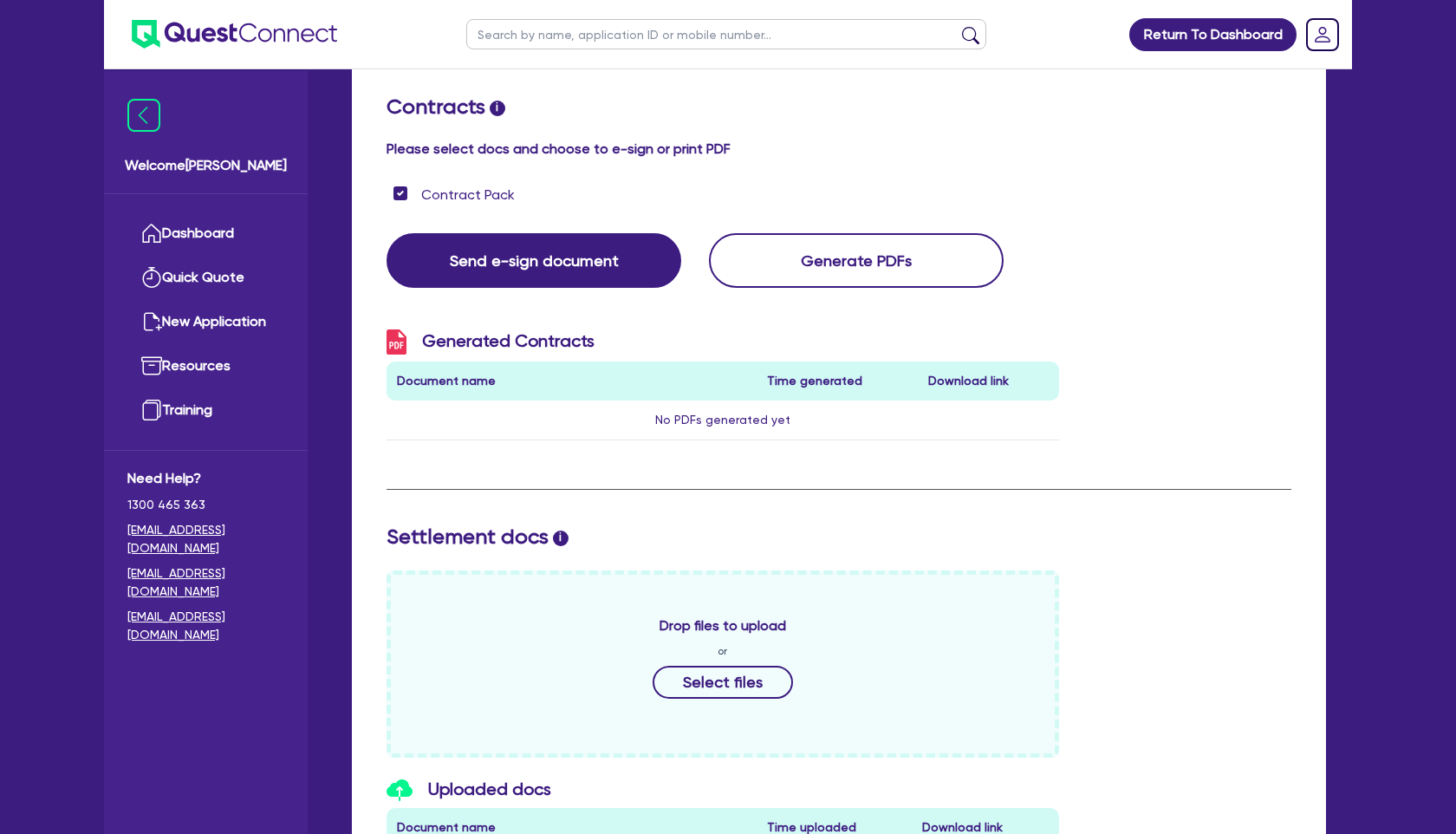
scroll to position [0, 0]
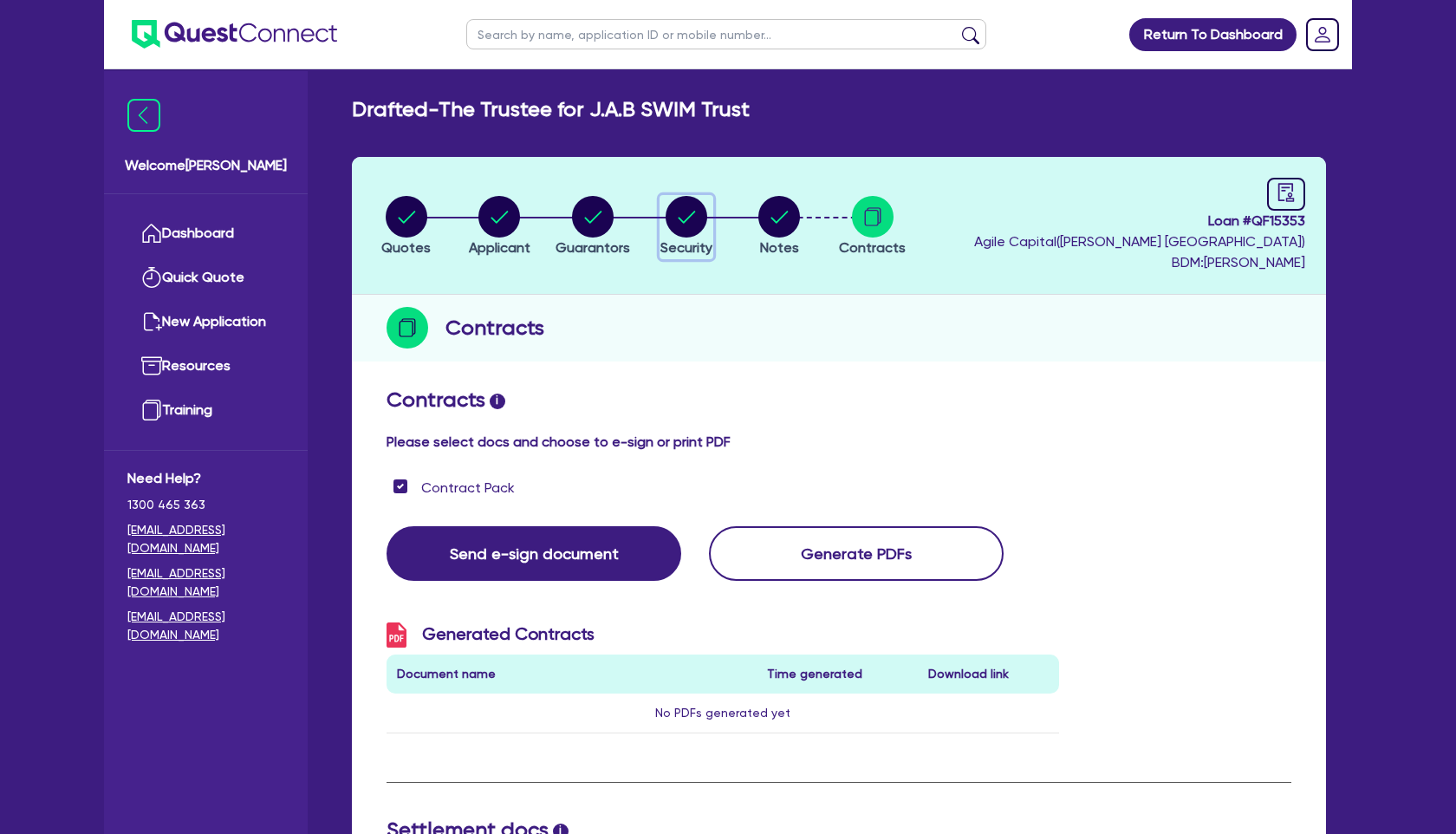
click at [691, 224] on circle "button" at bounding box center [686, 217] width 42 height 42
select select "CARS_AND_LIGHT_TRUCKS"
select select "PASSENGER_VEHICLES"
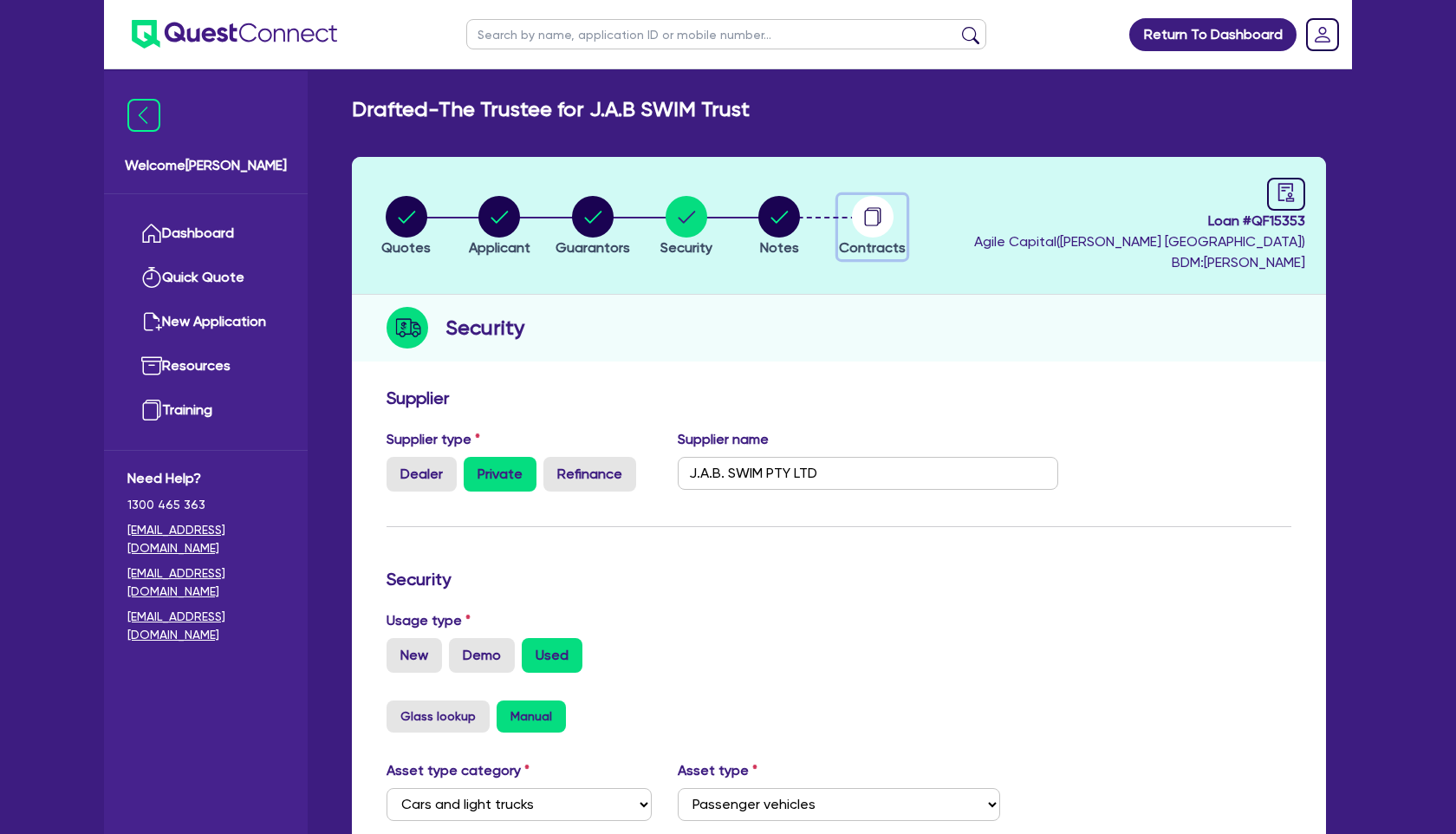
click at [880, 232] on circle "button" at bounding box center [873, 217] width 42 height 42
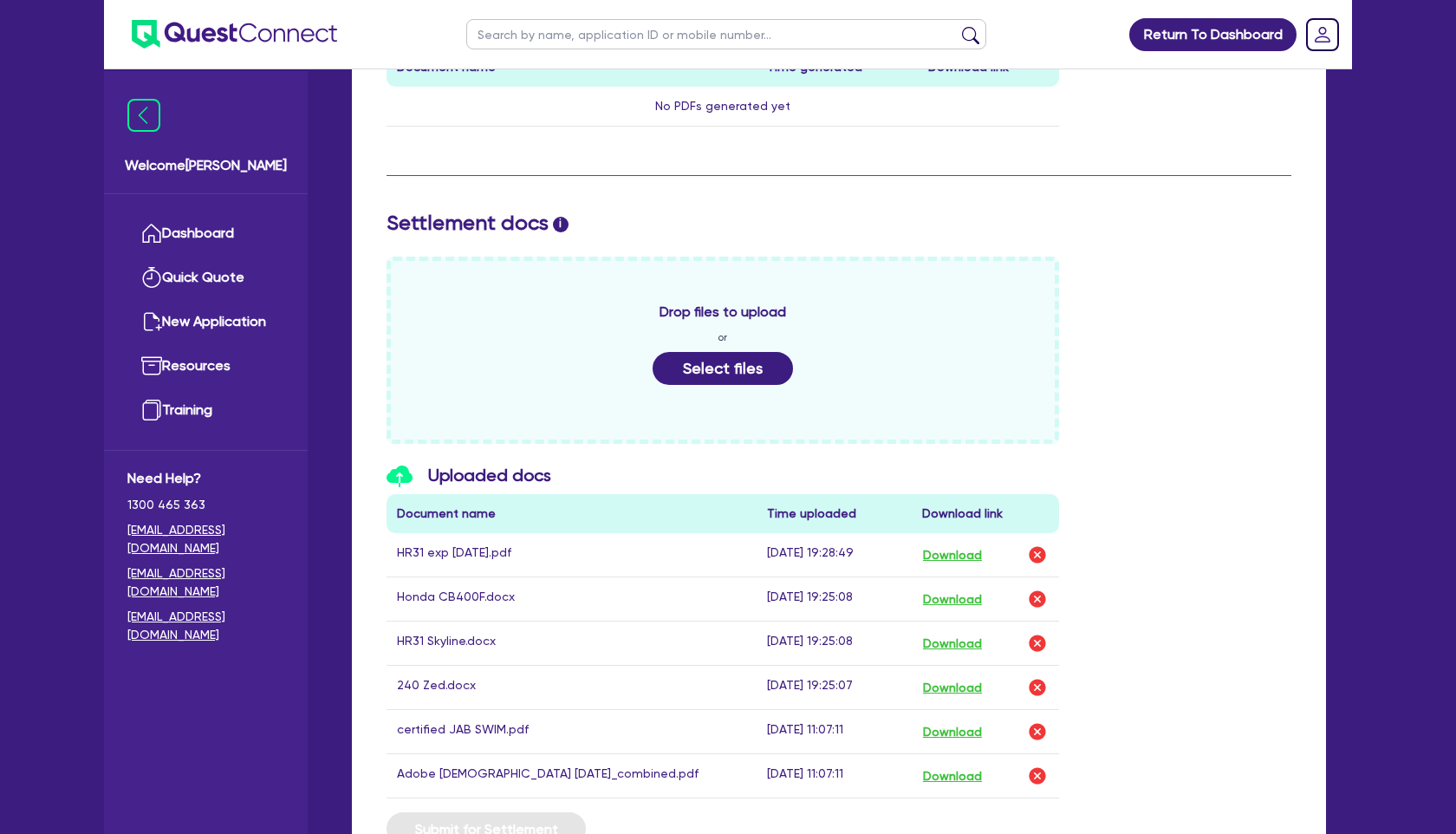
scroll to position [607, 0]
click at [730, 374] on button "Select files" at bounding box center [722, 367] width 140 height 33
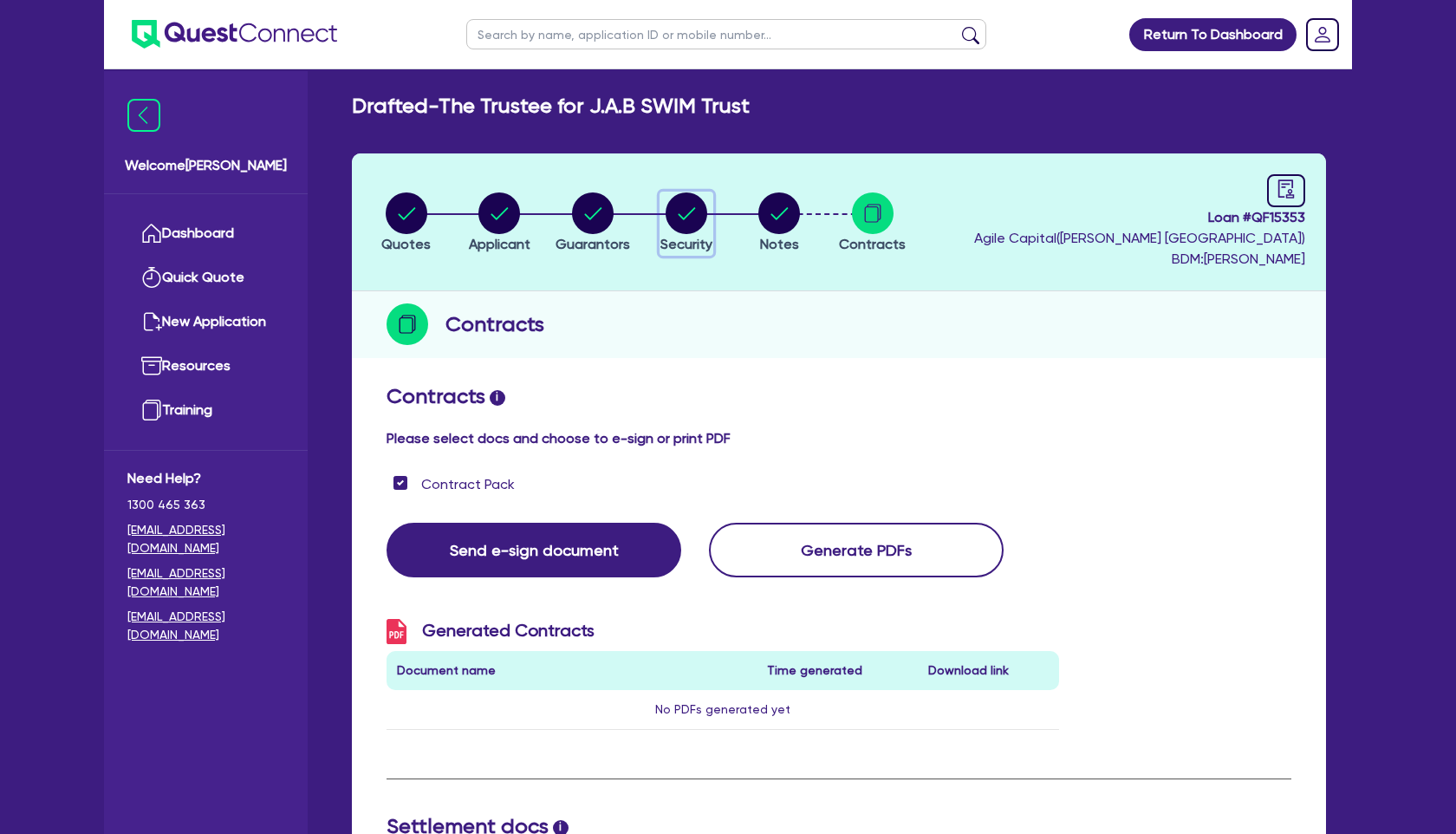
scroll to position [0, 0]
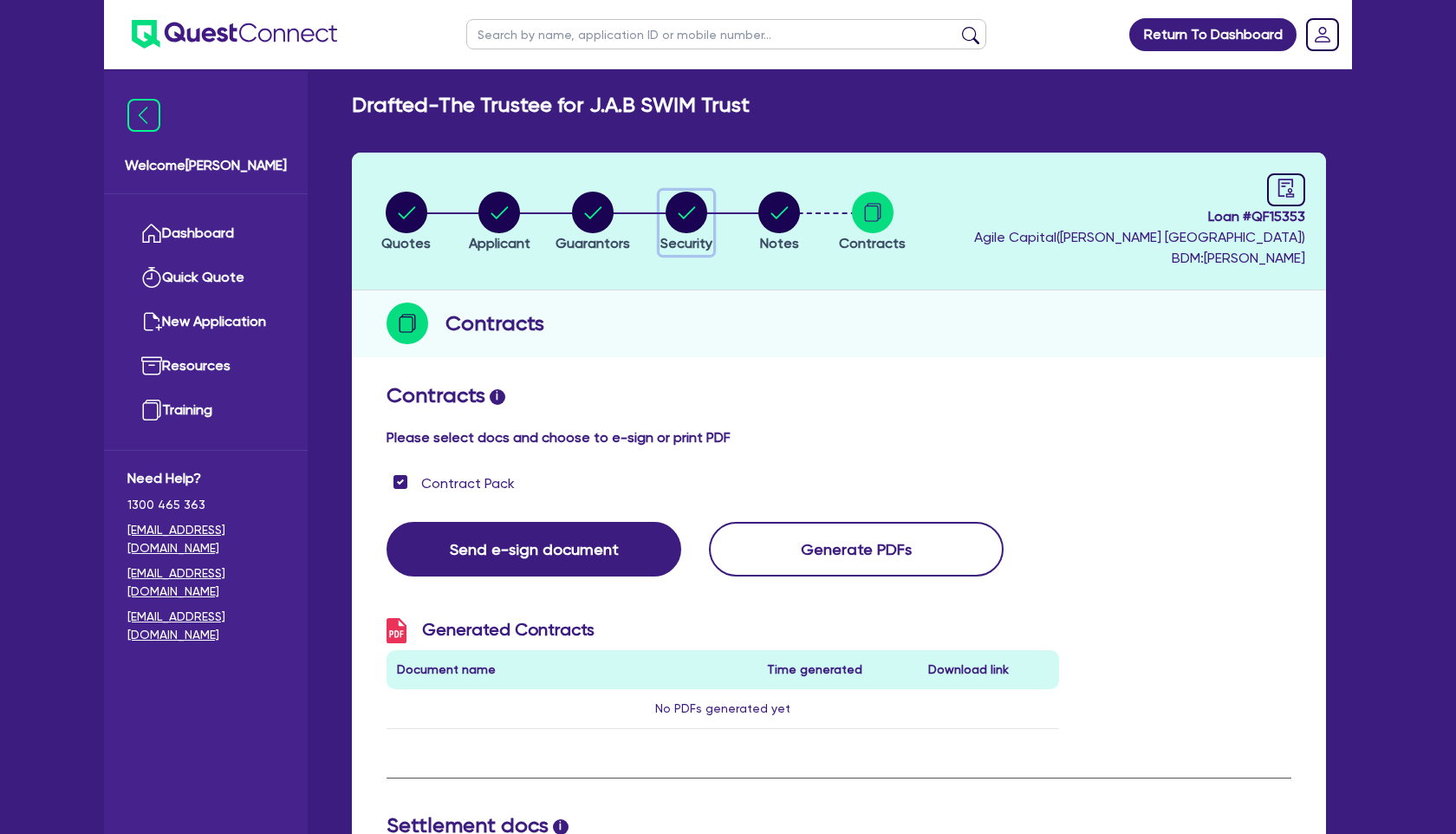
click at [702, 213] on circle "button" at bounding box center [686, 212] width 42 height 42
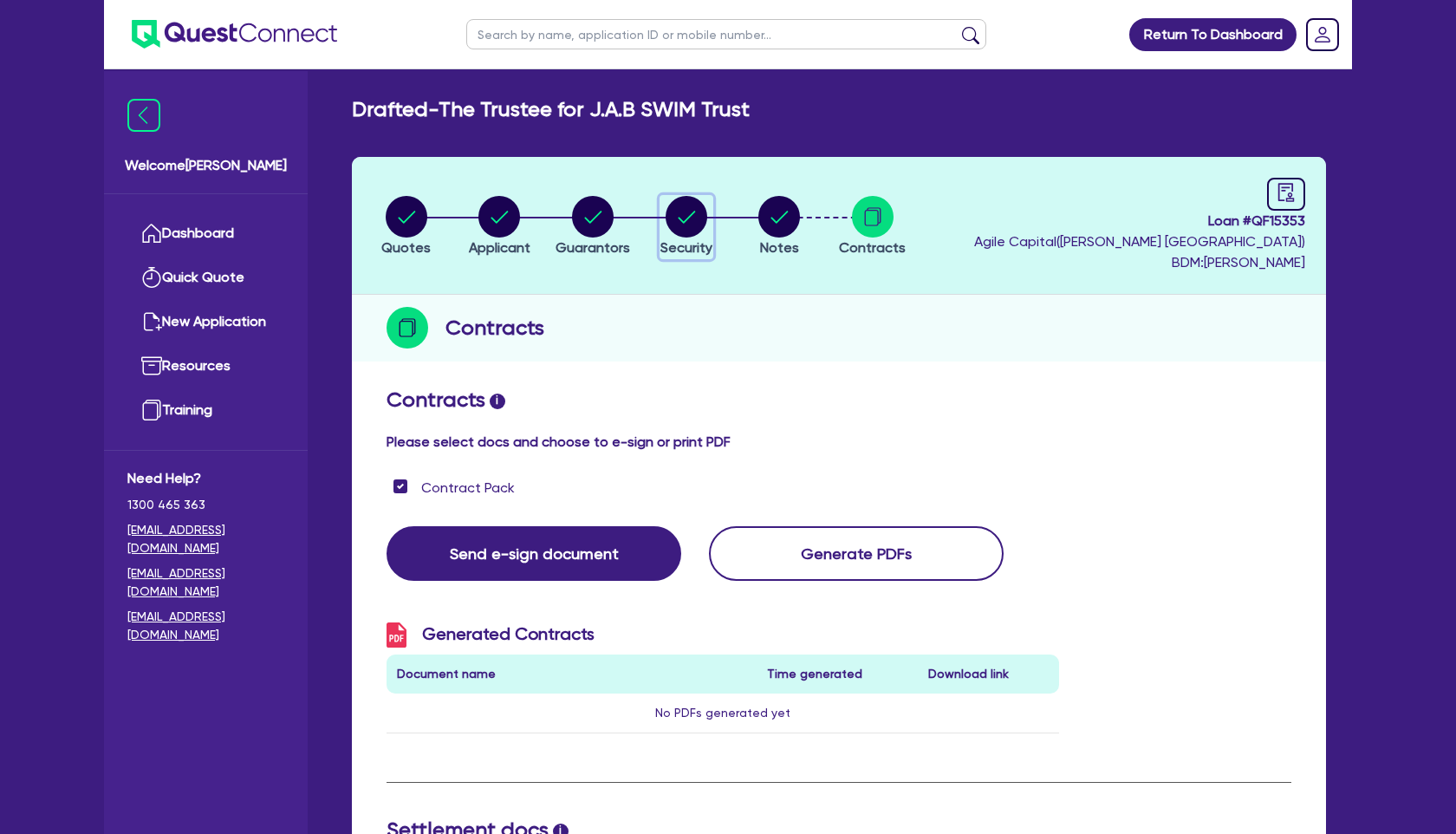
select select "CARS_AND_LIGHT_TRUCKS"
select select "PASSENGER_VEHICLES"
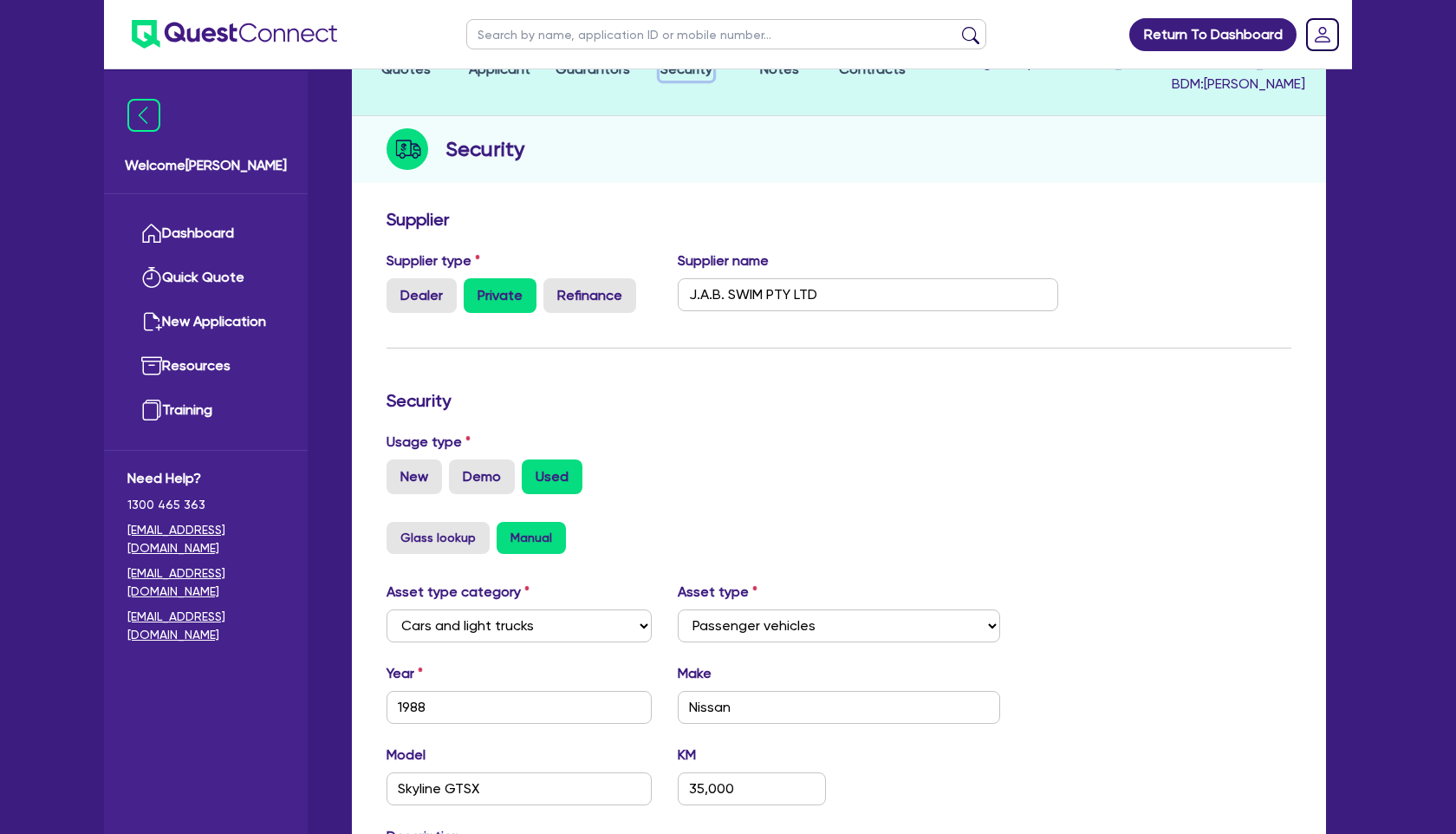
scroll to position [153, 0]
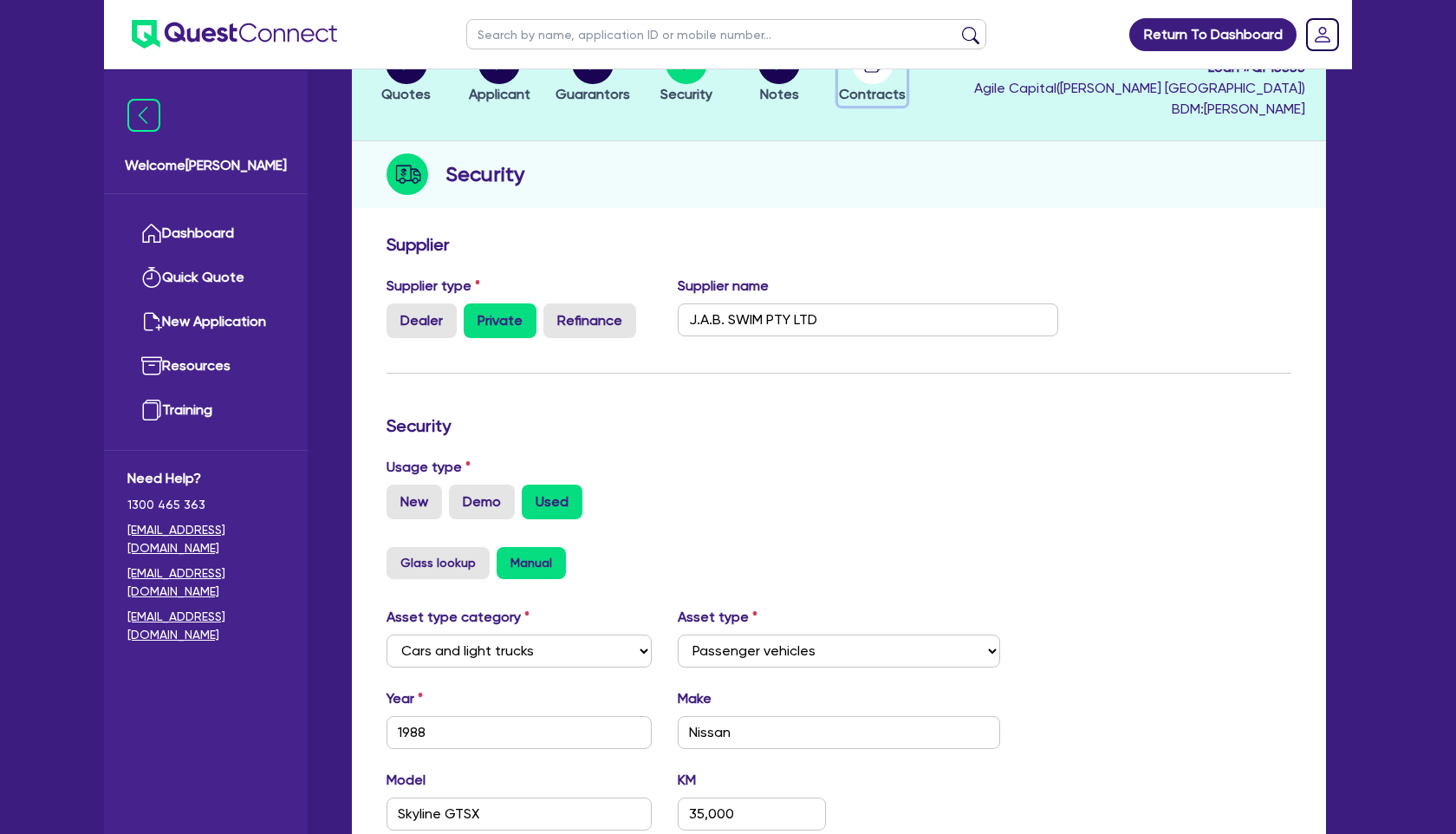
click at [877, 94] on span "Contracts" at bounding box center [872, 94] width 67 height 16
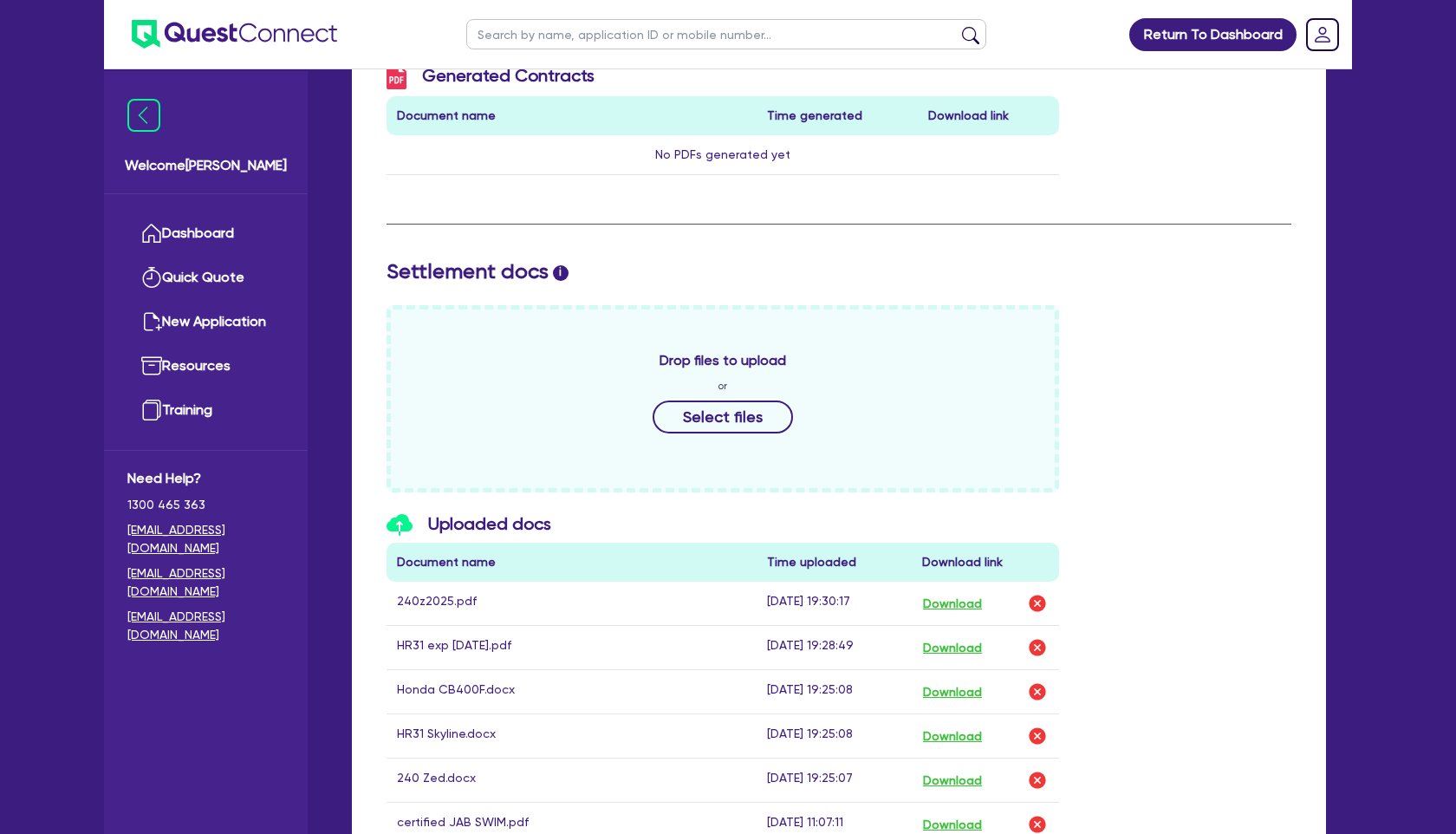
scroll to position [565, 0]
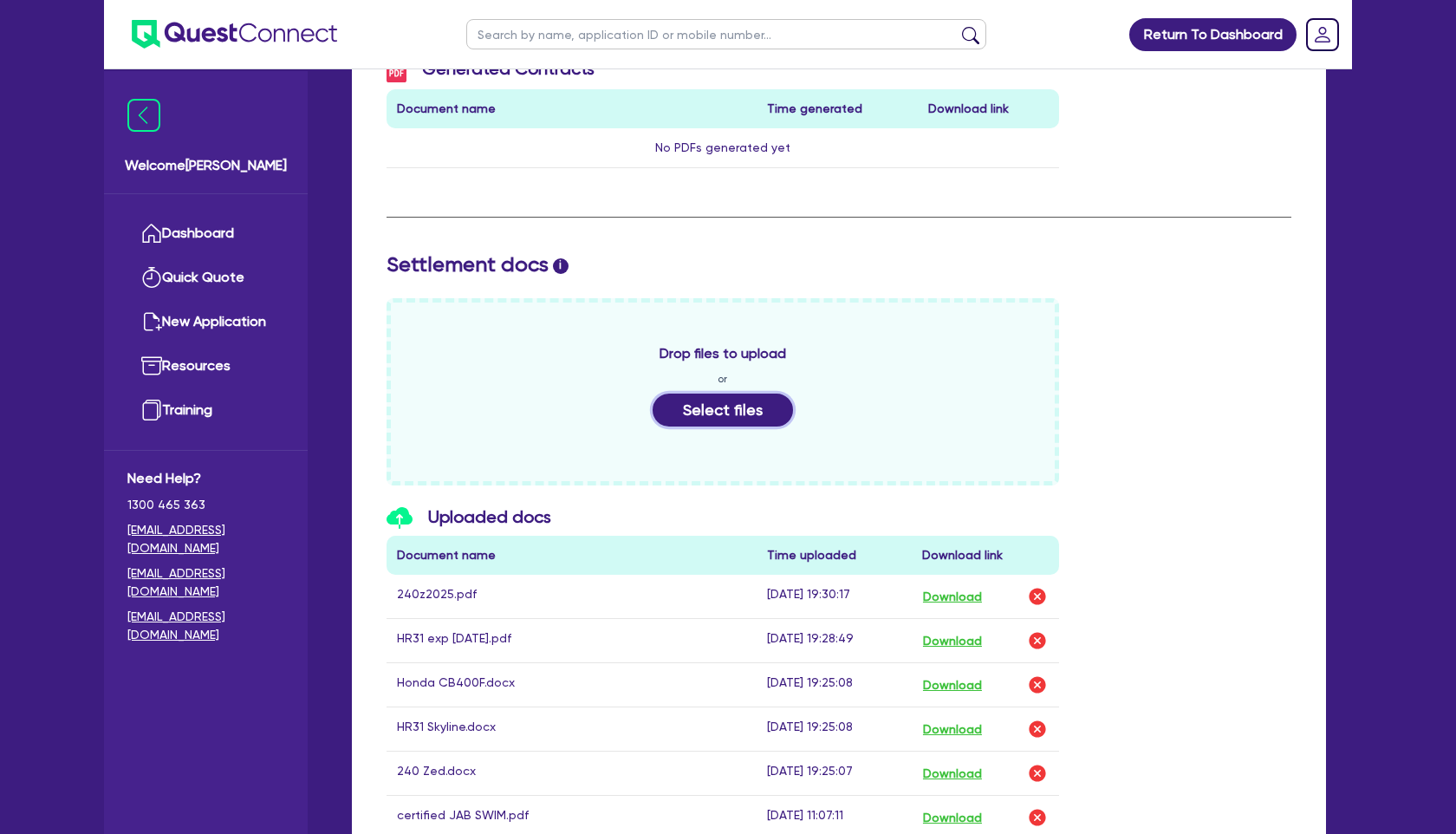
click at [725, 412] on button "Select files" at bounding box center [722, 409] width 140 height 33
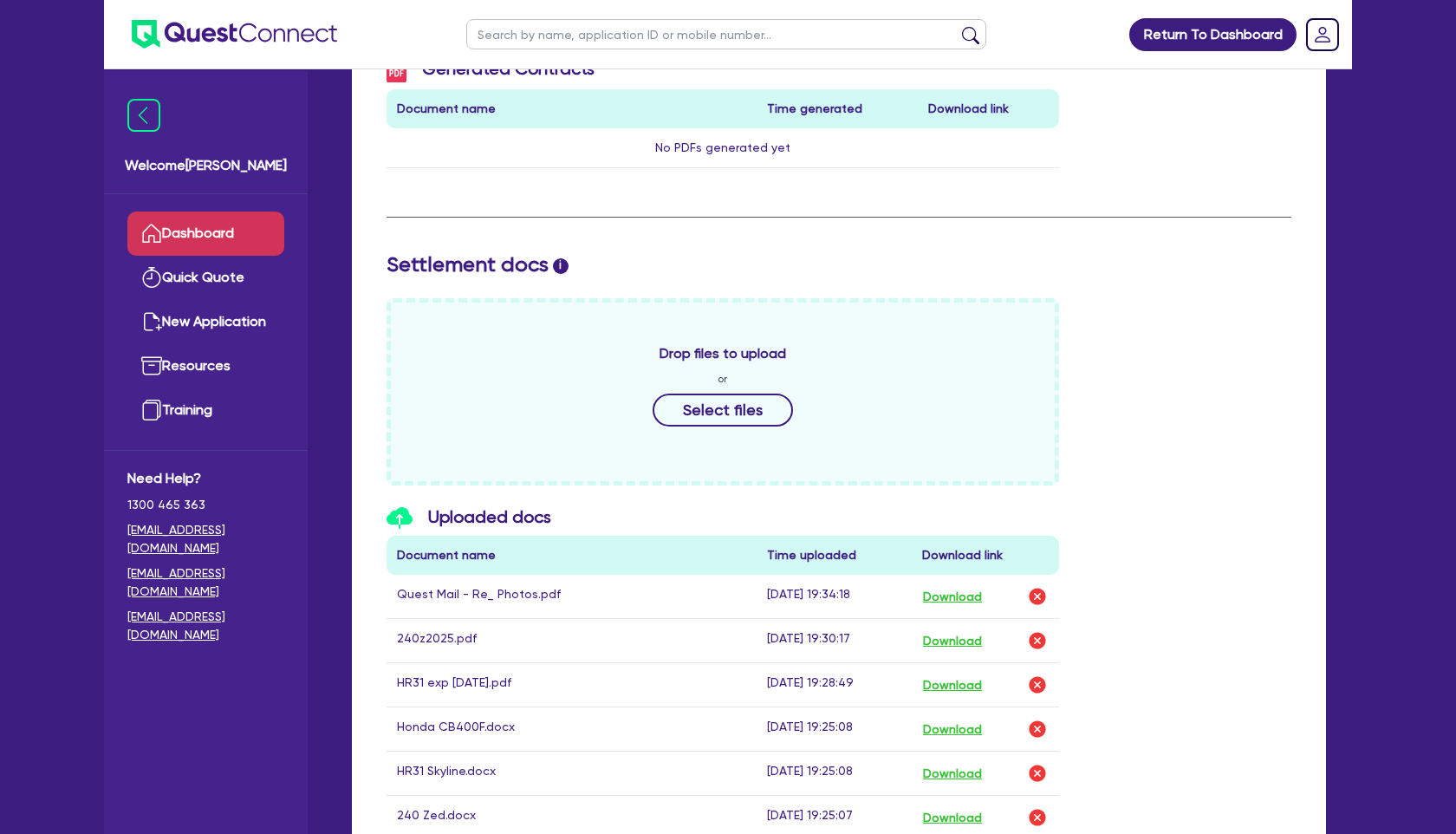
click at [202, 232] on link "Dashboard" at bounding box center [205, 233] width 157 height 44
